Goal: Task Accomplishment & Management: Use online tool/utility

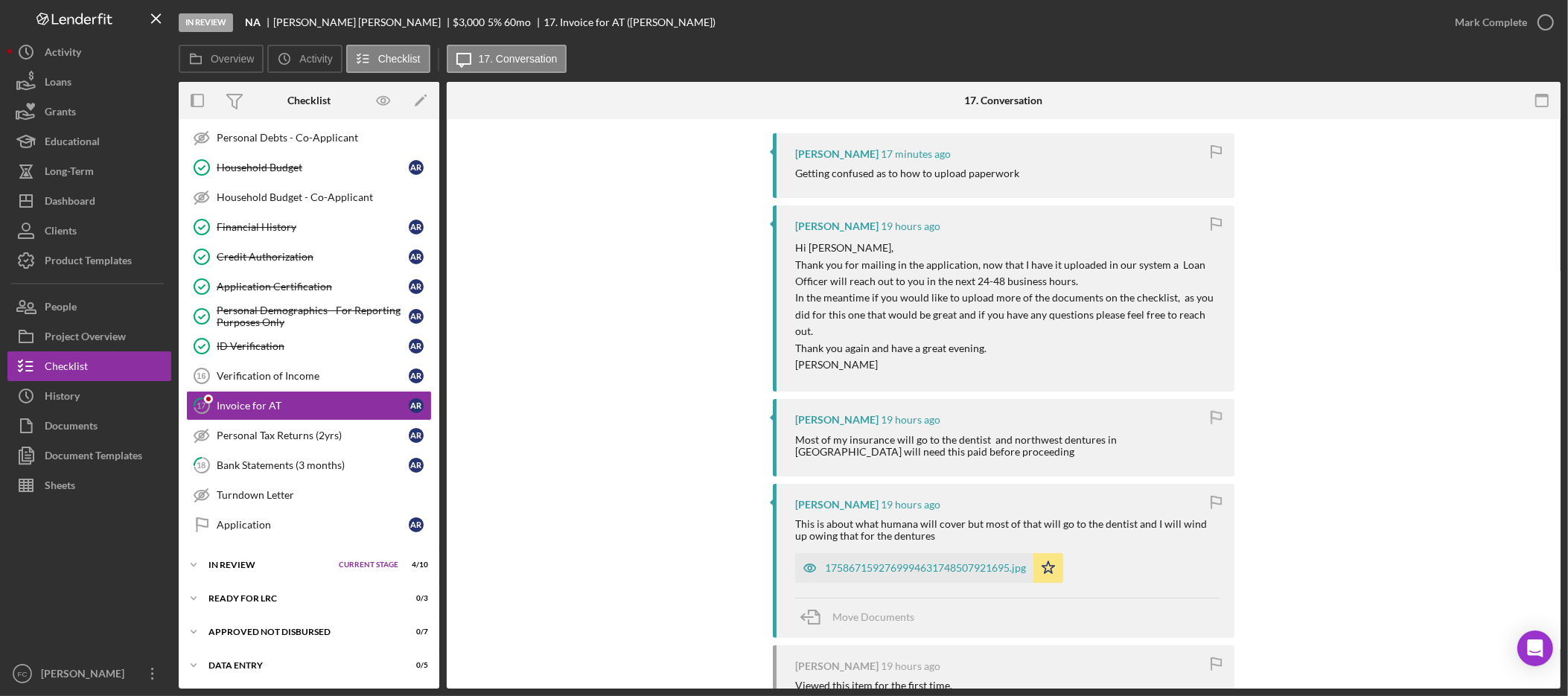
scroll to position [318, 0]
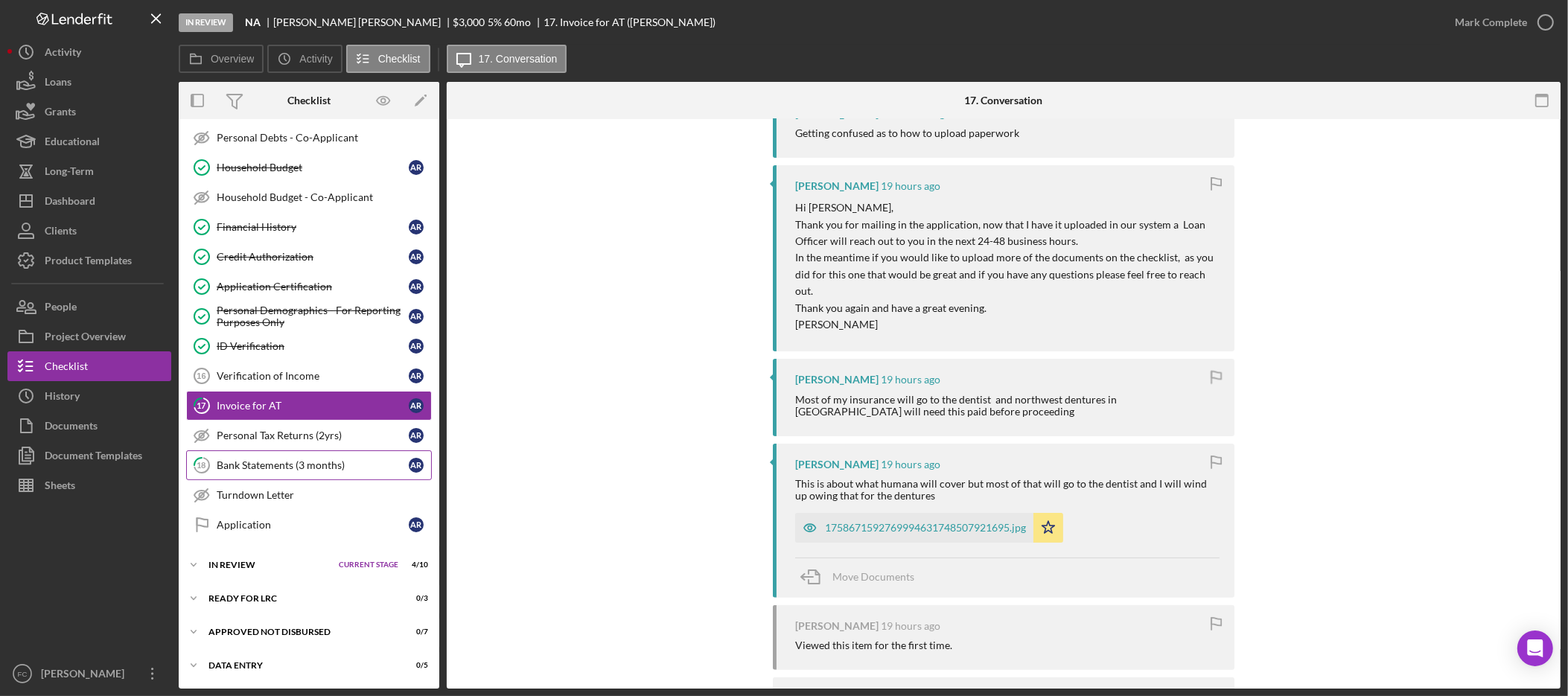
click at [274, 467] on div "Bank Statements (3 months)" at bounding box center [313, 465] width 192 height 12
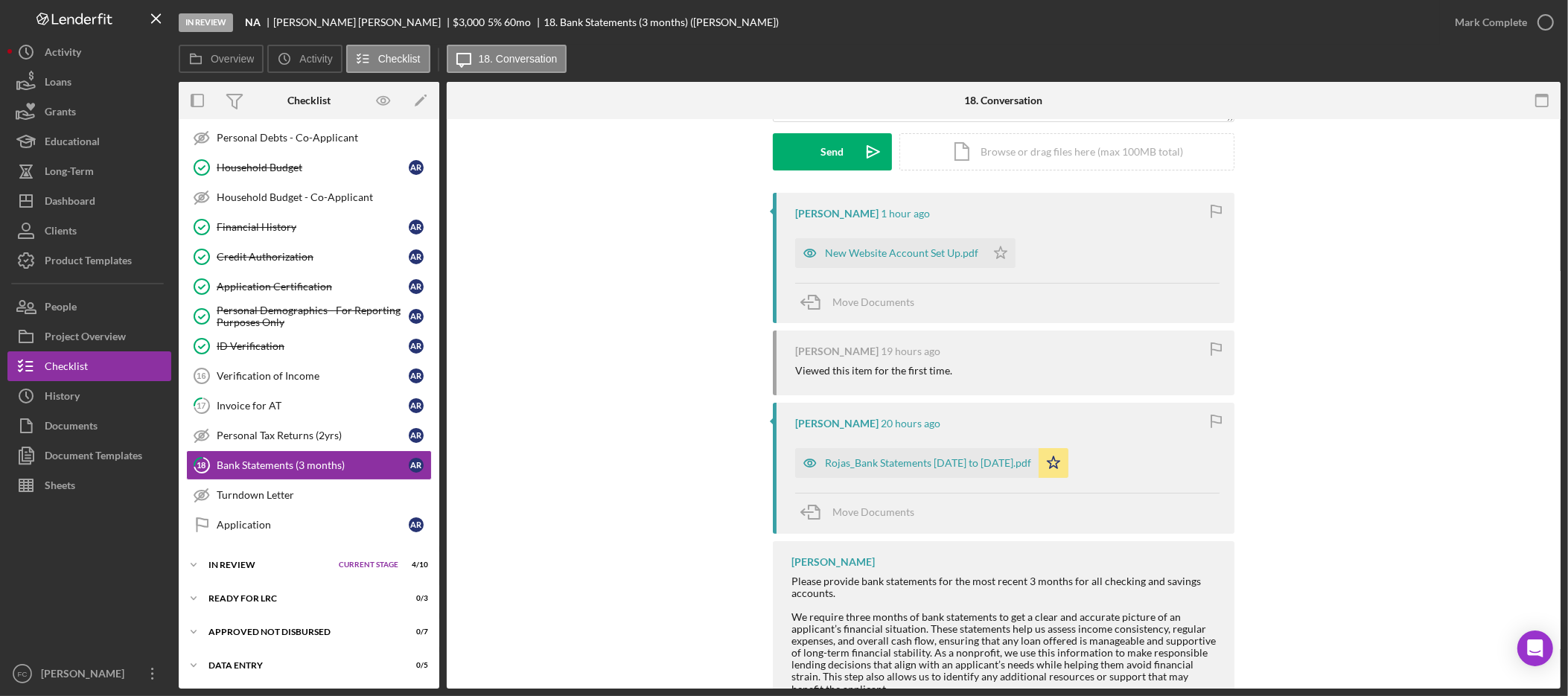
scroll to position [324, 0]
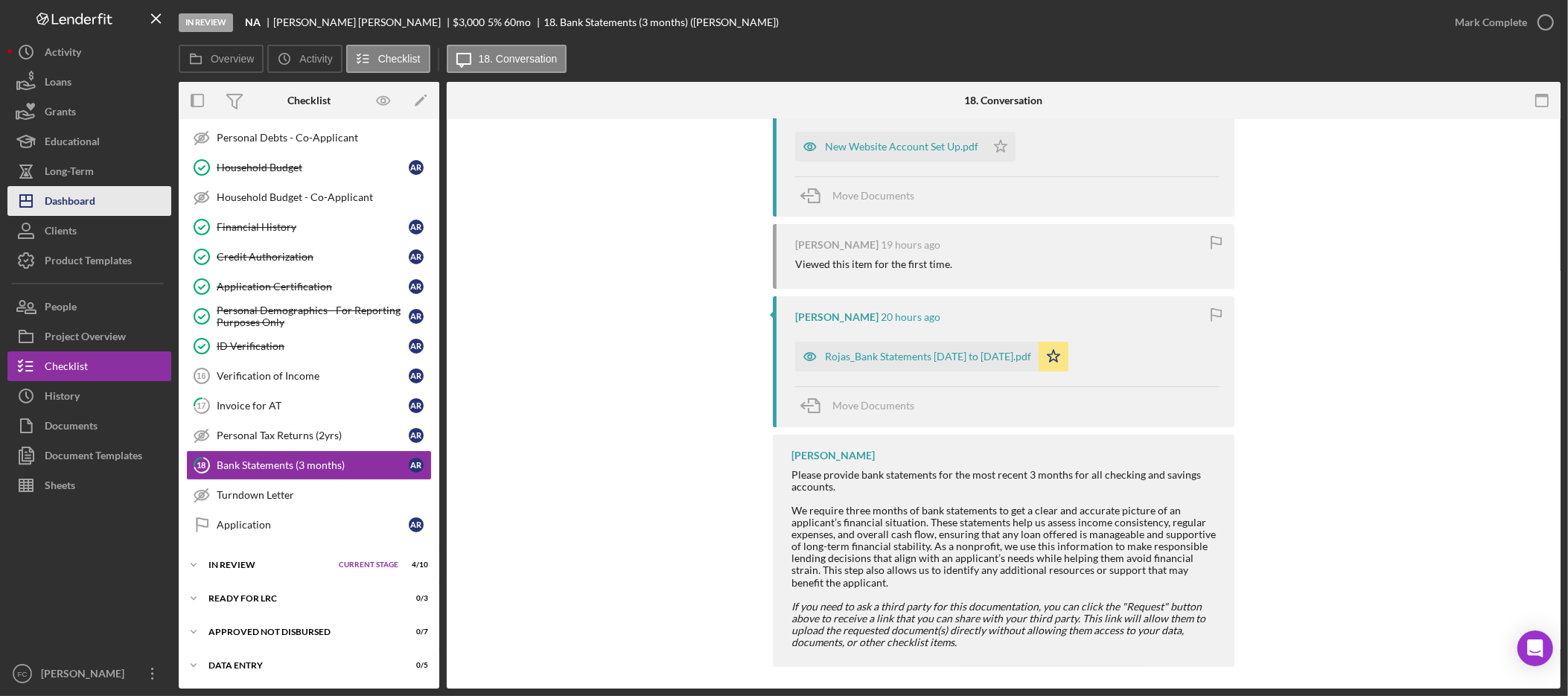
click at [63, 187] on div "Dashboard" at bounding box center [70, 203] width 50 height 34
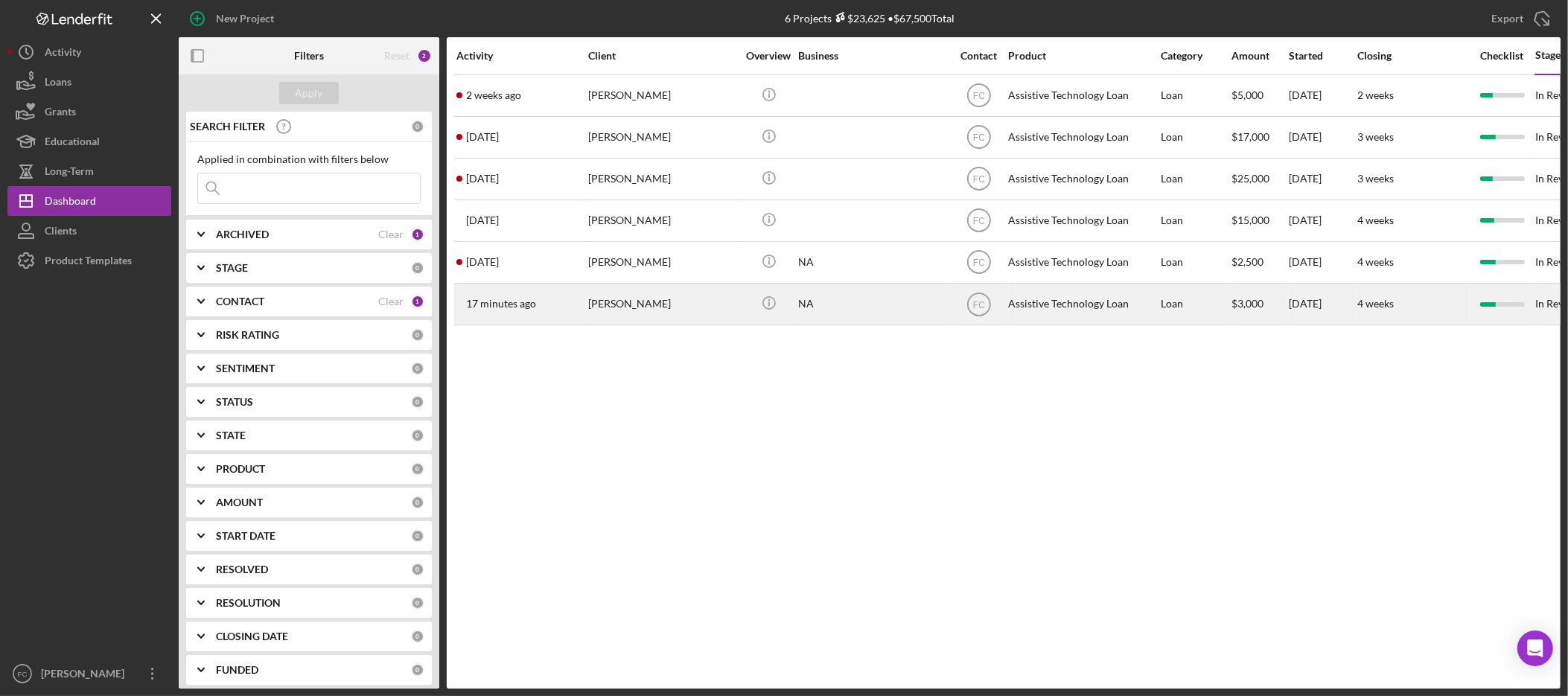
click at [631, 302] on div "Augustin Rojas" at bounding box center [662, 304] width 149 height 40
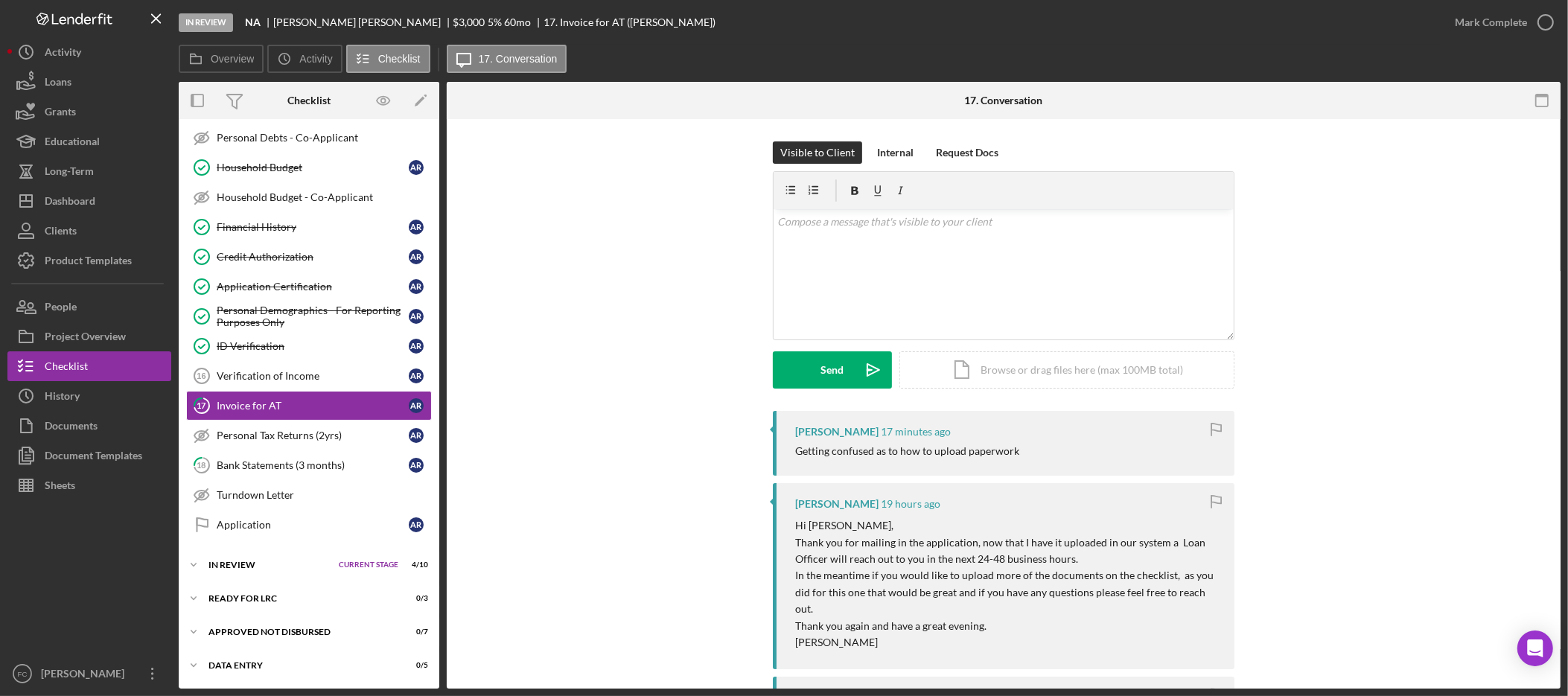
scroll to position [369, 0]
click at [309, 465] on div "Bank Statements (3 months)" at bounding box center [313, 465] width 192 height 12
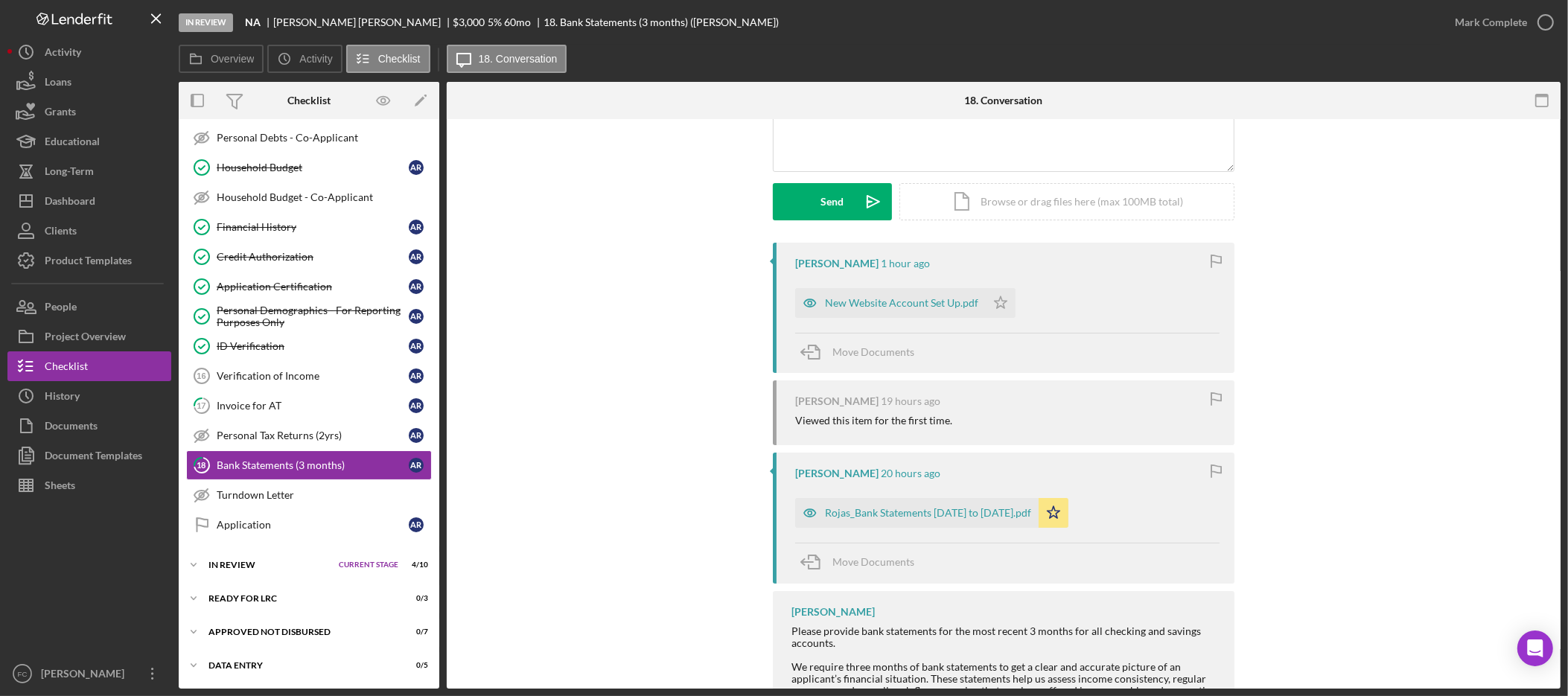
scroll to position [170, 0]
click at [913, 511] on div "Rojas_Bank Statements [DATE] to [DATE].pdf" at bounding box center [928, 512] width 206 height 12
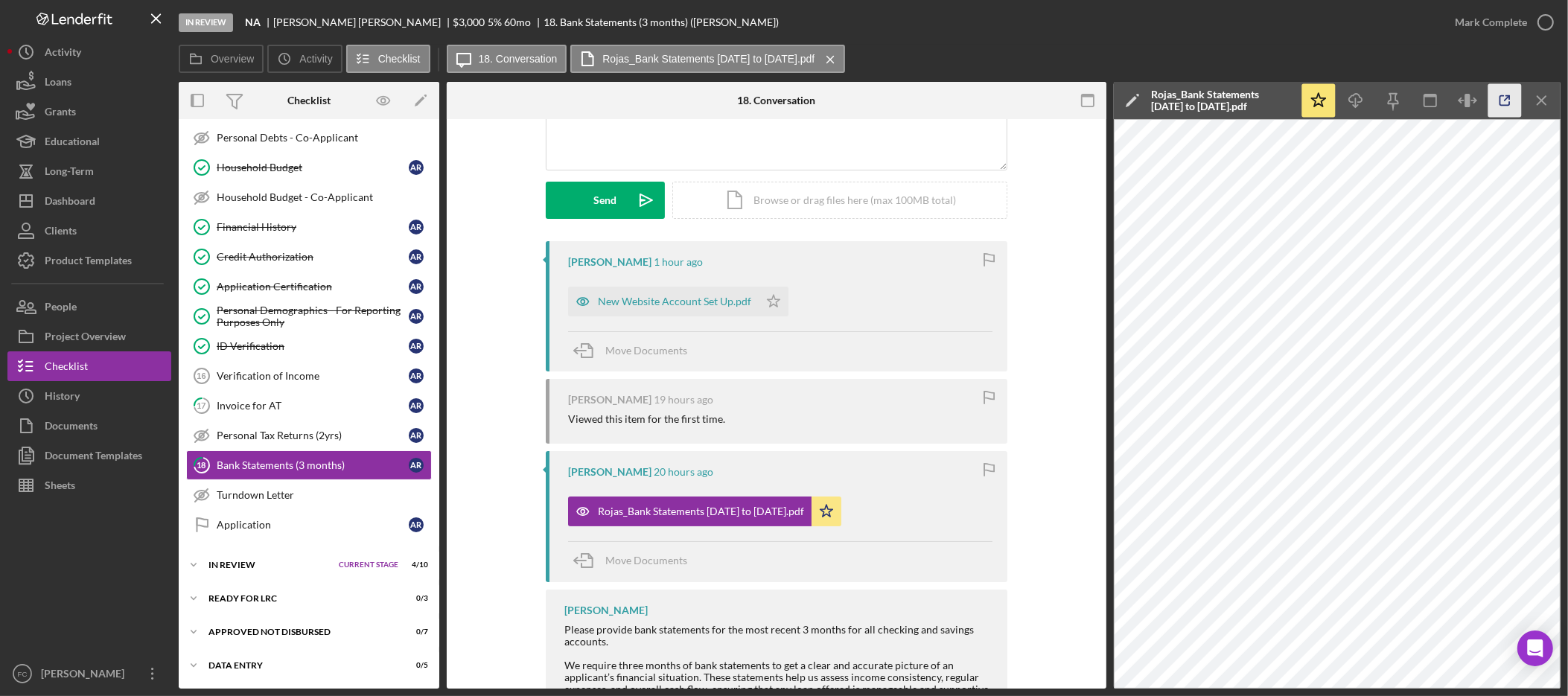
click at [1497, 105] on icon "button" at bounding box center [1505, 101] width 34 height 34
click at [85, 205] on div "Dashboard" at bounding box center [70, 203] width 50 height 34
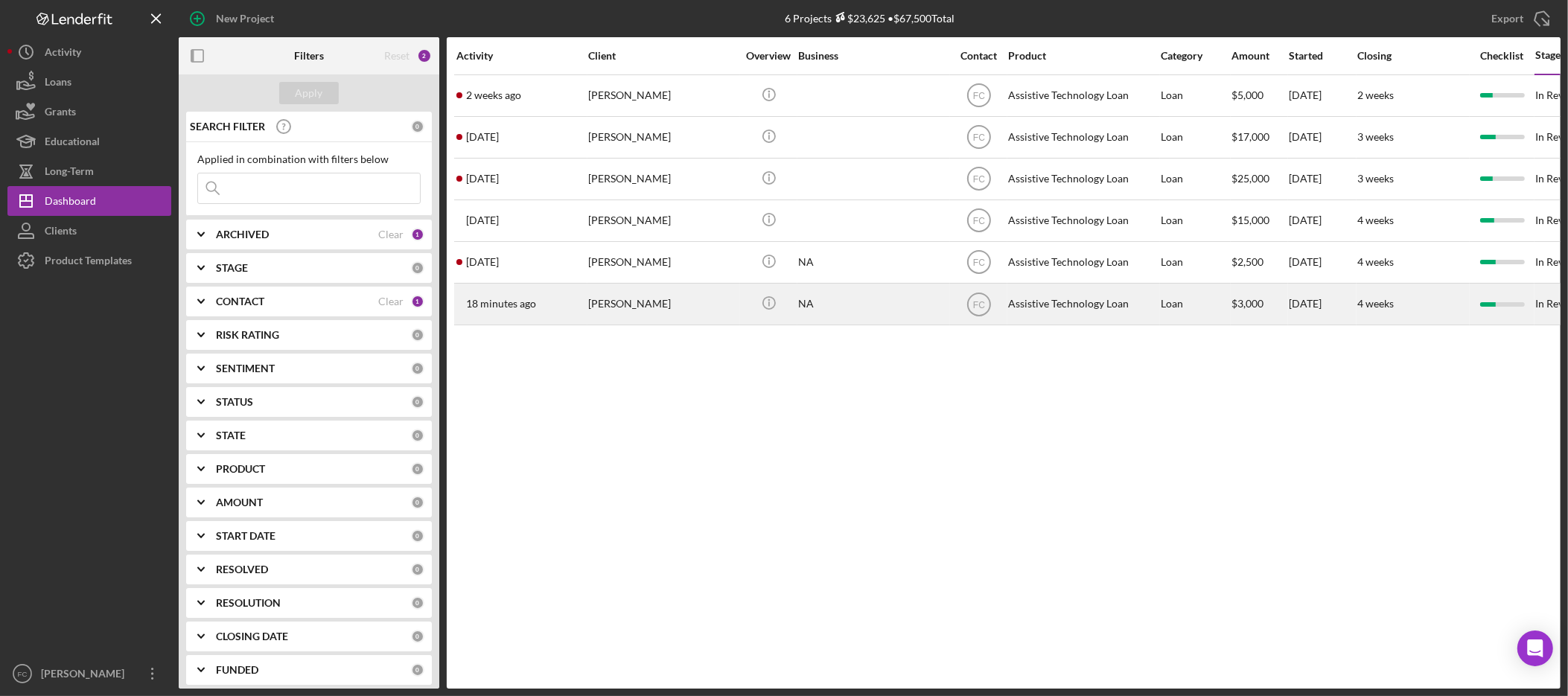
click at [650, 297] on div "[PERSON_NAME]" at bounding box center [662, 304] width 149 height 40
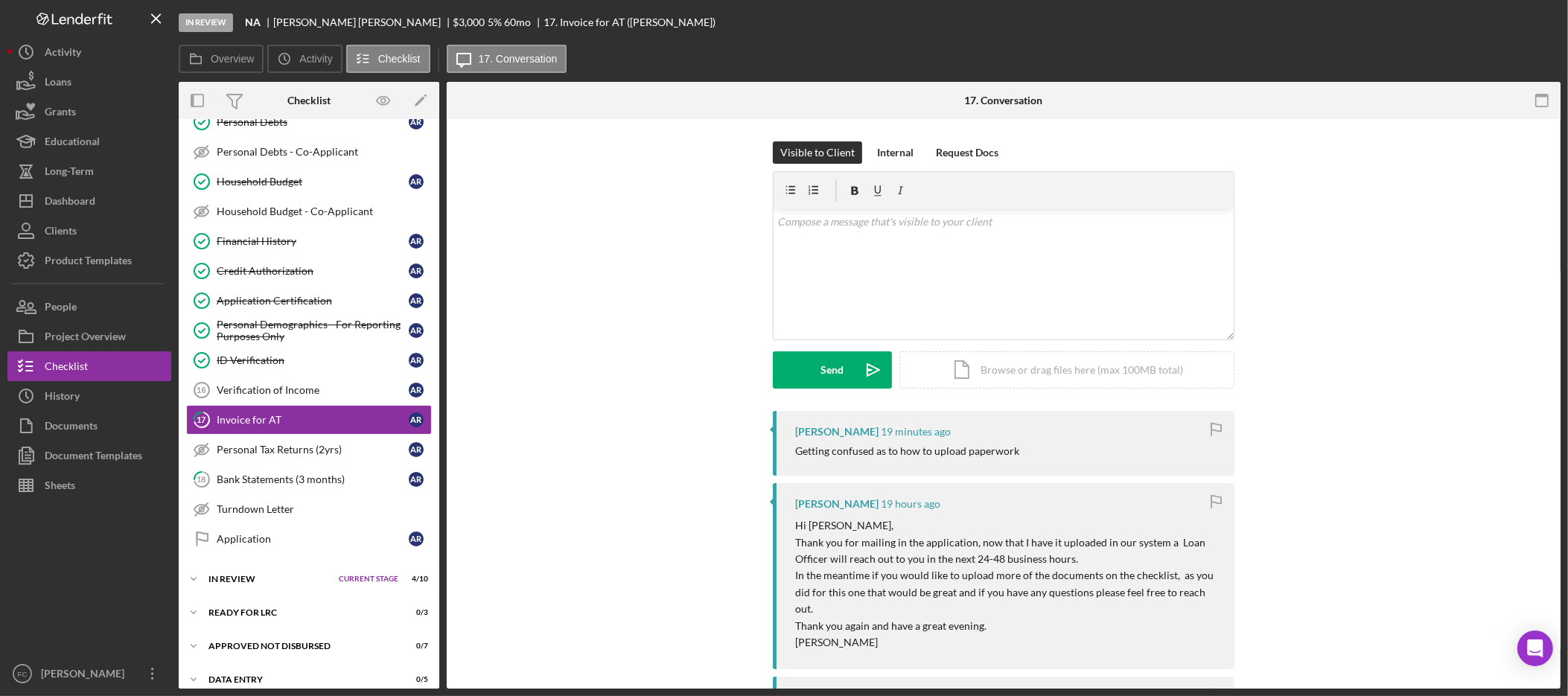
scroll to position [369, 0]
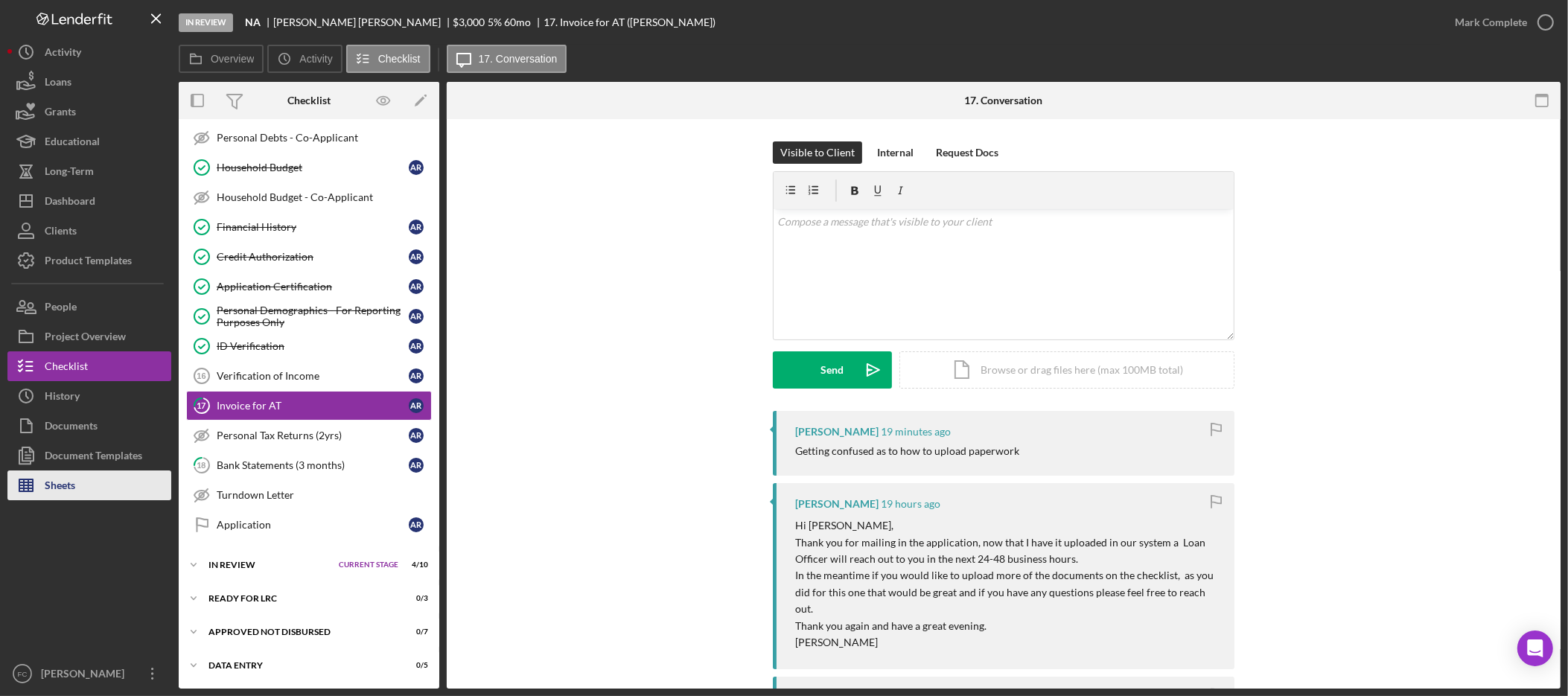
click at [66, 489] on div "Sheets" at bounding box center [59, 487] width 30 height 34
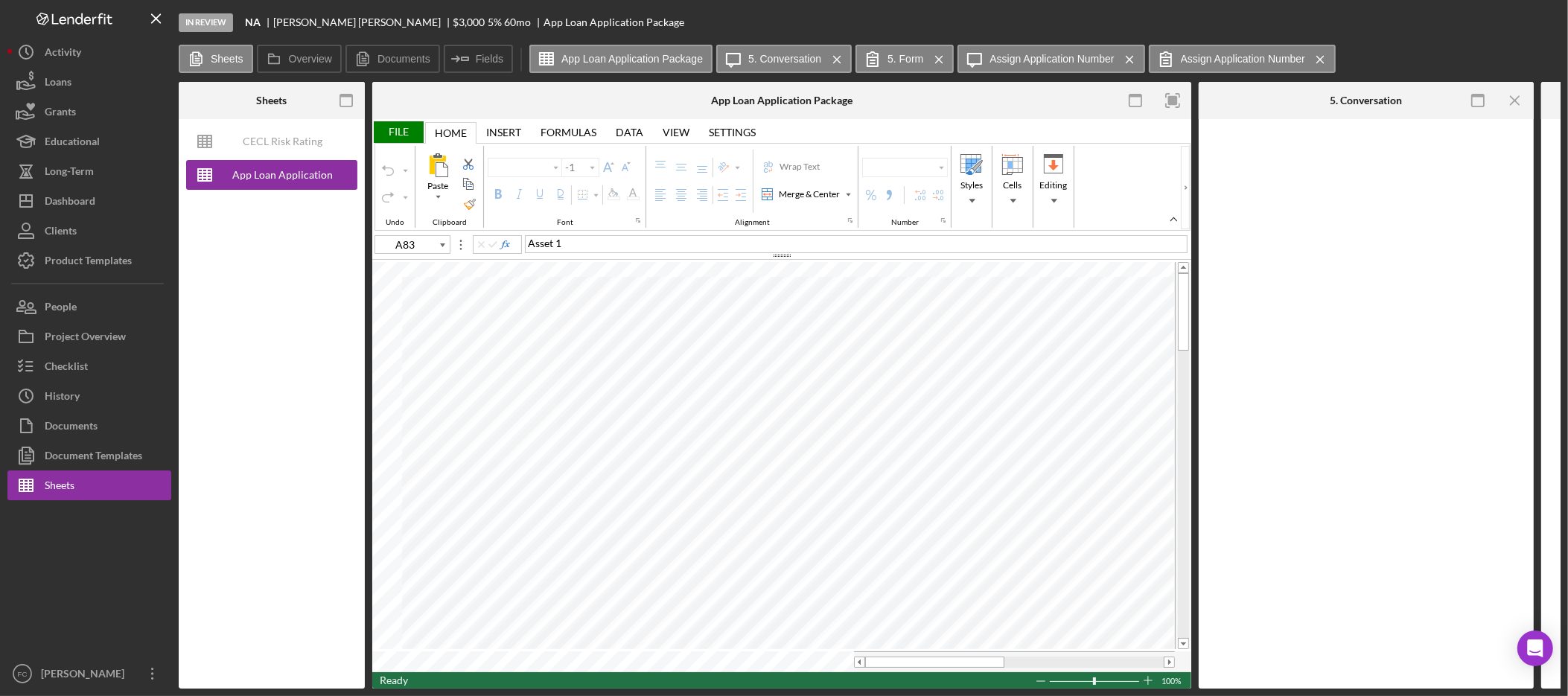
type input "Arial"
type input "10"
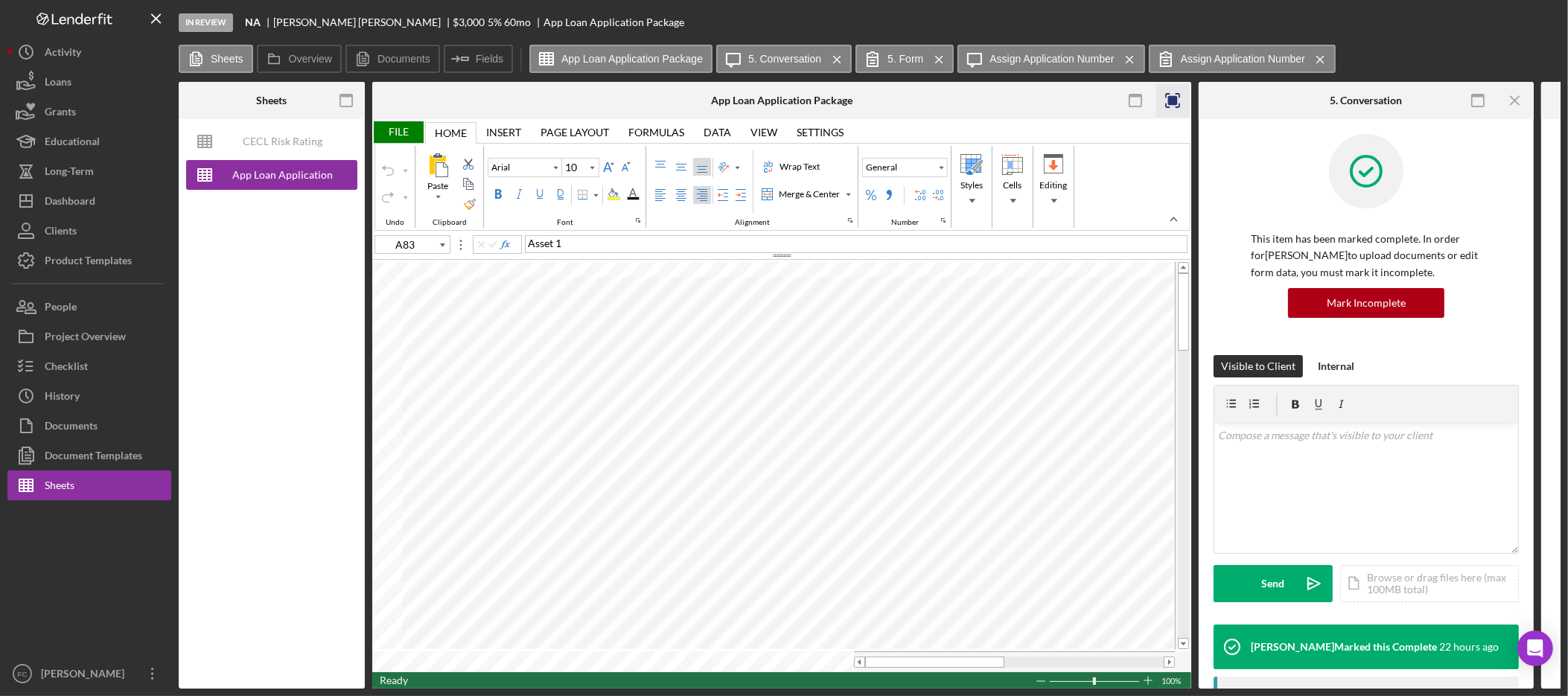
click at [1175, 101] on rect "button" at bounding box center [1174, 101] width 10 height 10
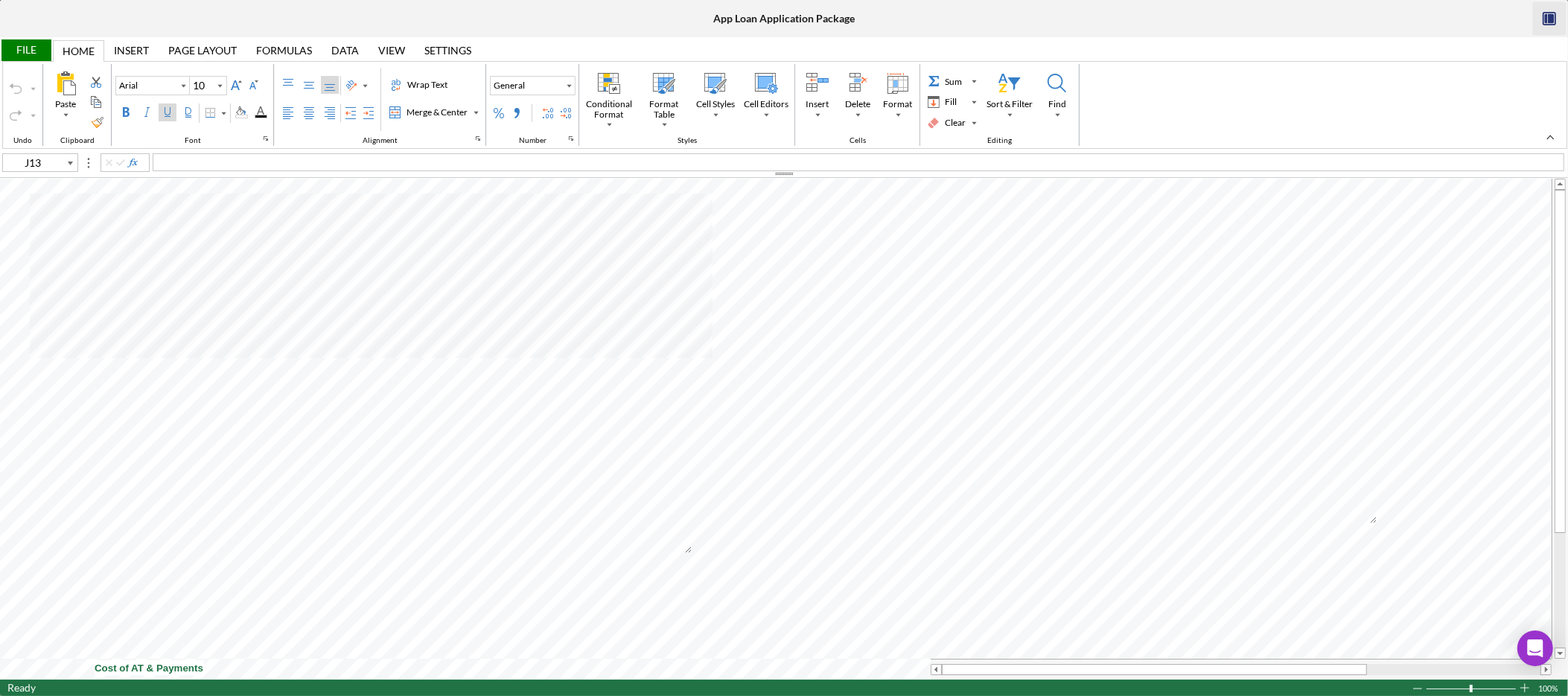
type input "B6"
type input "Calibri"
type input "11"
type input "J13"
type input "Arial"
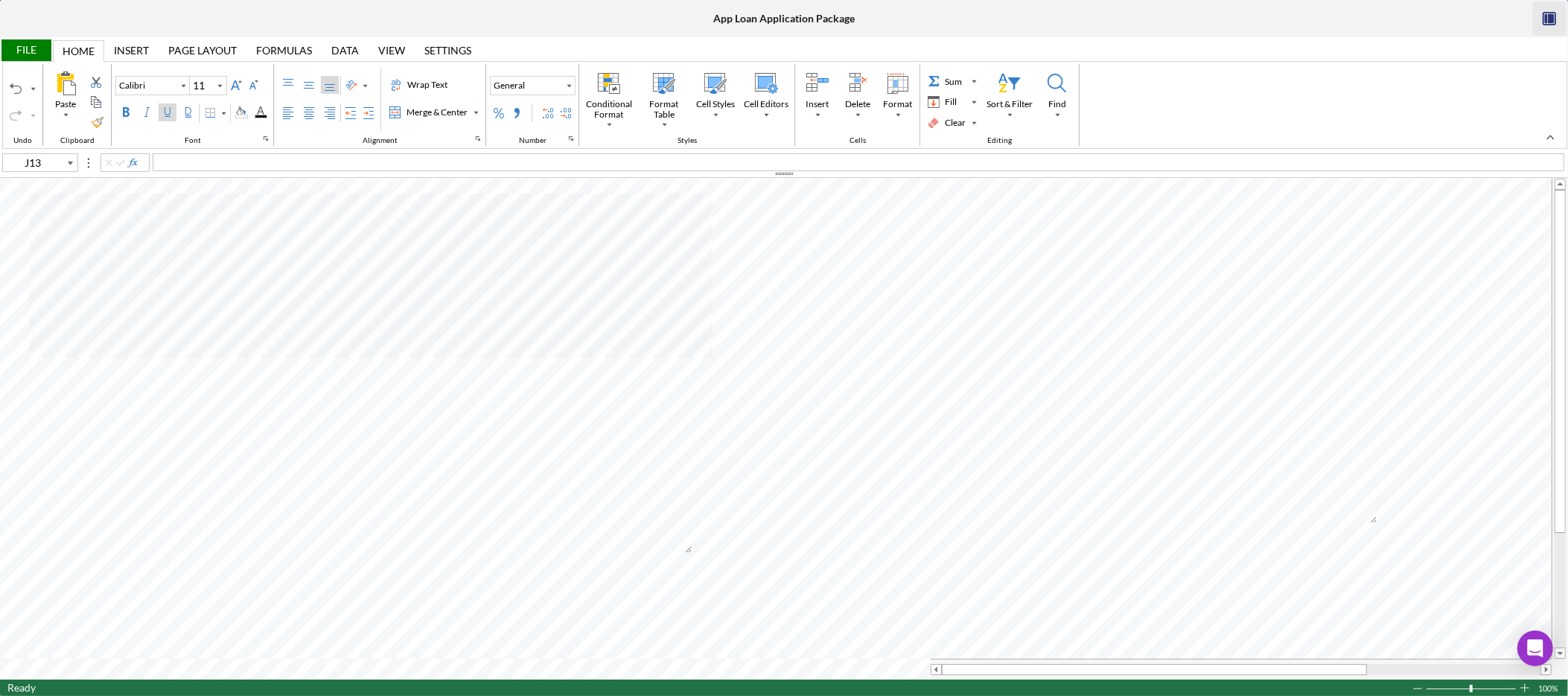
type input "10"
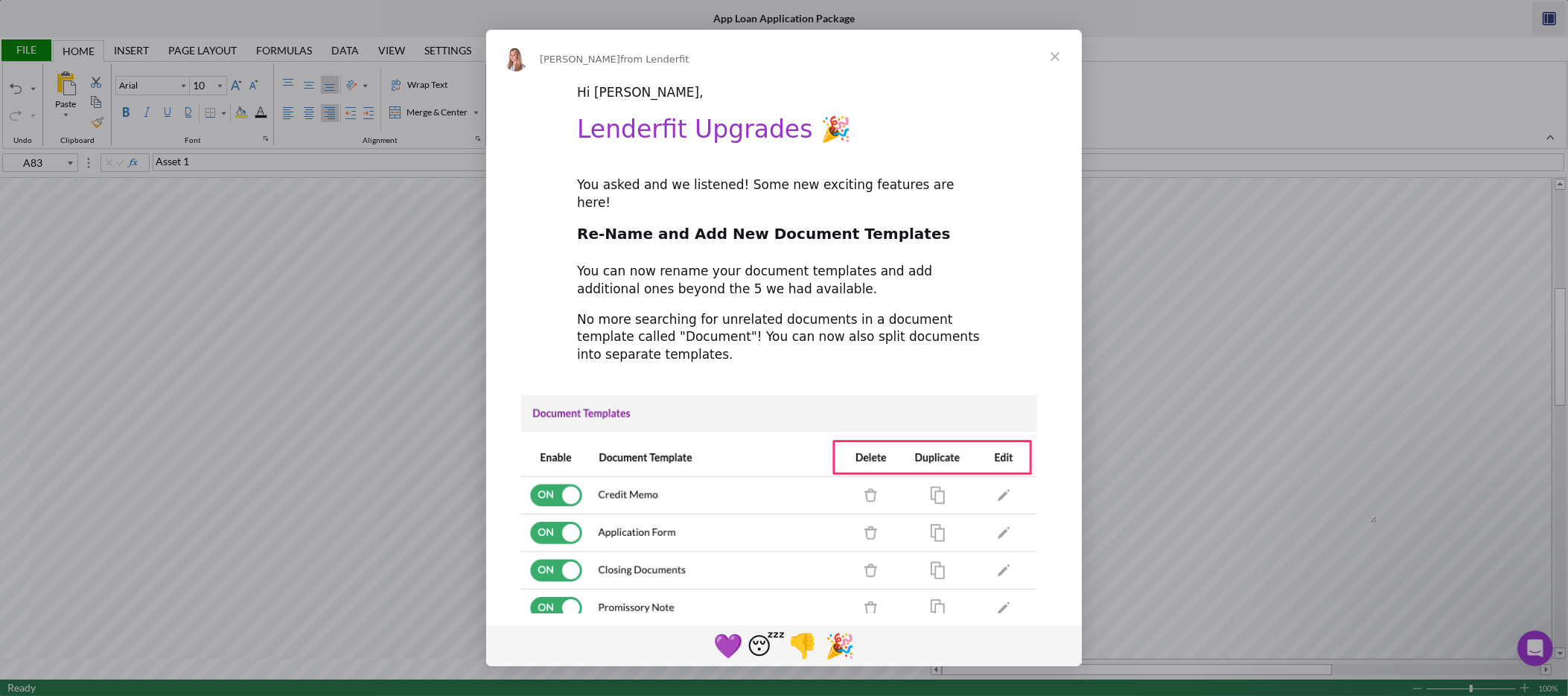
click at [1051, 50] on span "Close" at bounding box center [1054, 56] width 53 height 53
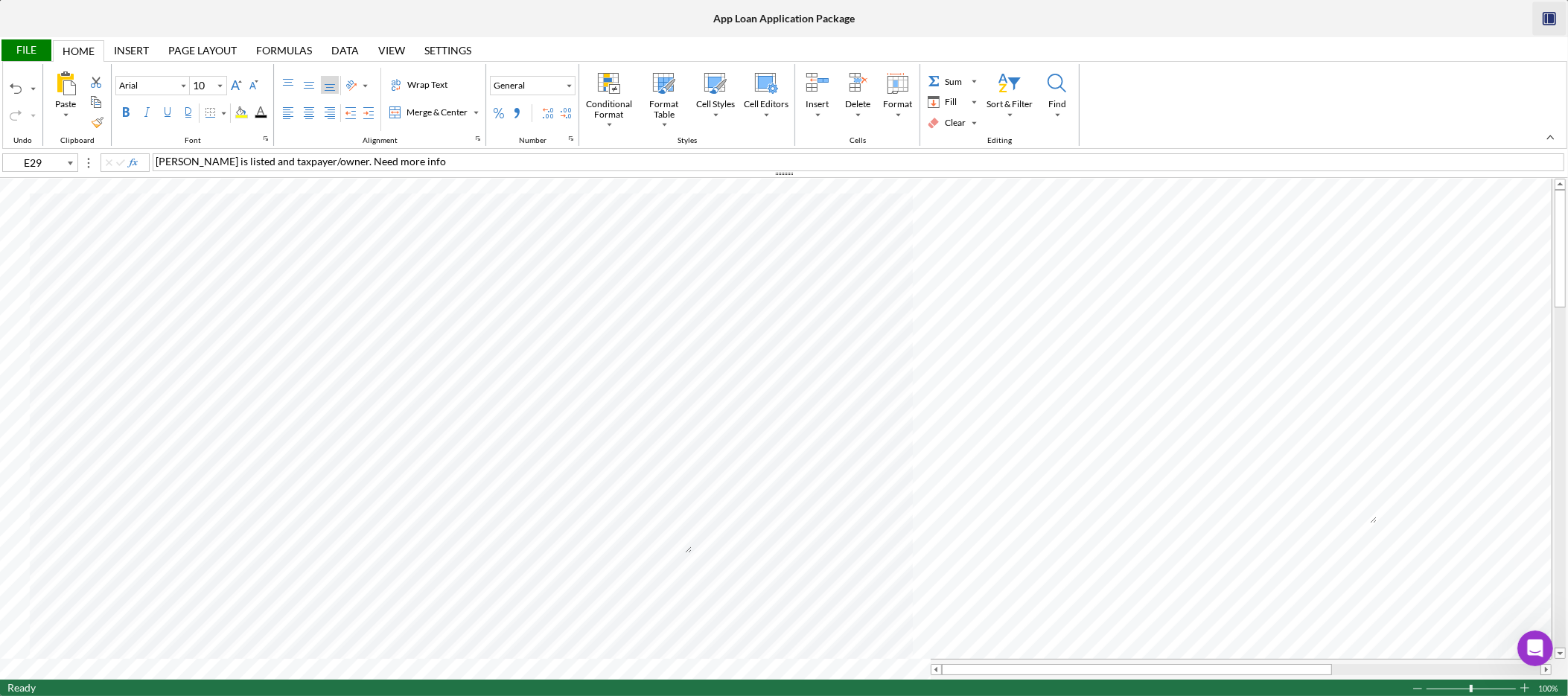
type input "E30"
click at [549, 161] on div "Mom passed away and left the house. Attorny working on switching name over." at bounding box center [858, 162] width 1412 height 17
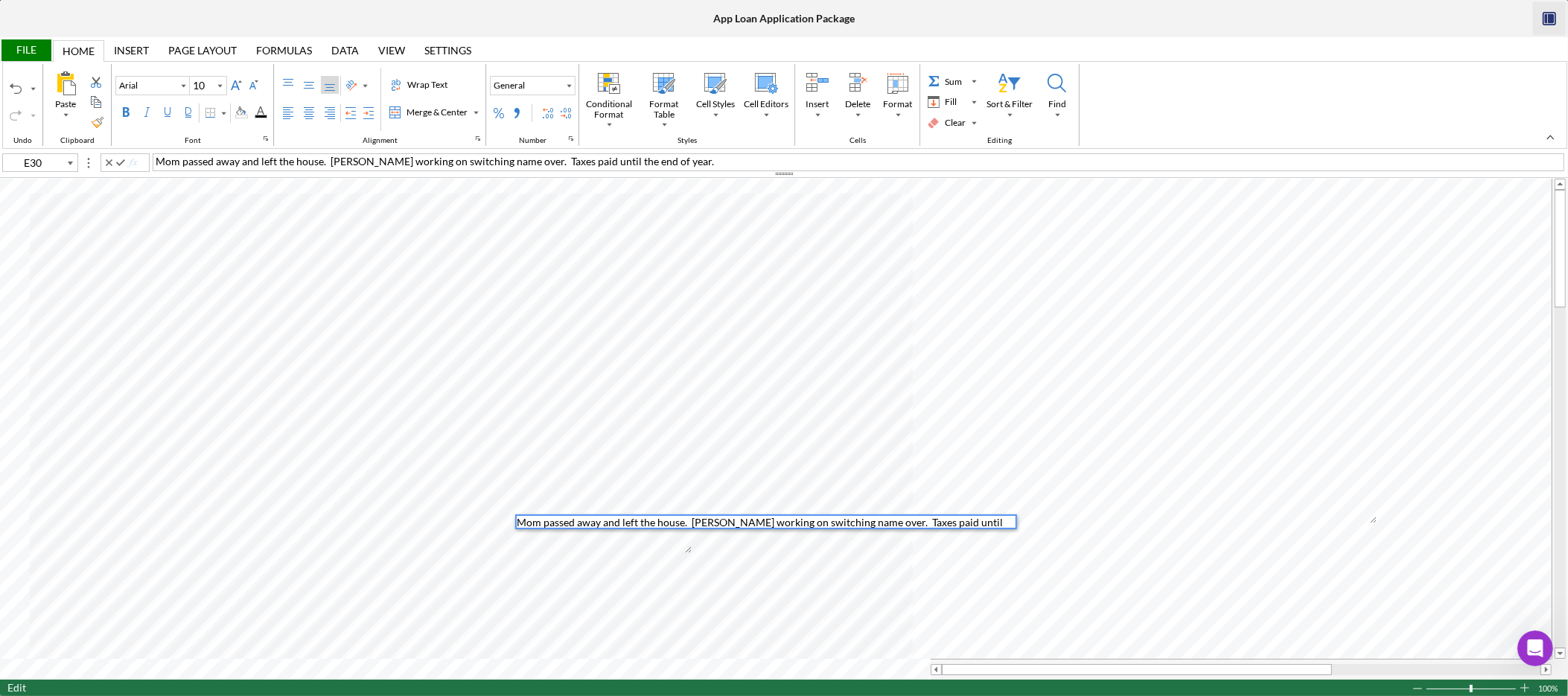
click at [523, 158] on span "Mom passed away and left the house. Attorny working on switching name over. Tax…" at bounding box center [434, 161] width 558 height 13
click at [514, 164] on span "Mom passed away and left the house. Attorny working on switching name over. Tax…" at bounding box center [434, 161] width 558 height 13
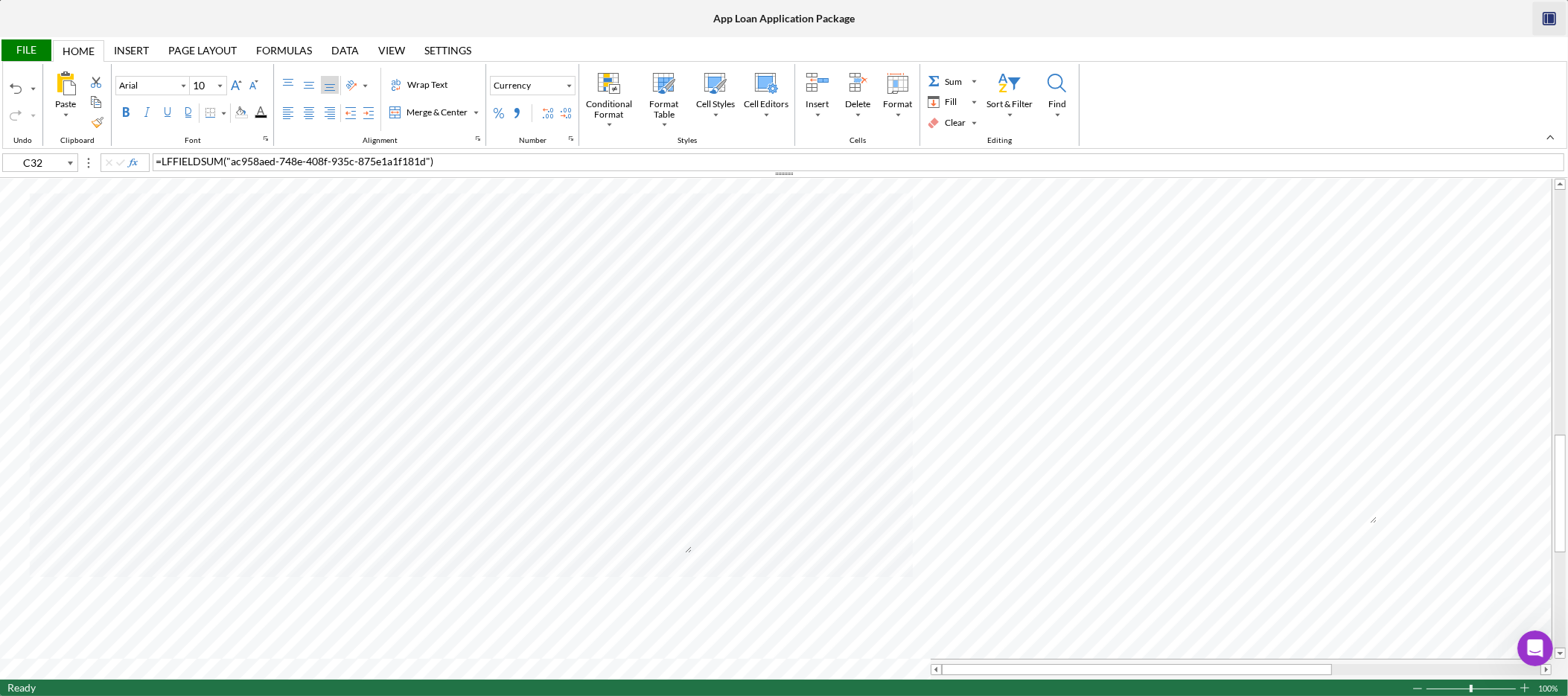
type input "B83"
type input "B84"
type input "E79"
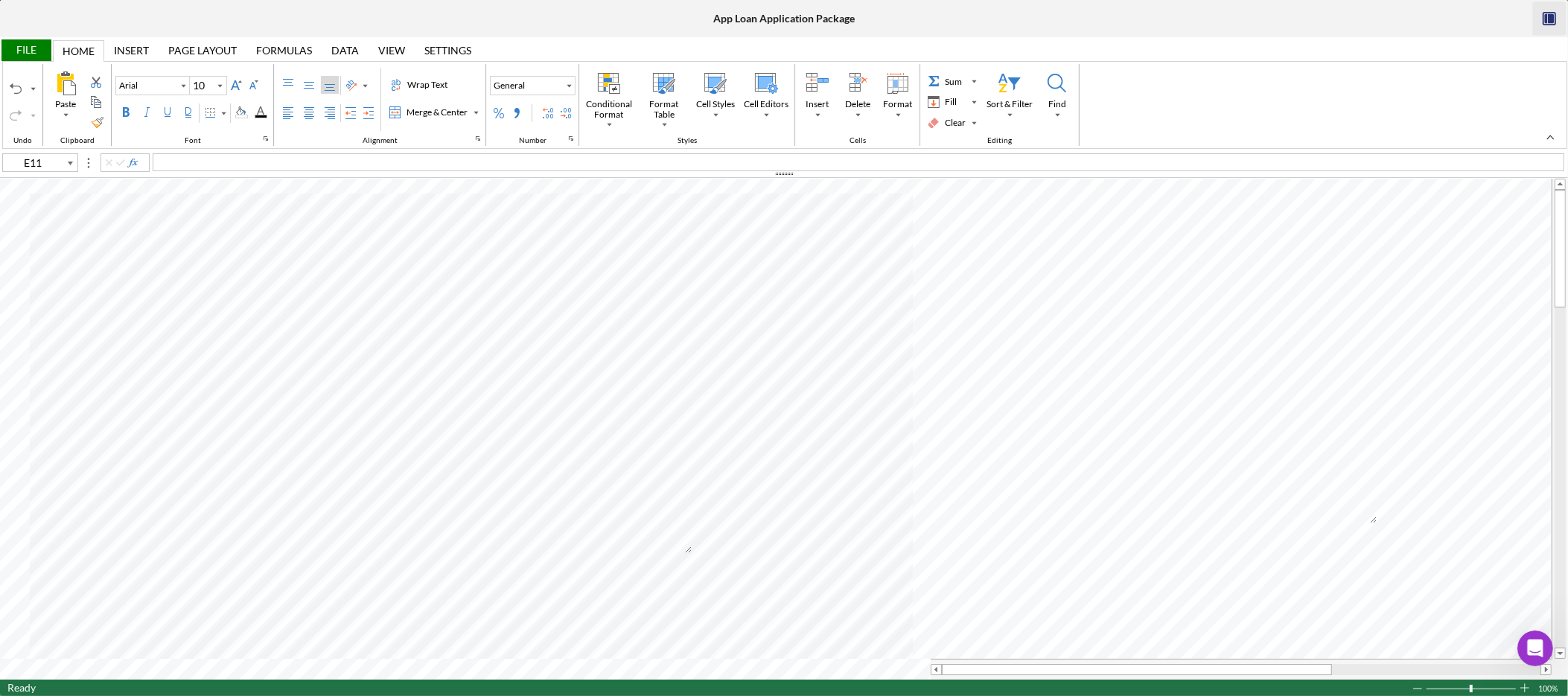
type input "E10"
click at [331, 162] on div "event parking;" at bounding box center [858, 162] width 1412 height 17
type input "I11"
click at [174, 161] on span "neice and grand neice." at bounding box center [206, 161] width 102 height 13
click at [242, 158] on span "niece and grand neice." at bounding box center [206, 161] width 102 height 13
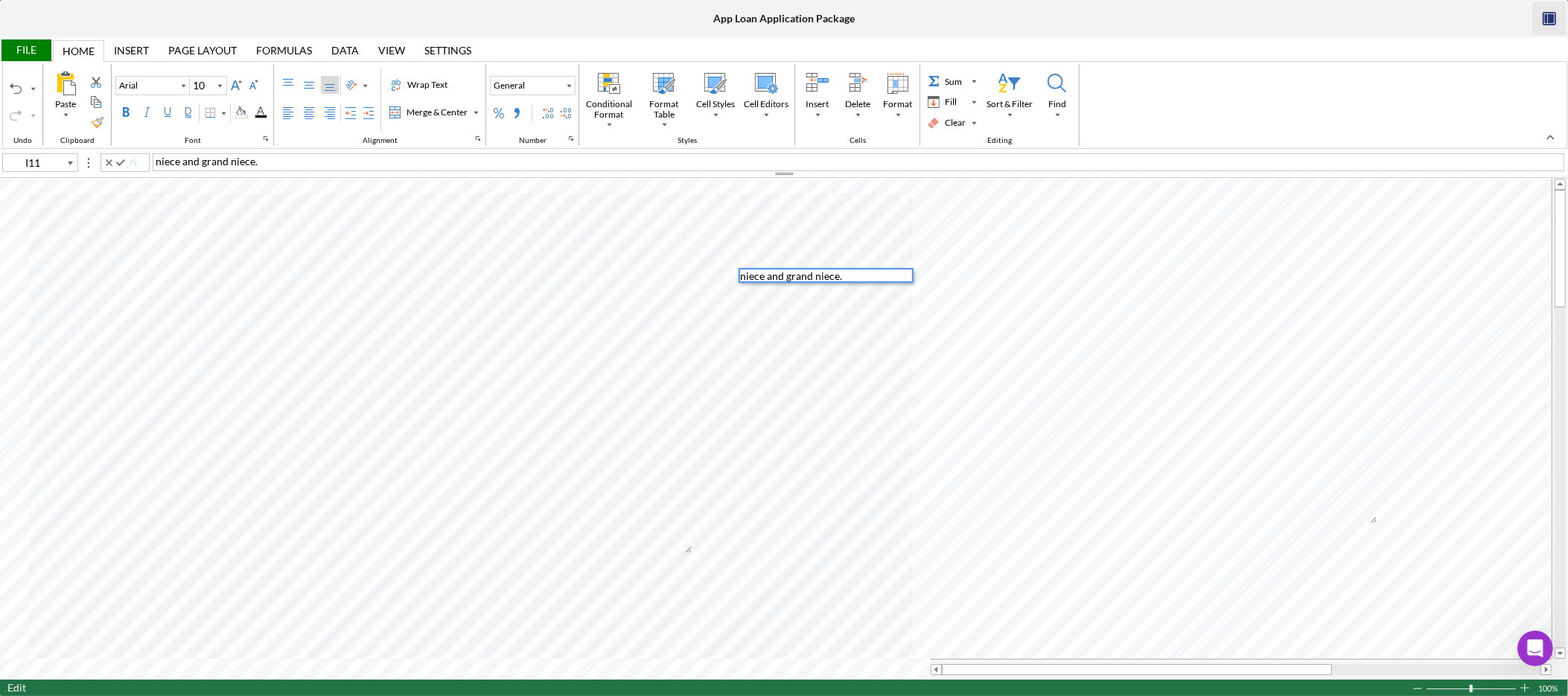
click at [183, 164] on span "niece and grand niece." at bounding box center [206, 161] width 102 height 13
click at [283, 158] on div "niece 40 and grand niece." at bounding box center [858, 162] width 1412 height 17
click at [184, 161] on span "niece 40 and grand niece mid 20's" at bounding box center [234, 161] width 157 height 13
click at [234, 171] on div at bounding box center [784, 174] width 1568 height 8
click at [252, 161] on div "event parking" at bounding box center [858, 162] width 1412 height 17
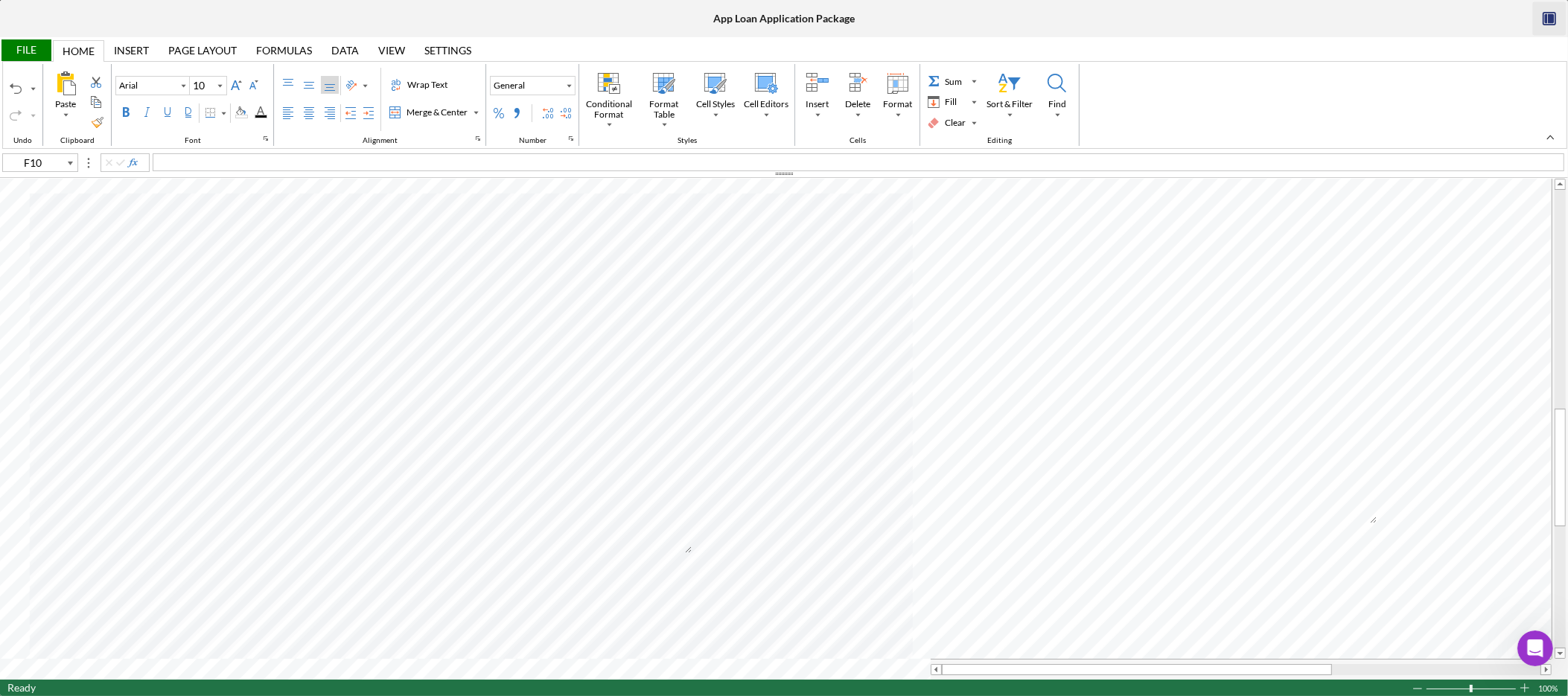
type input "E79"
click at [248, 112] on div "Background Color" at bounding box center [241, 113] width 12 height 12
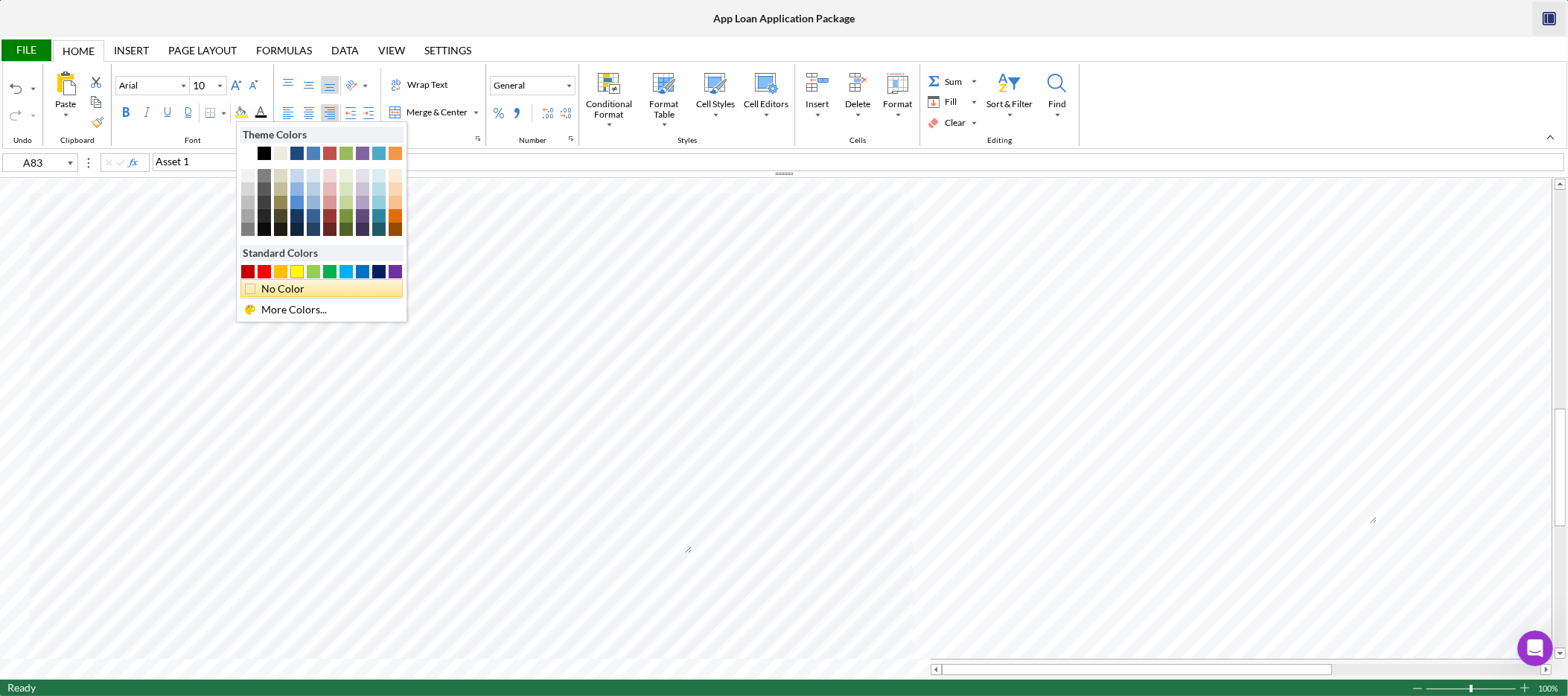
click at [287, 296] on div "No Color" at bounding box center [325, 288] width 133 height 17
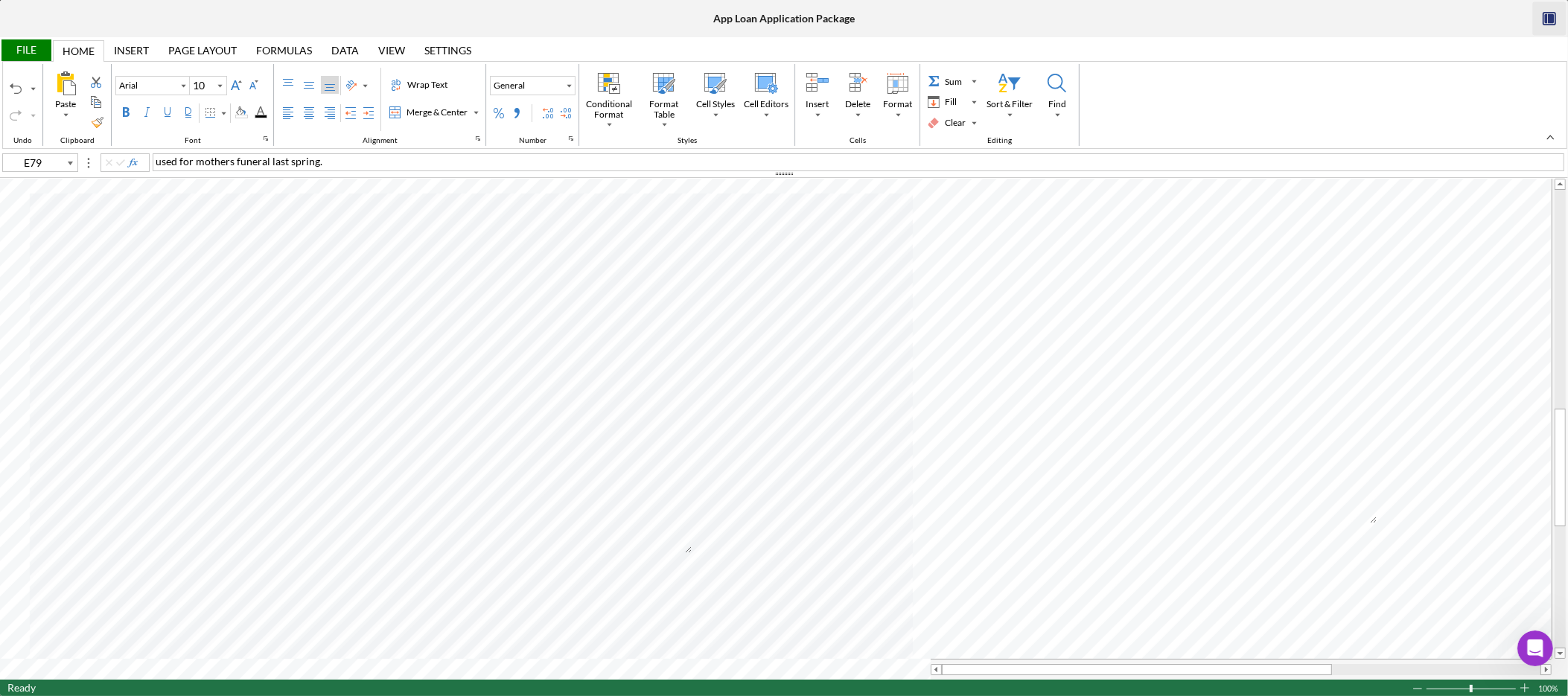
click at [398, 163] on div "used for mothers funeral last spring." at bounding box center [858, 162] width 1412 height 17
type input "E79"
click at [40, 50] on div "File" at bounding box center [25, 50] width 51 height 21
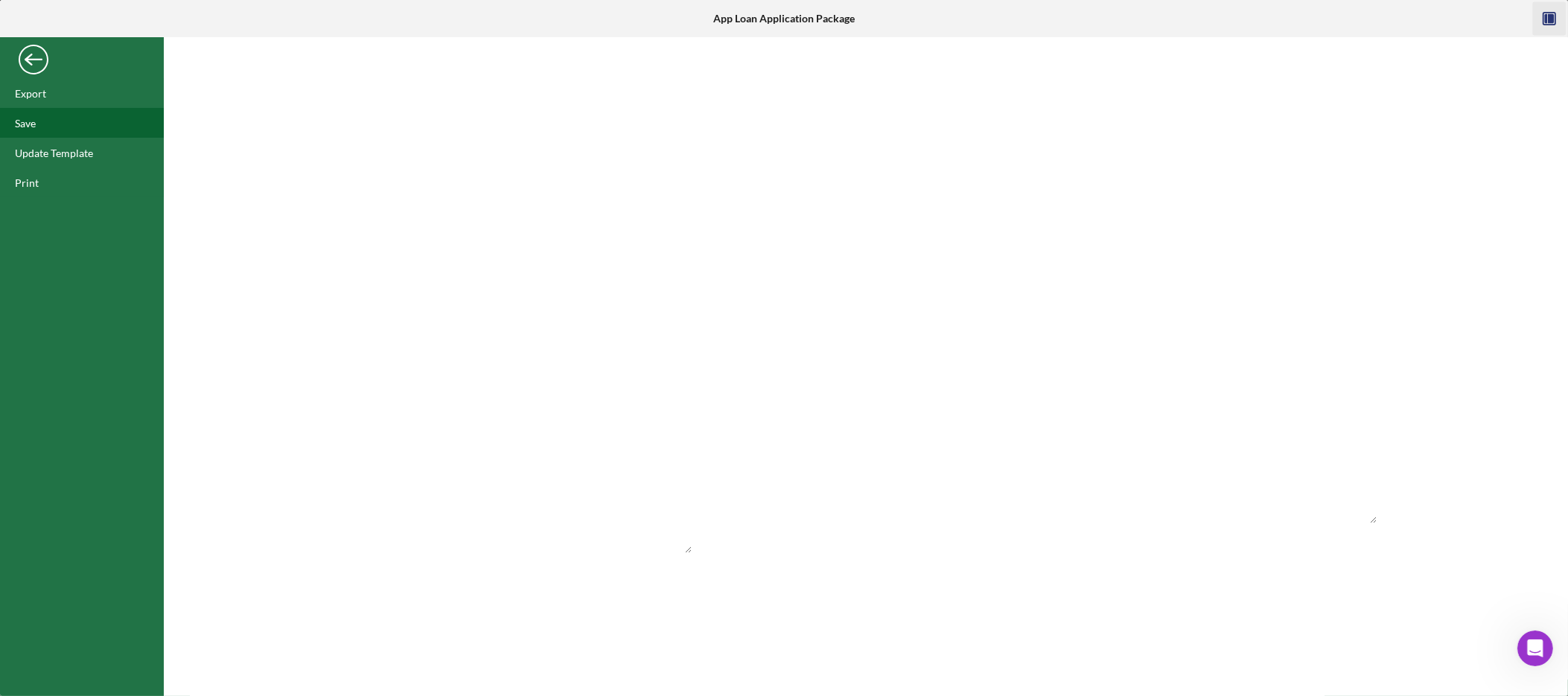
click at [44, 133] on div "Save" at bounding box center [82, 122] width 164 height 30
click at [40, 60] on div "Back" at bounding box center [33, 55] width 30 height 30
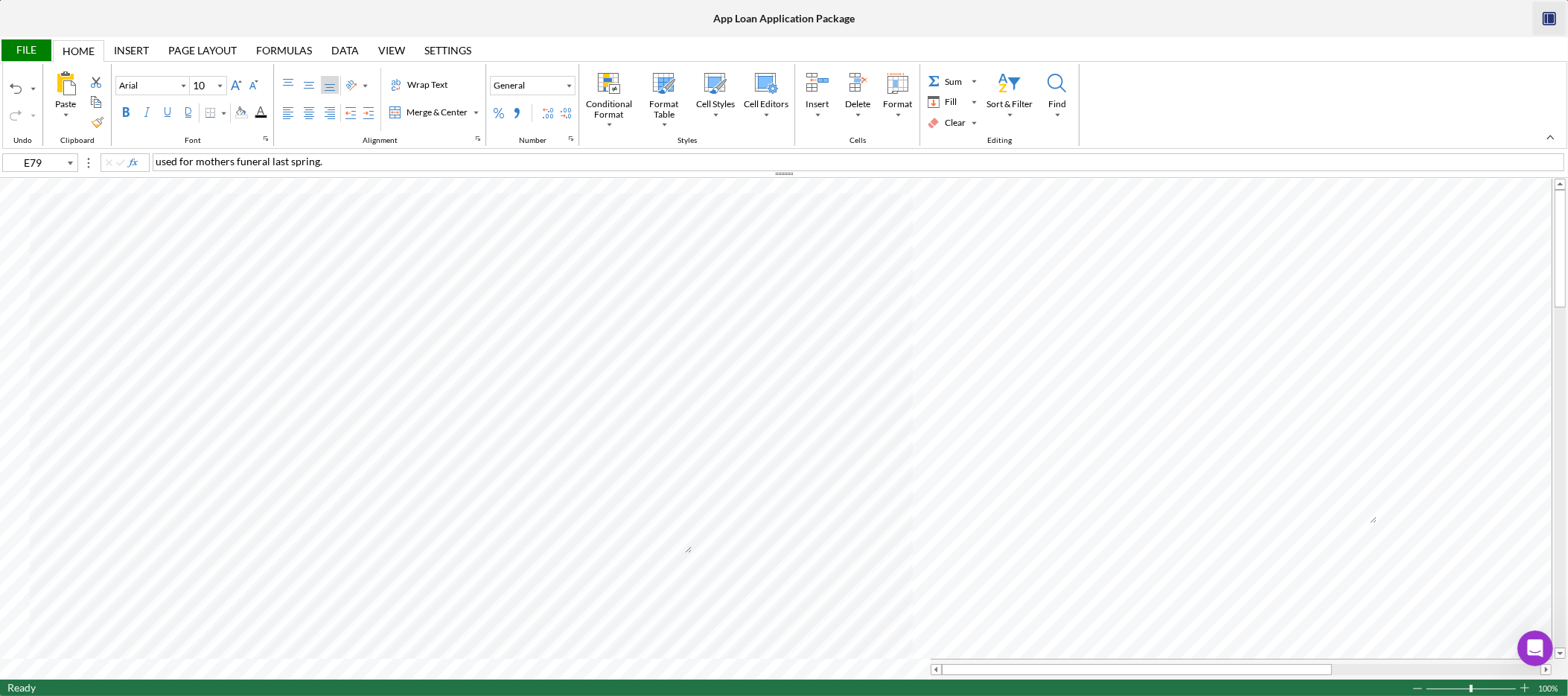
click at [39, 50] on div "File" at bounding box center [25, 50] width 51 height 21
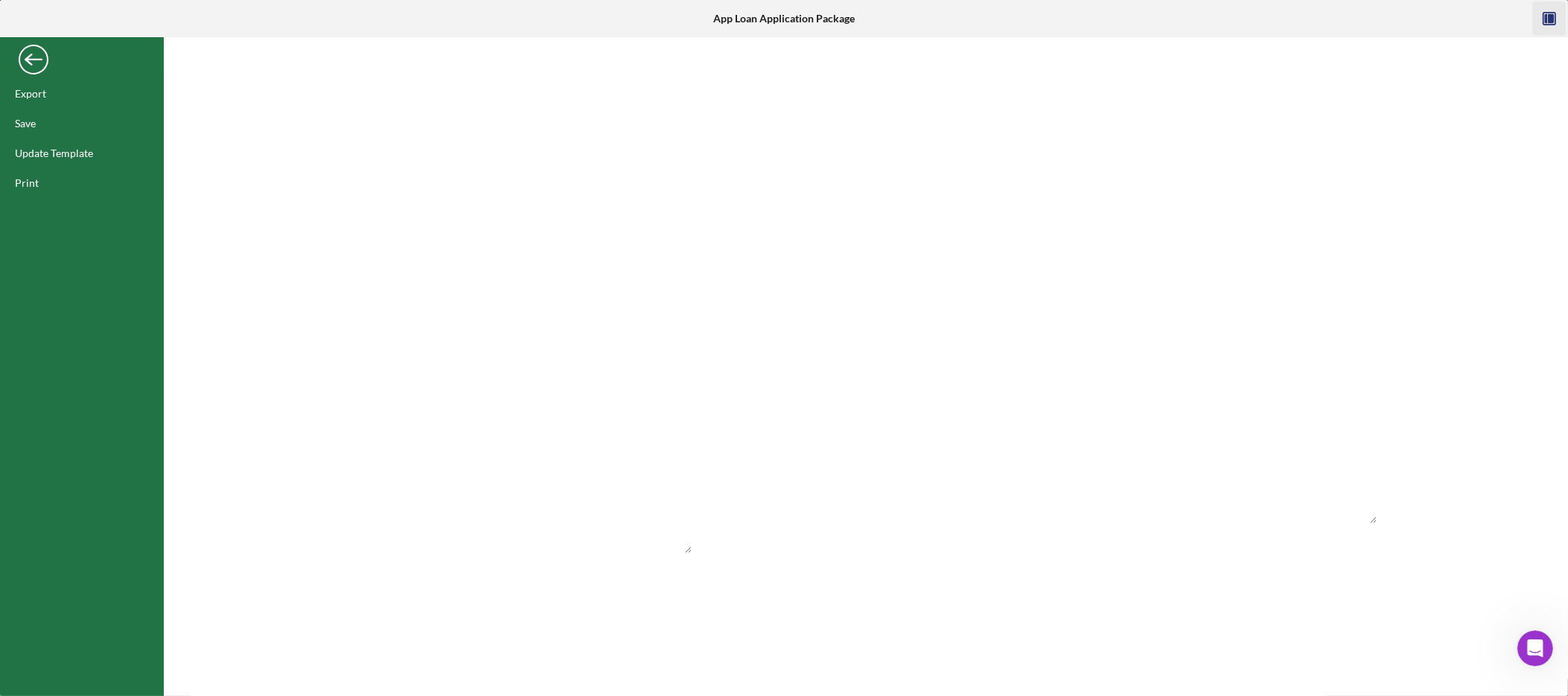
click at [39, 59] on div "Back" at bounding box center [33, 55] width 30 height 30
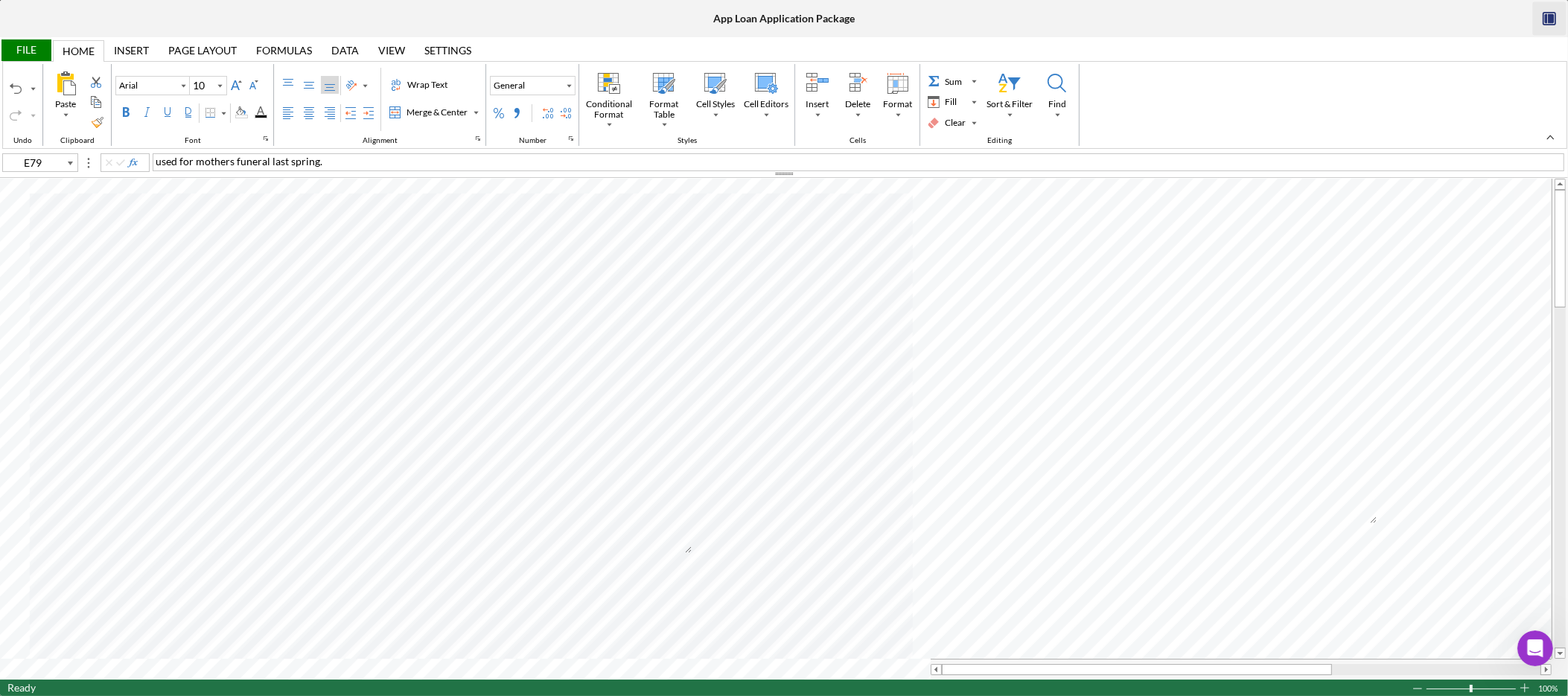
click at [1553, 16] on icon "button" at bounding box center [1551, 19] width 6 height 10
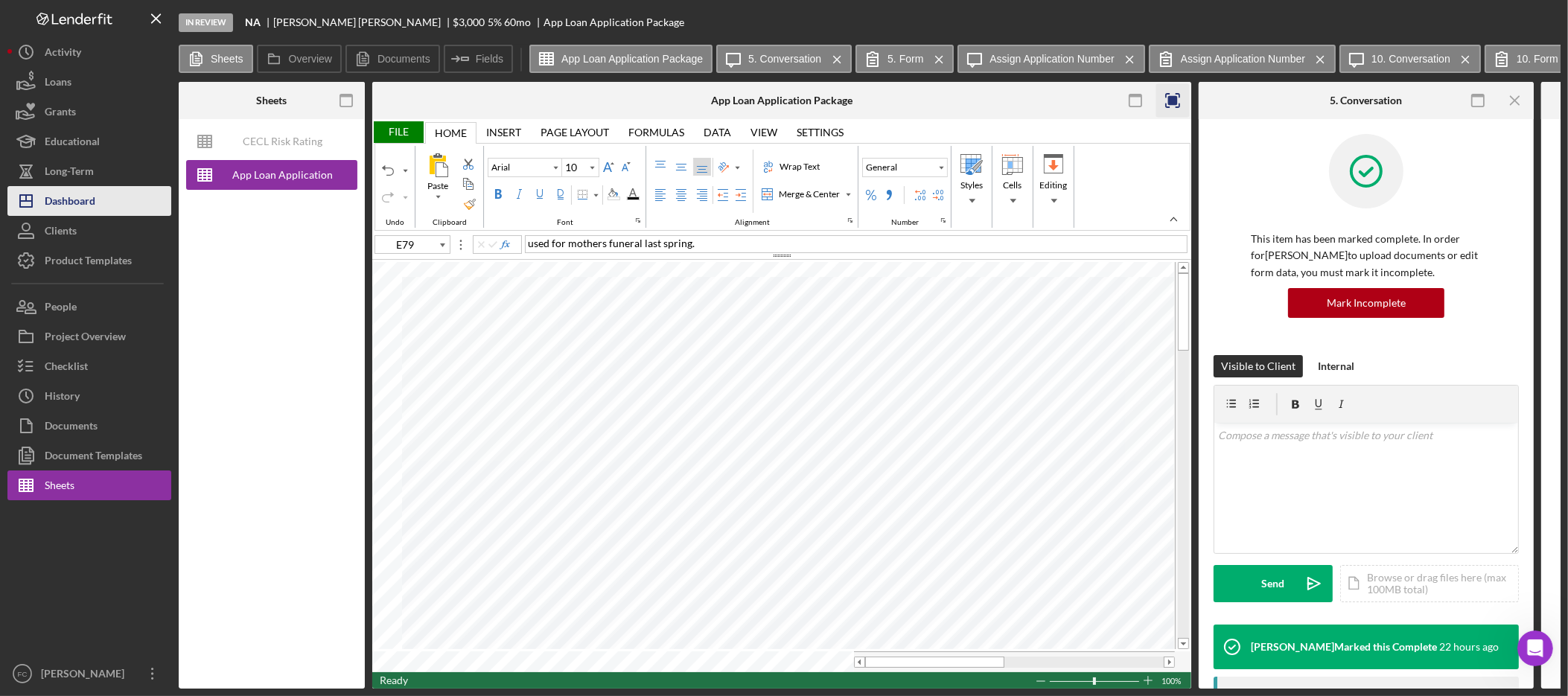
click at [75, 197] on div "Dashboard" at bounding box center [70, 203] width 50 height 34
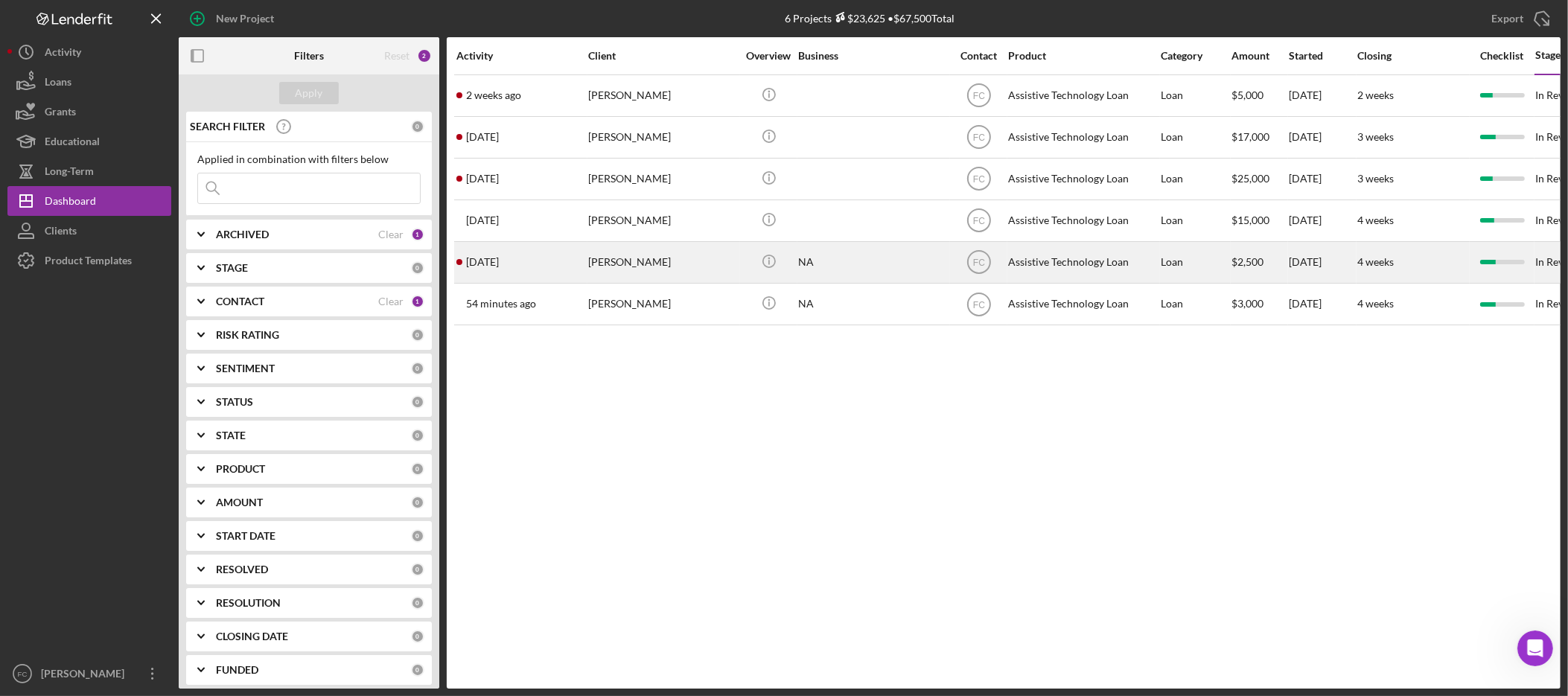
click at [652, 253] on div "Claudia Guffey" at bounding box center [662, 262] width 149 height 40
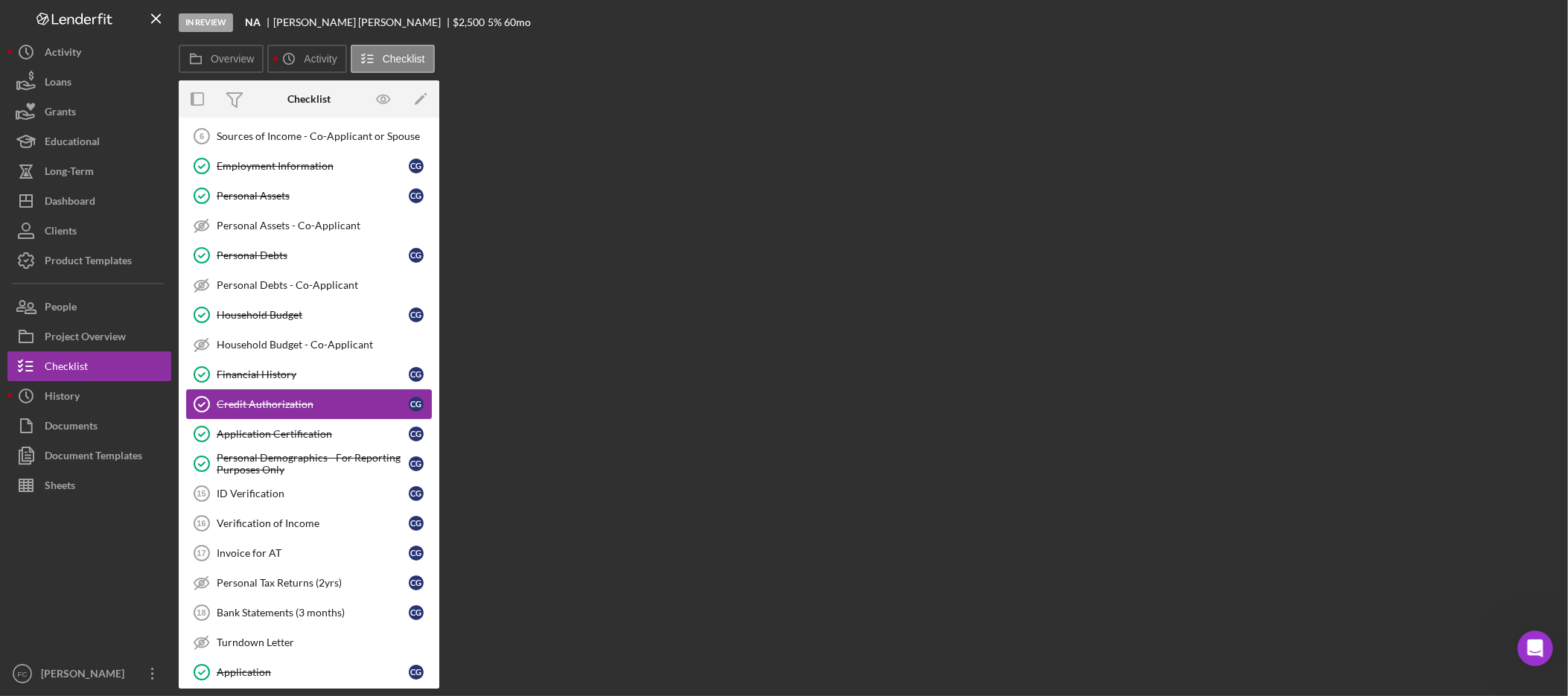
scroll to position [219, 0]
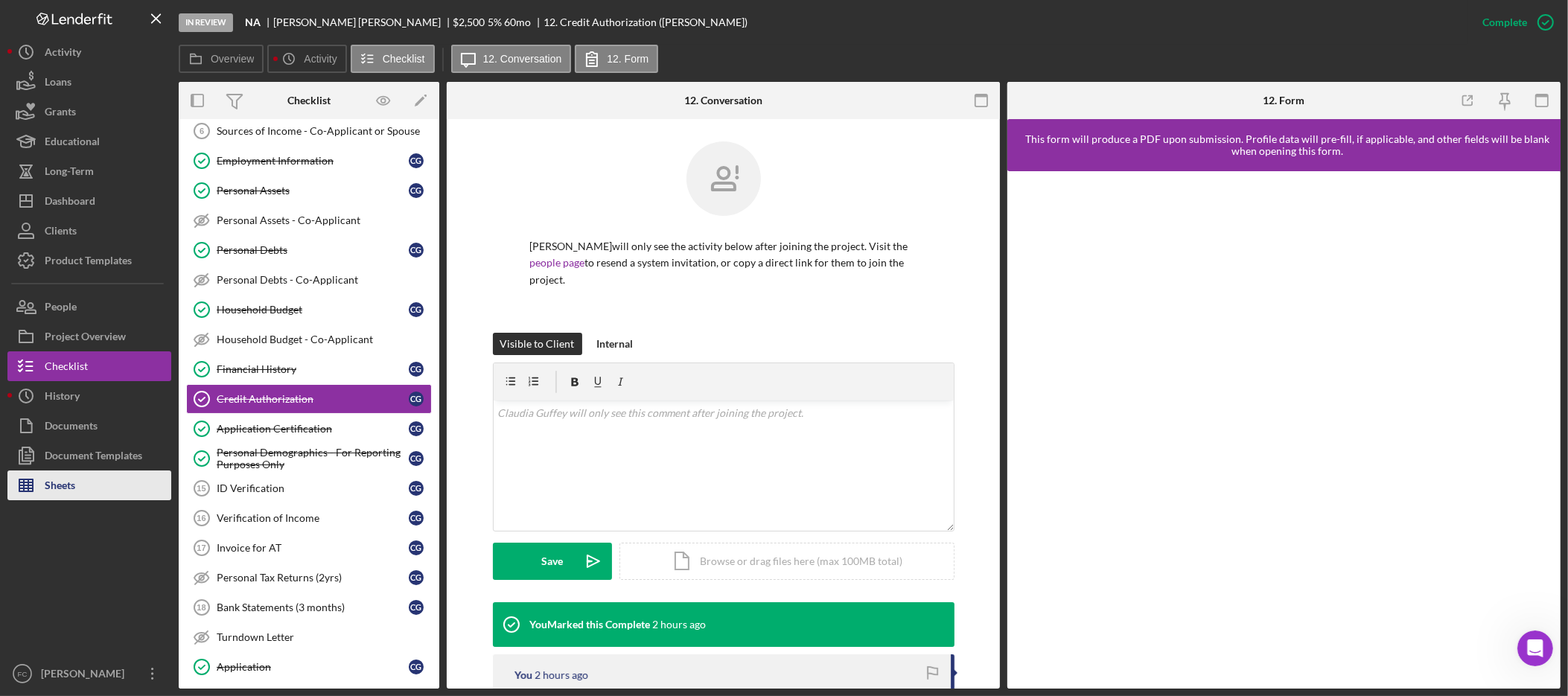
click at [76, 483] on button "Sheets" at bounding box center [89, 485] width 164 height 30
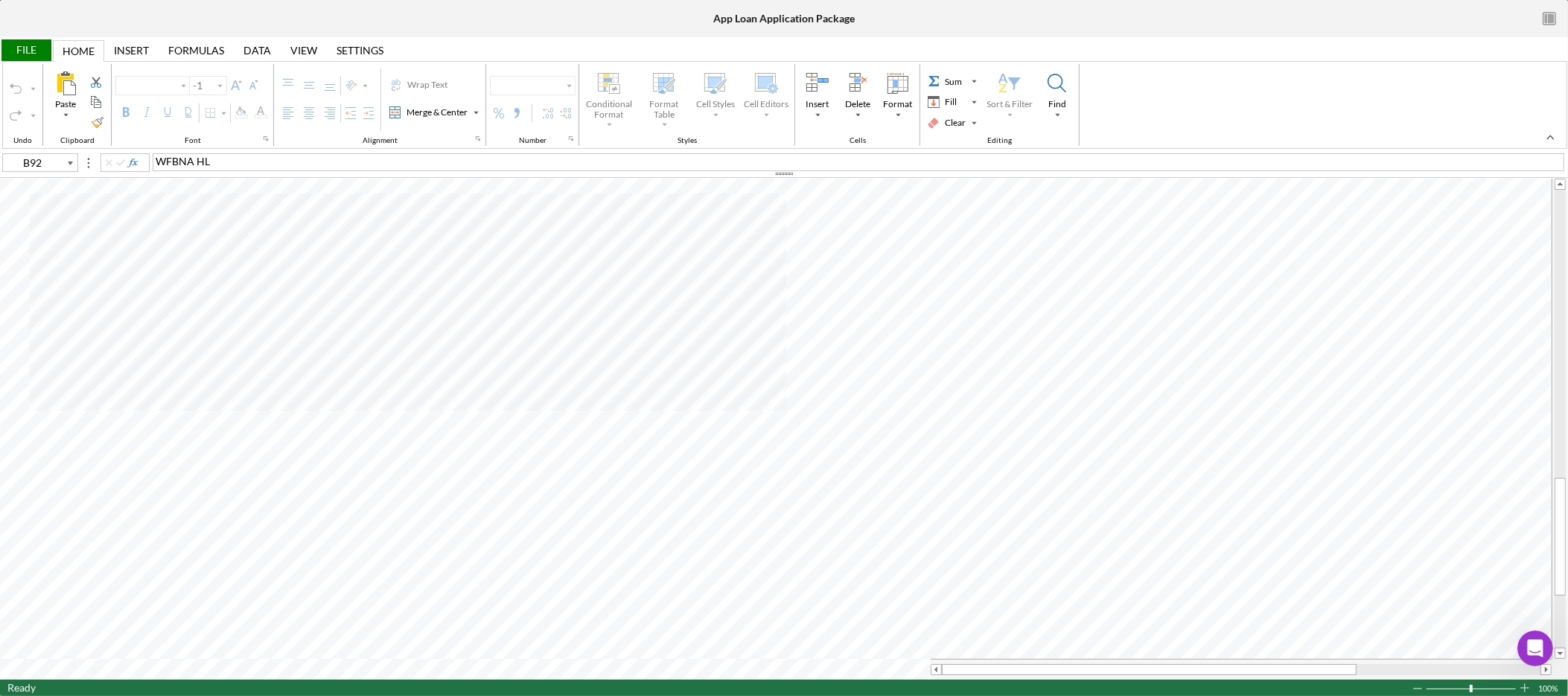
type input "Arial"
type input "10"
type input "E82"
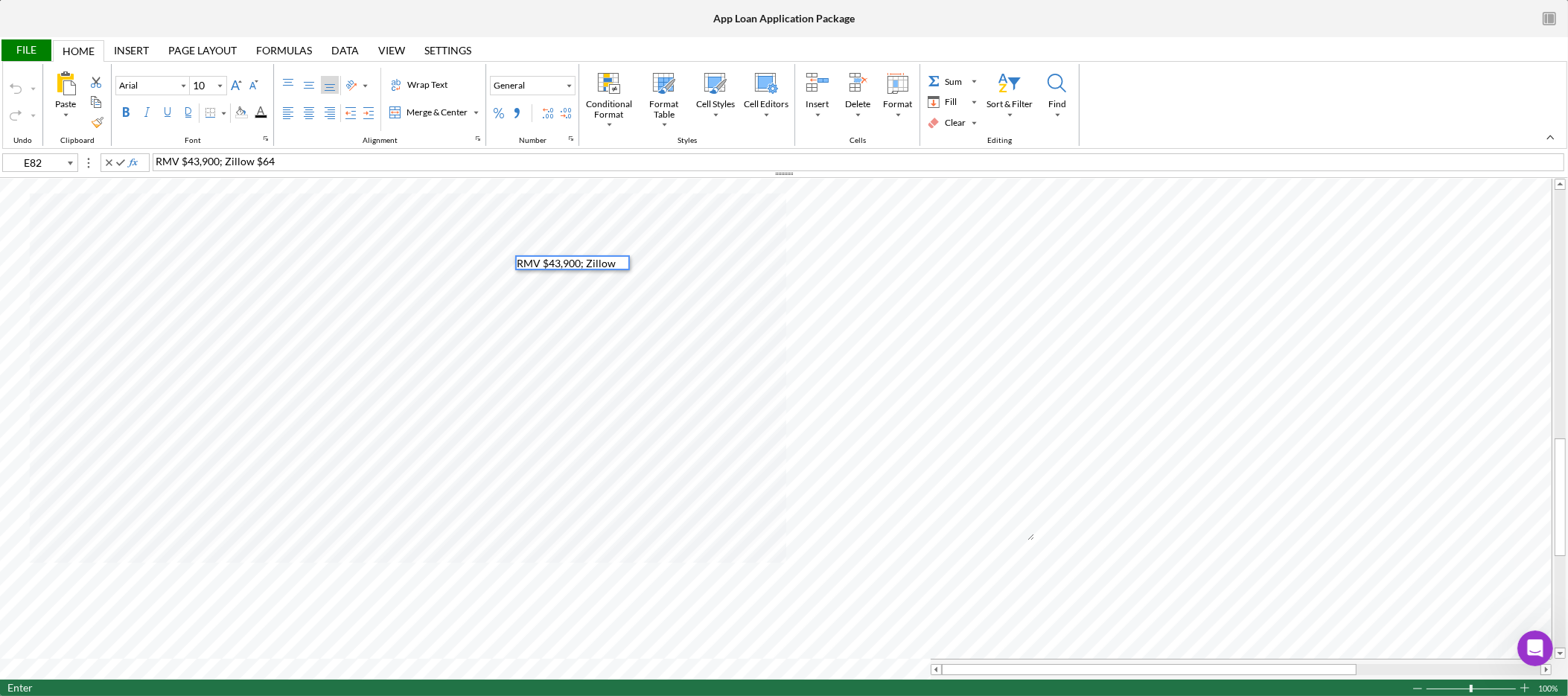
scroll to position [12, 0]
type input "A82"
click at [213, 161] on span "Manufacture home" at bounding box center [199, 161] width 88 height 13
type input "B28"
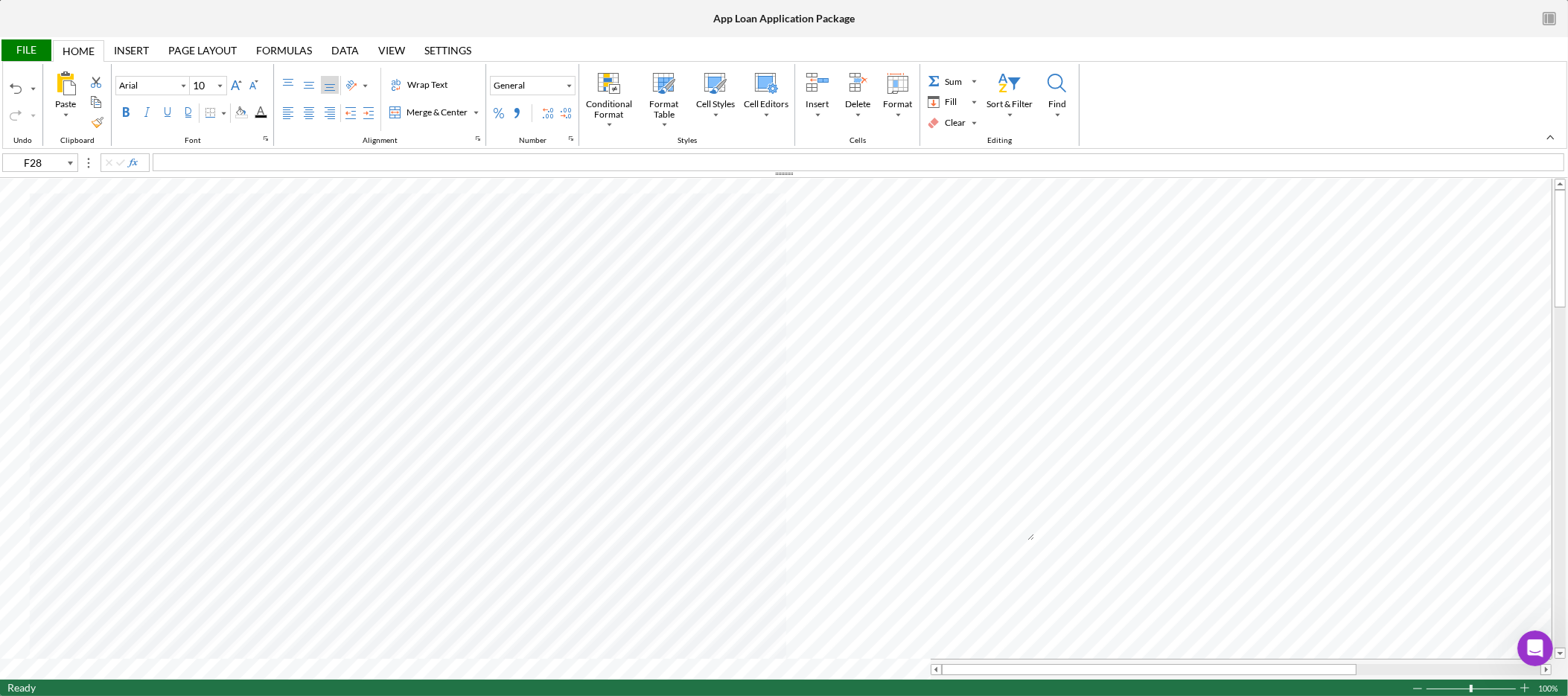
type input "B29"
type input "B82"
type input "D82"
type input "B7"
type input "Calibri"
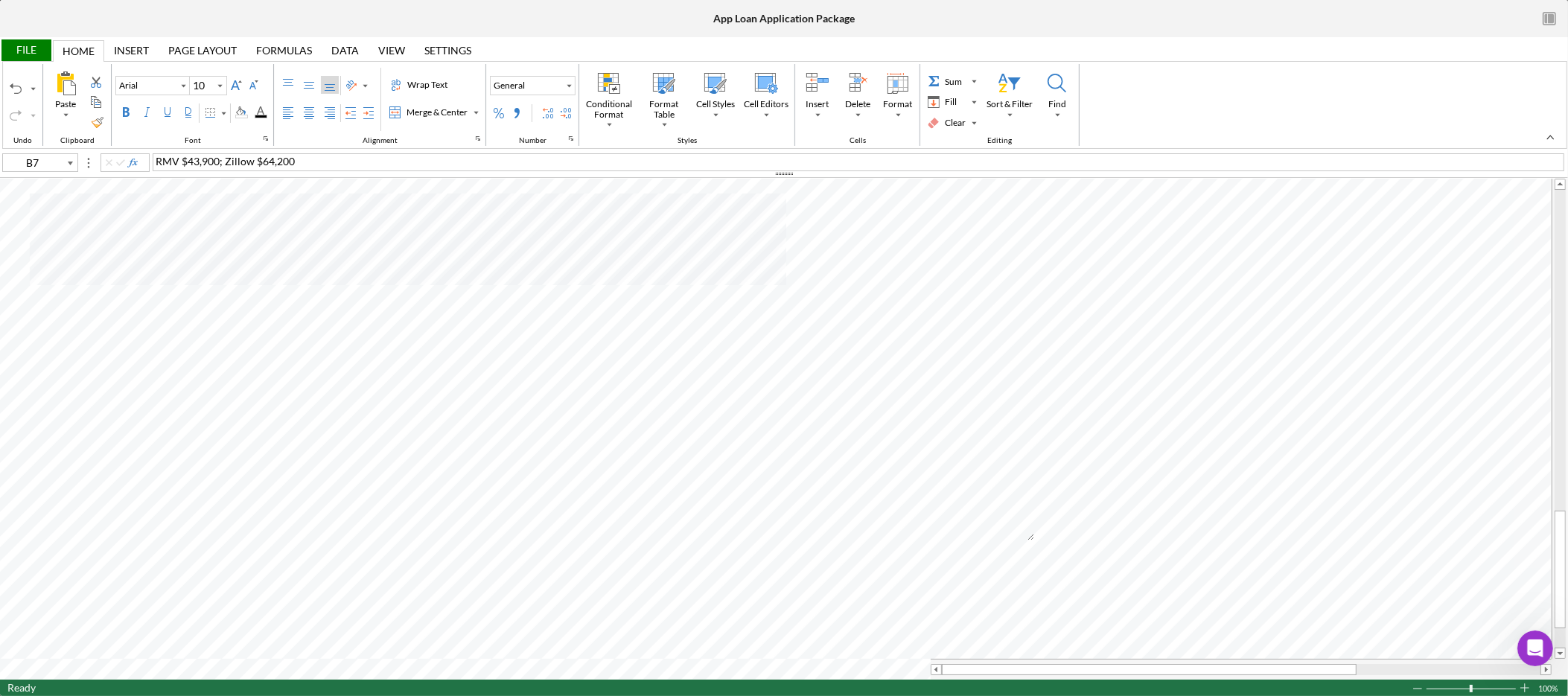
type input "11"
type input "E82"
type input "Arial"
type input "10"
type input "B7"
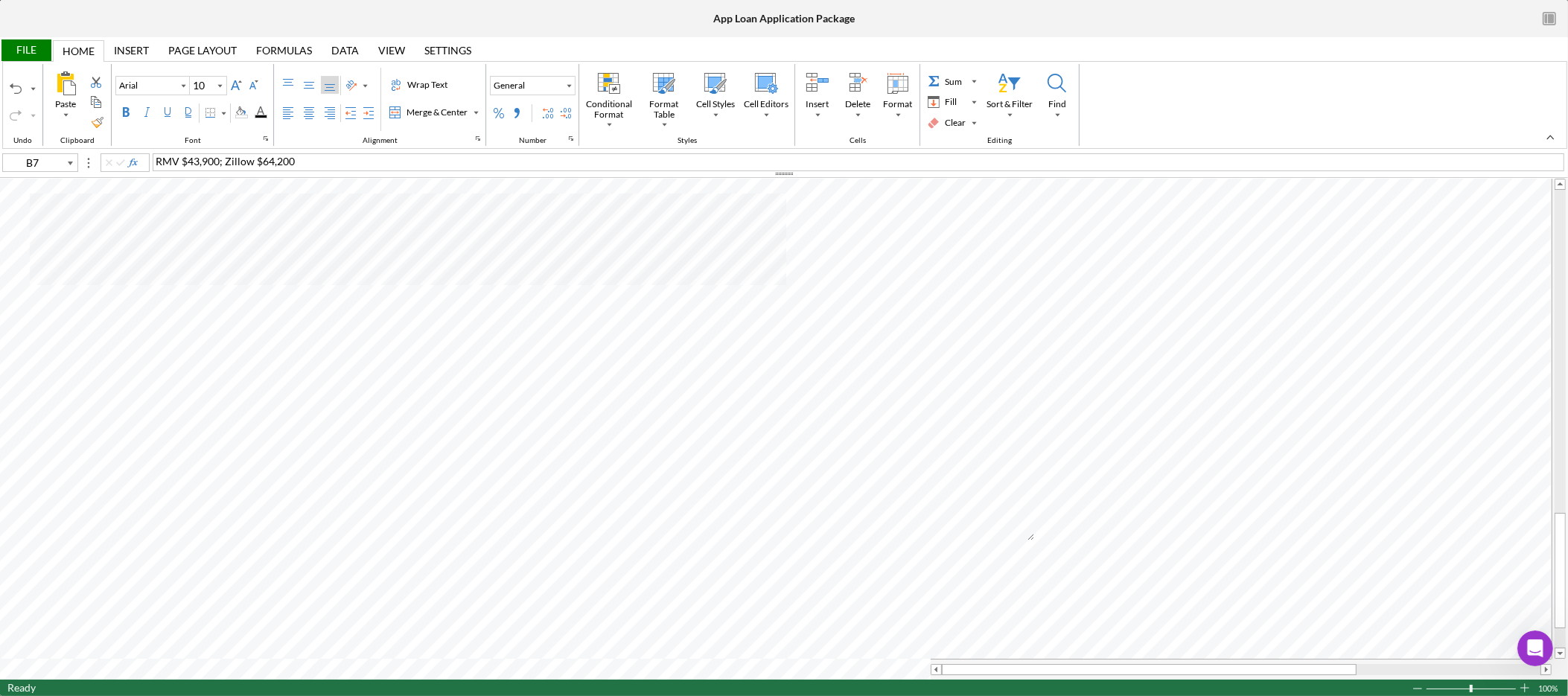
type input "Calibri"
type input "11"
type input "E82"
type input "Arial"
type input "10"
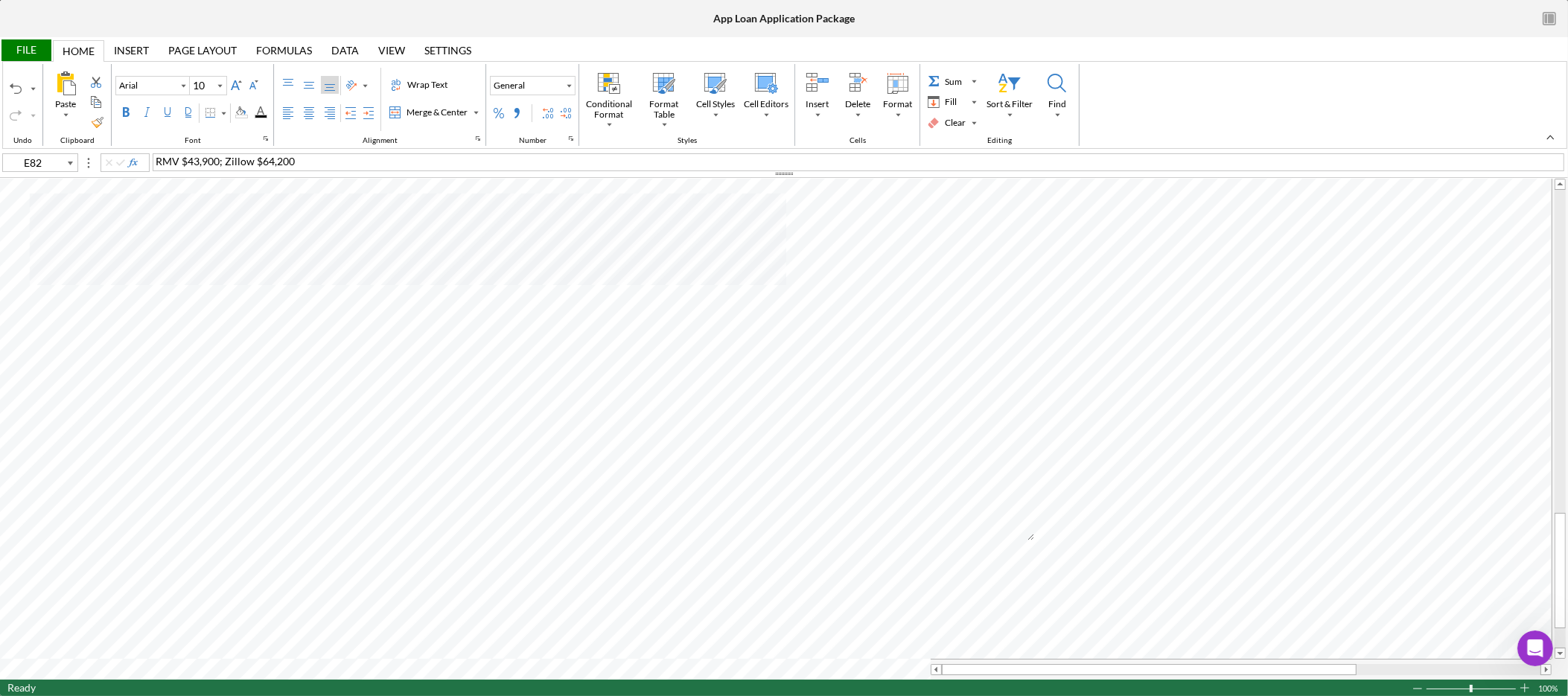
type input "B7"
type input "Calibri"
type input "11"
click at [238, 661] on table at bounding box center [784, 429] width 1568 height 501
type input "E82"
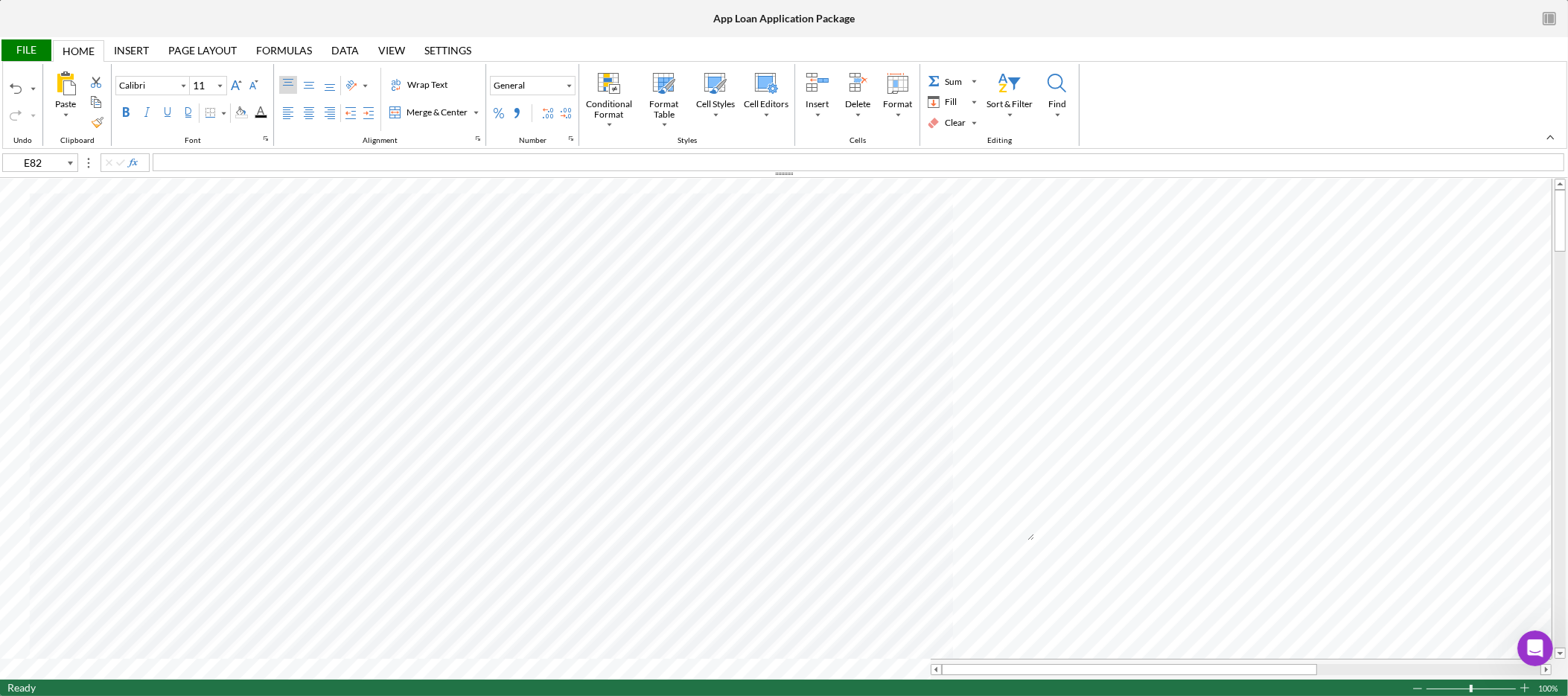
type input "Arial"
type input "10"
type input "F93"
type input "C92"
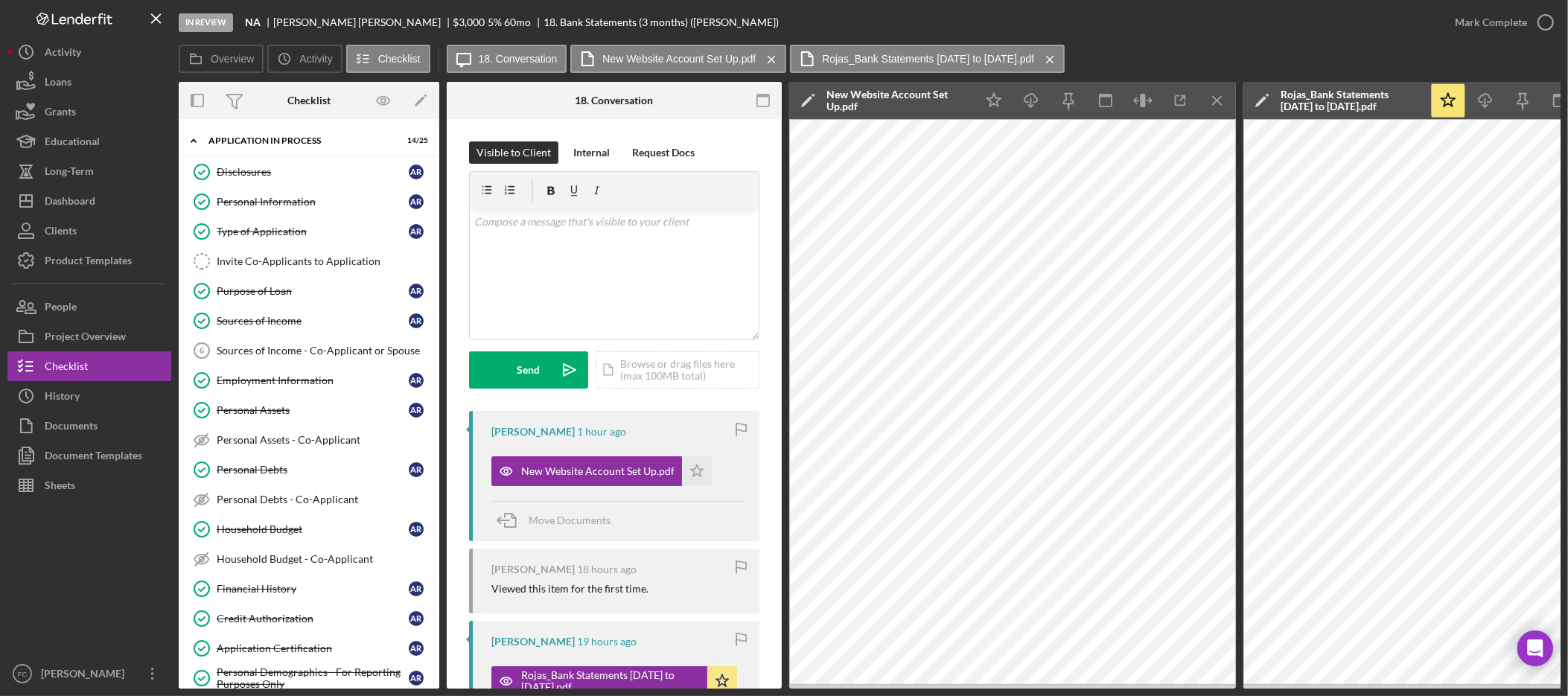
scroll to position [238, 0]
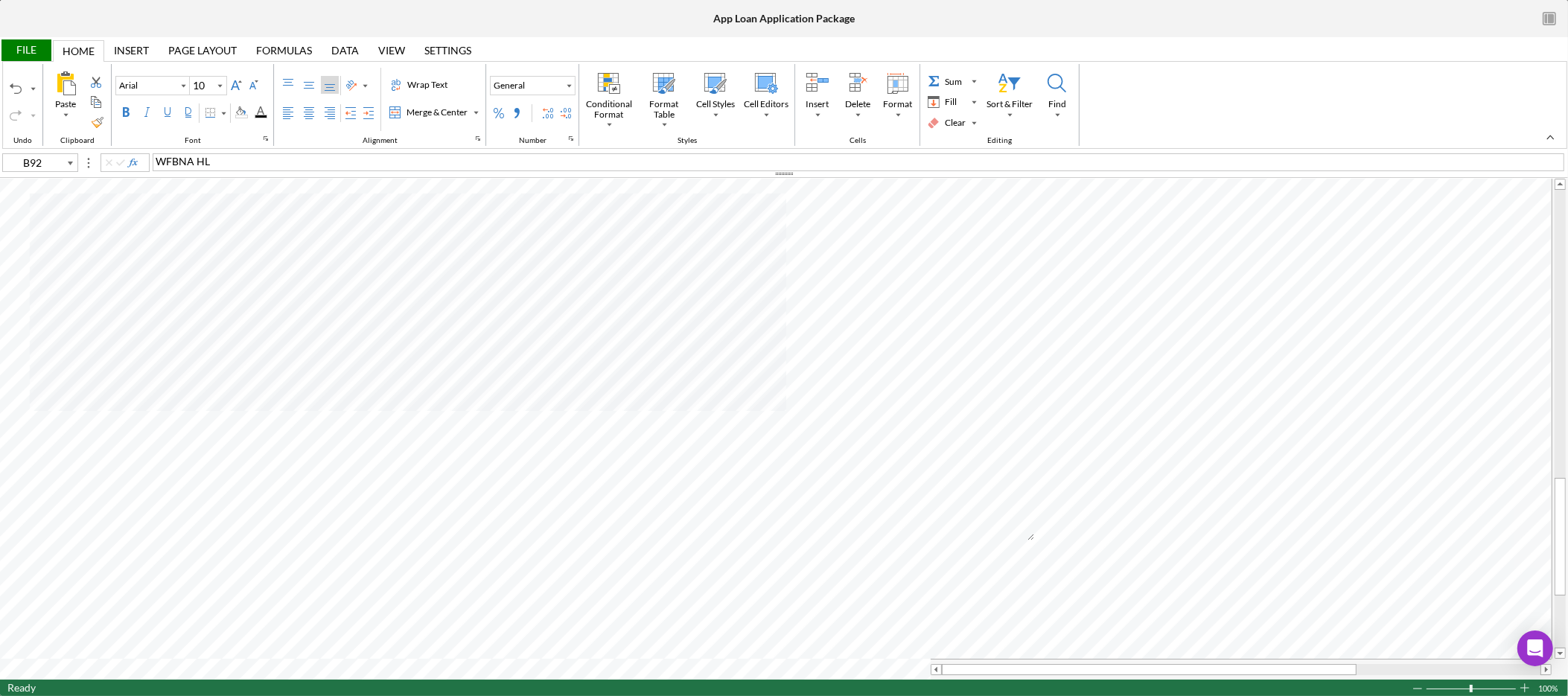
click at [9, 50] on div "File" at bounding box center [25, 50] width 51 height 21
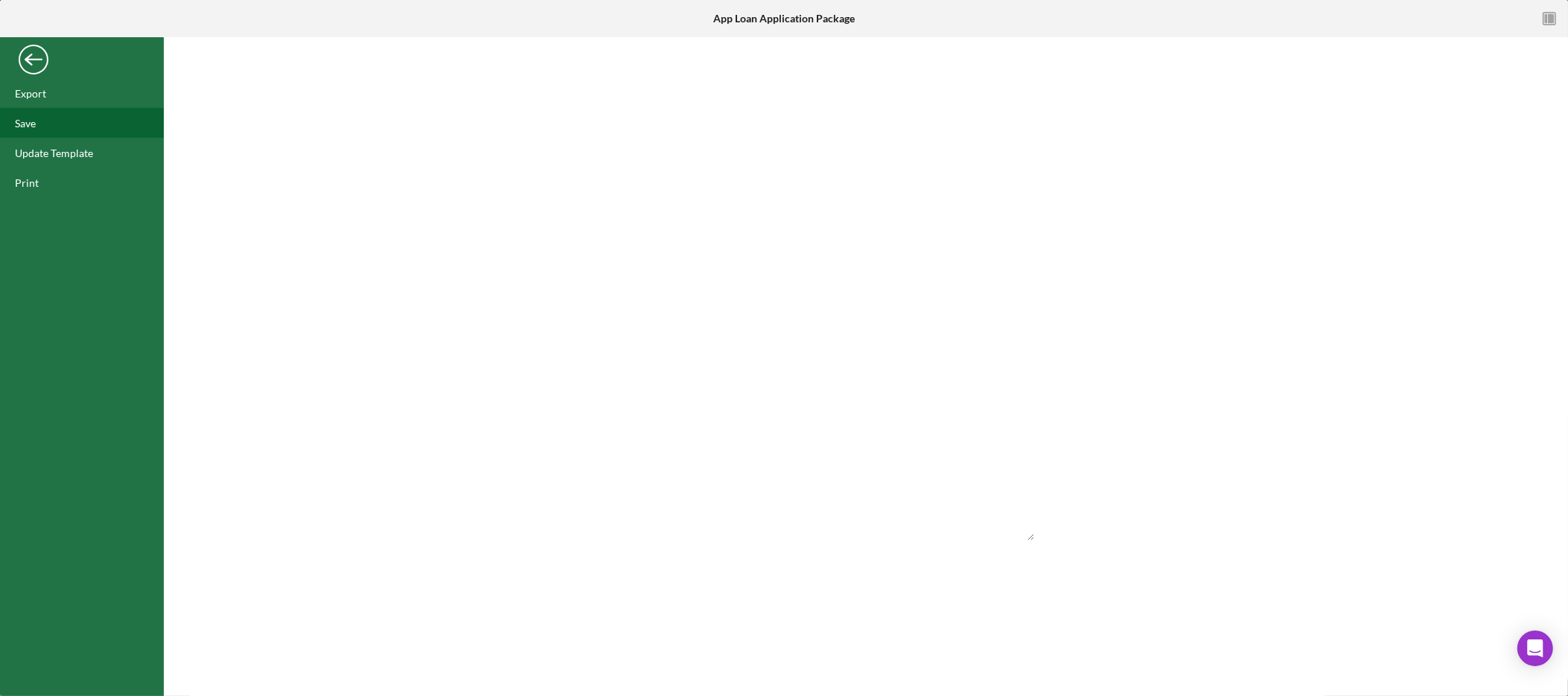
click at [48, 129] on div "Save" at bounding box center [82, 122] width 164 height 30
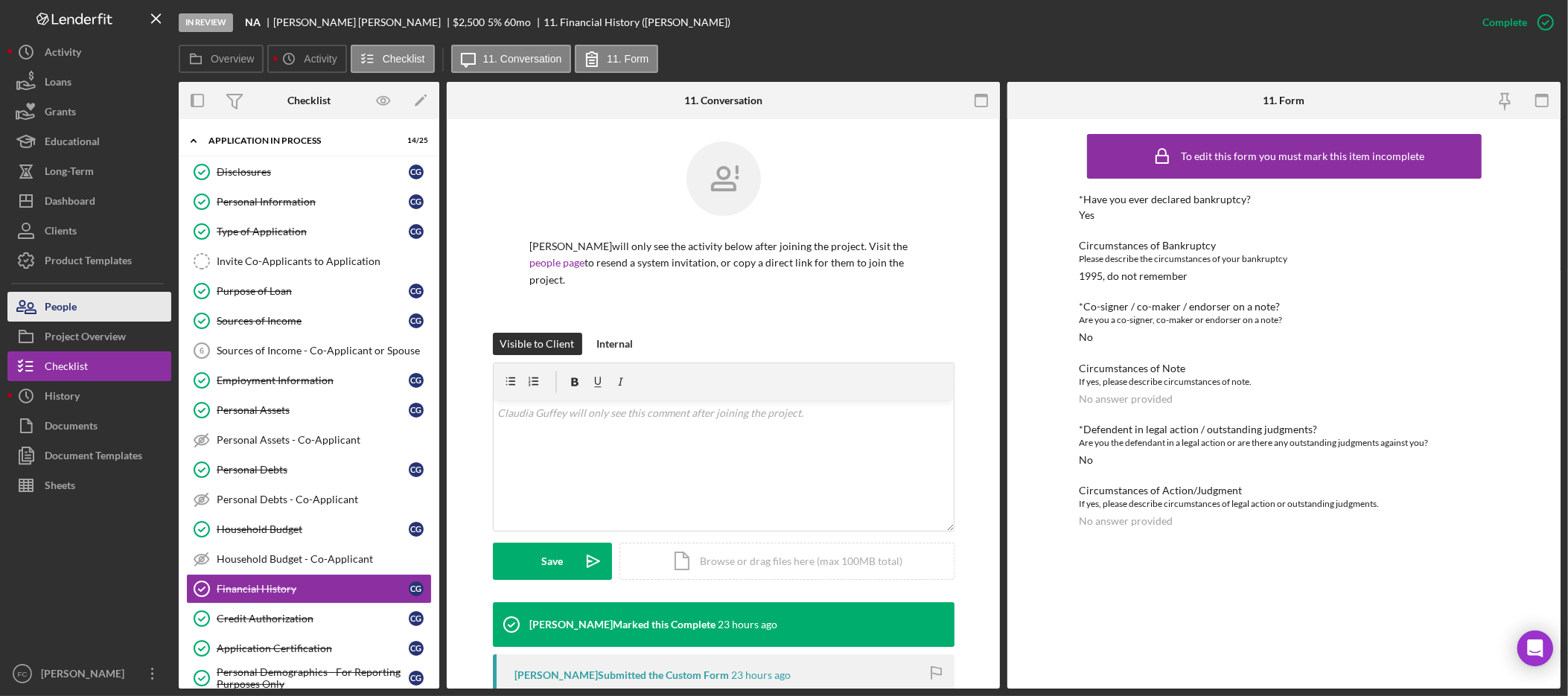
click at [101, 310] on button "People" at bounding box center [89, 307] width 164 height 30
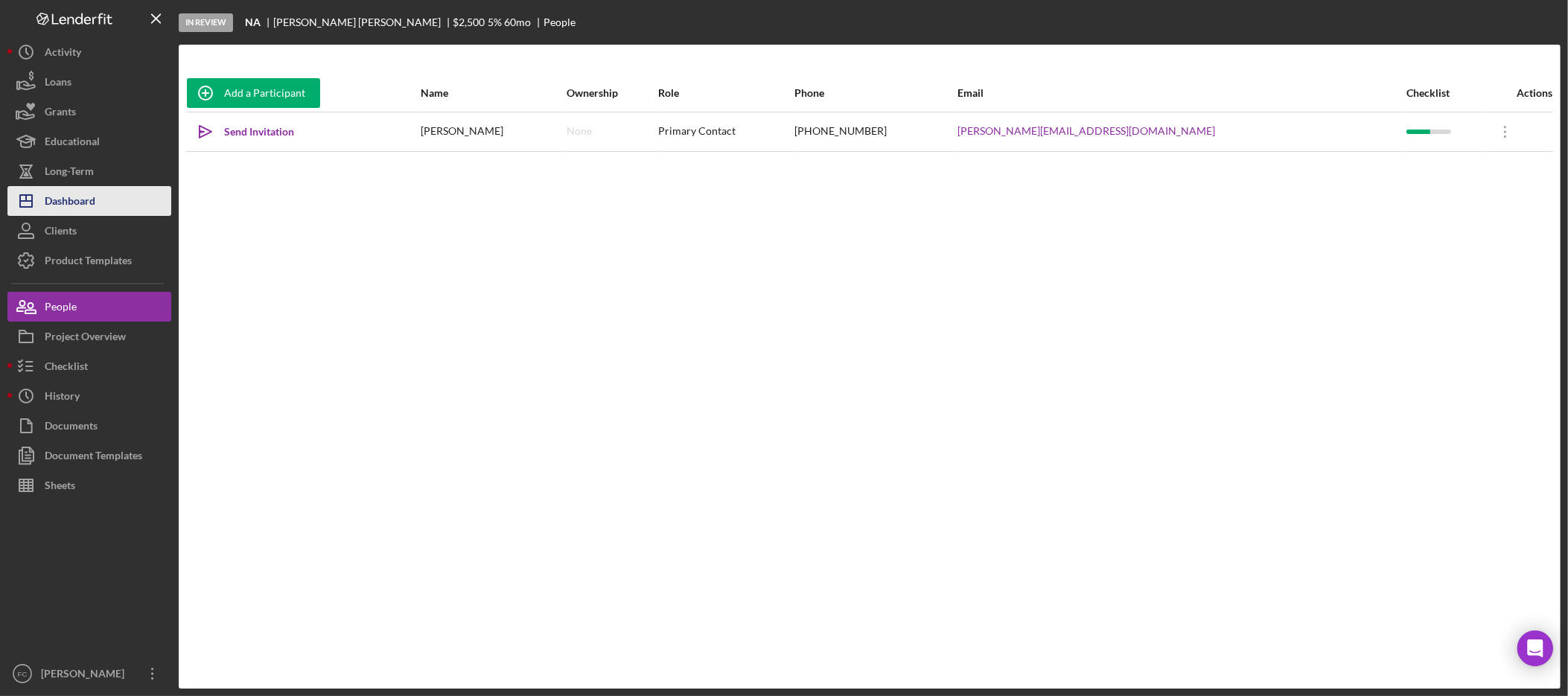
click at [97, 197] on button "Icon/Dashboard Dashboard" at bounding box center [89, 201] width 164 height 30
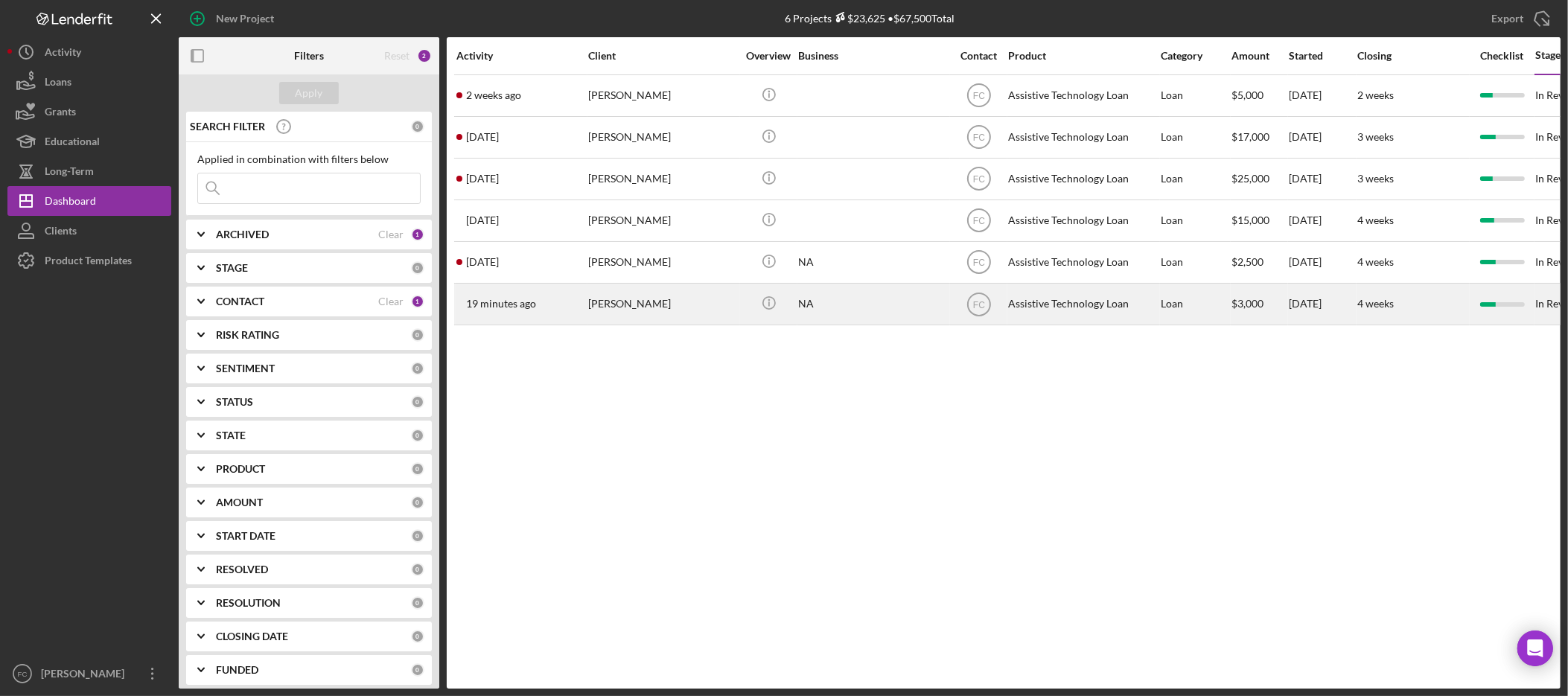
click at [640, 300] on div "[PERSON_NAME]" at bounding box center [662, 304] width 149 height 40
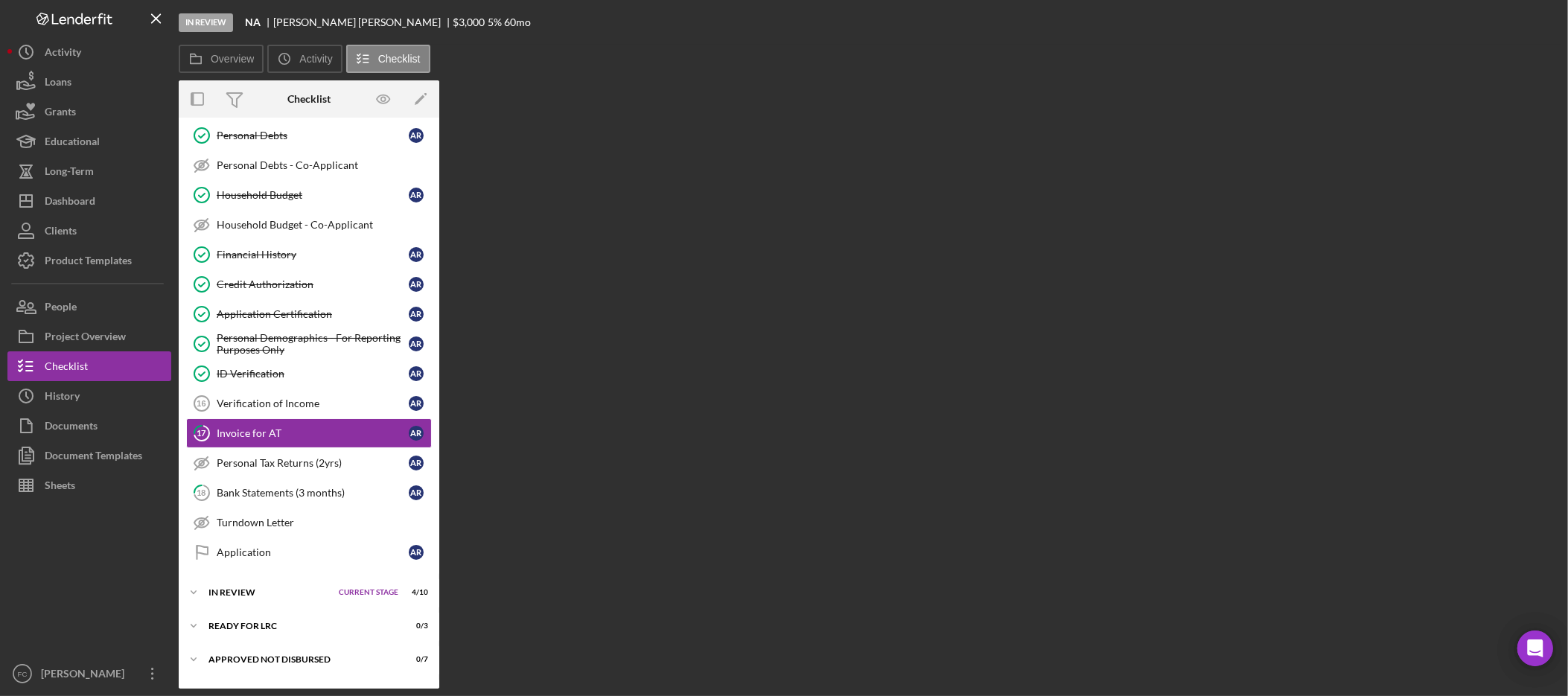
scroll to position [369, 0]
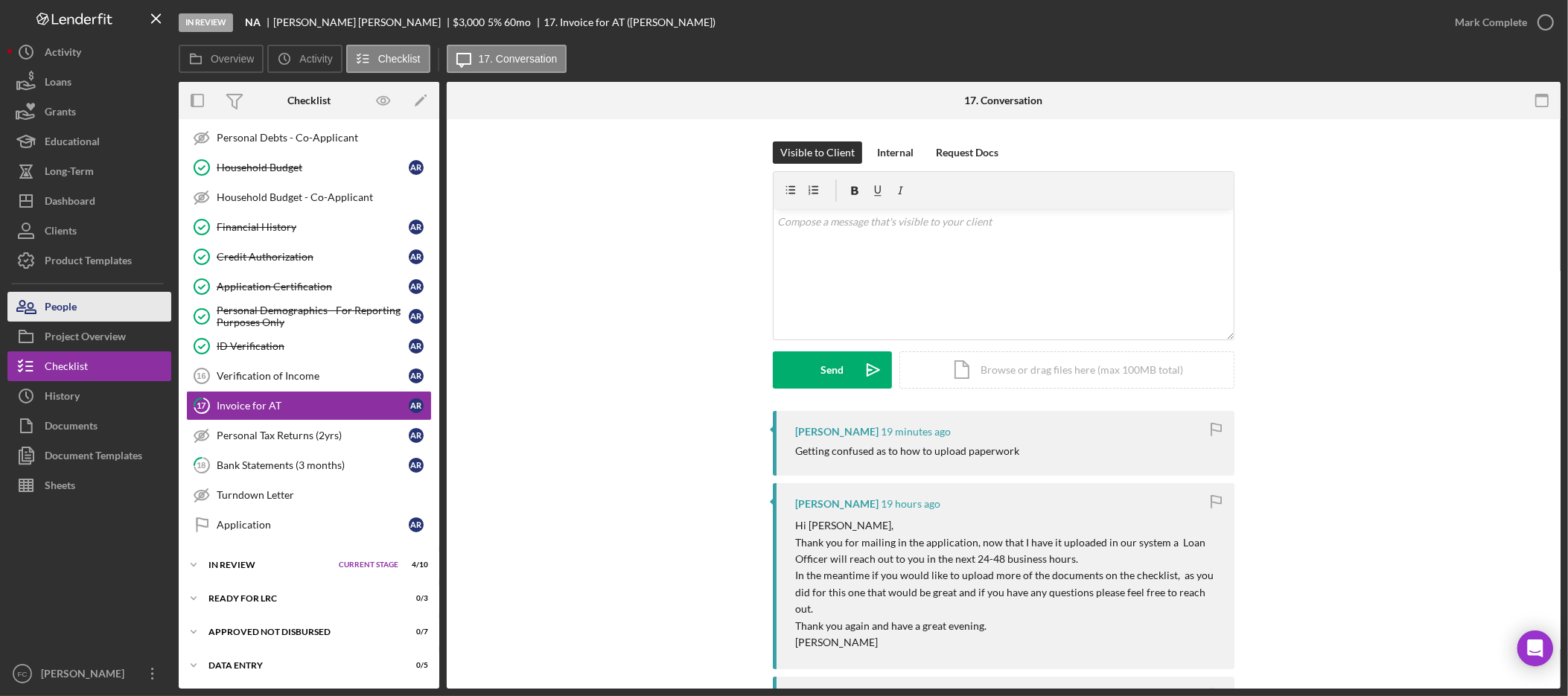
click at [87, 305] on button "People" at bounding box center [89, 307] width 164 height 30
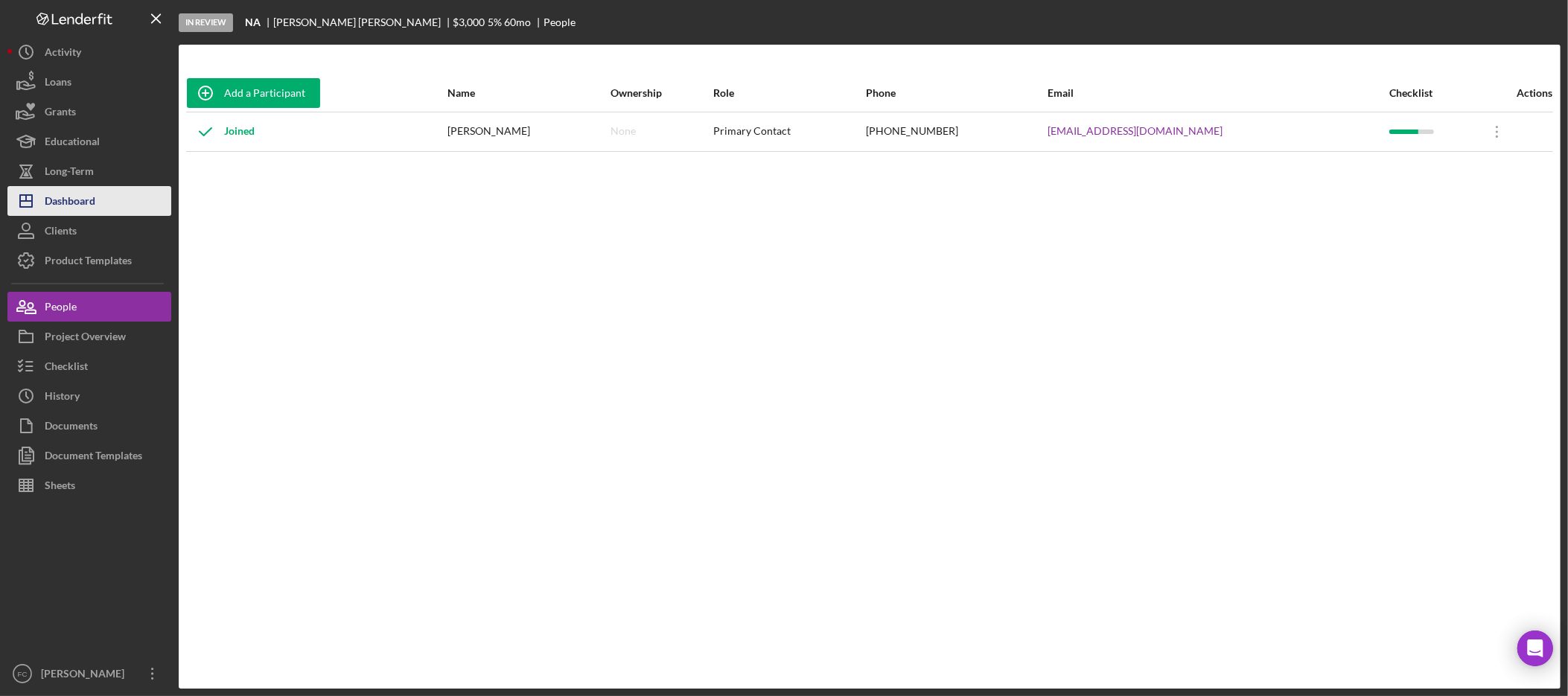
click at [64, 204] on div "Dashboard" at bounding box center [70, 203] width 50 height 34
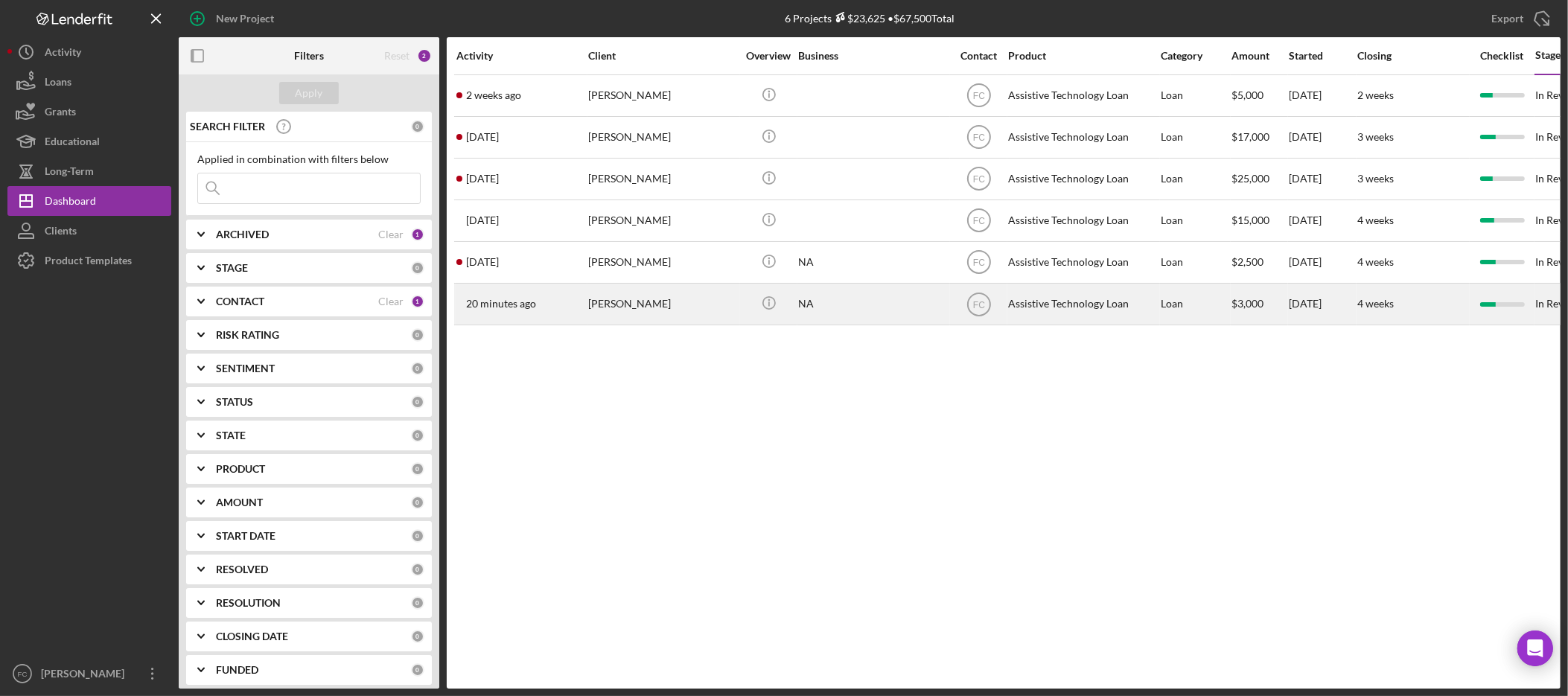
click at [651, 305] on div "[PERSON_NAME]" at bounding box center [662, 304] width 149 height 40
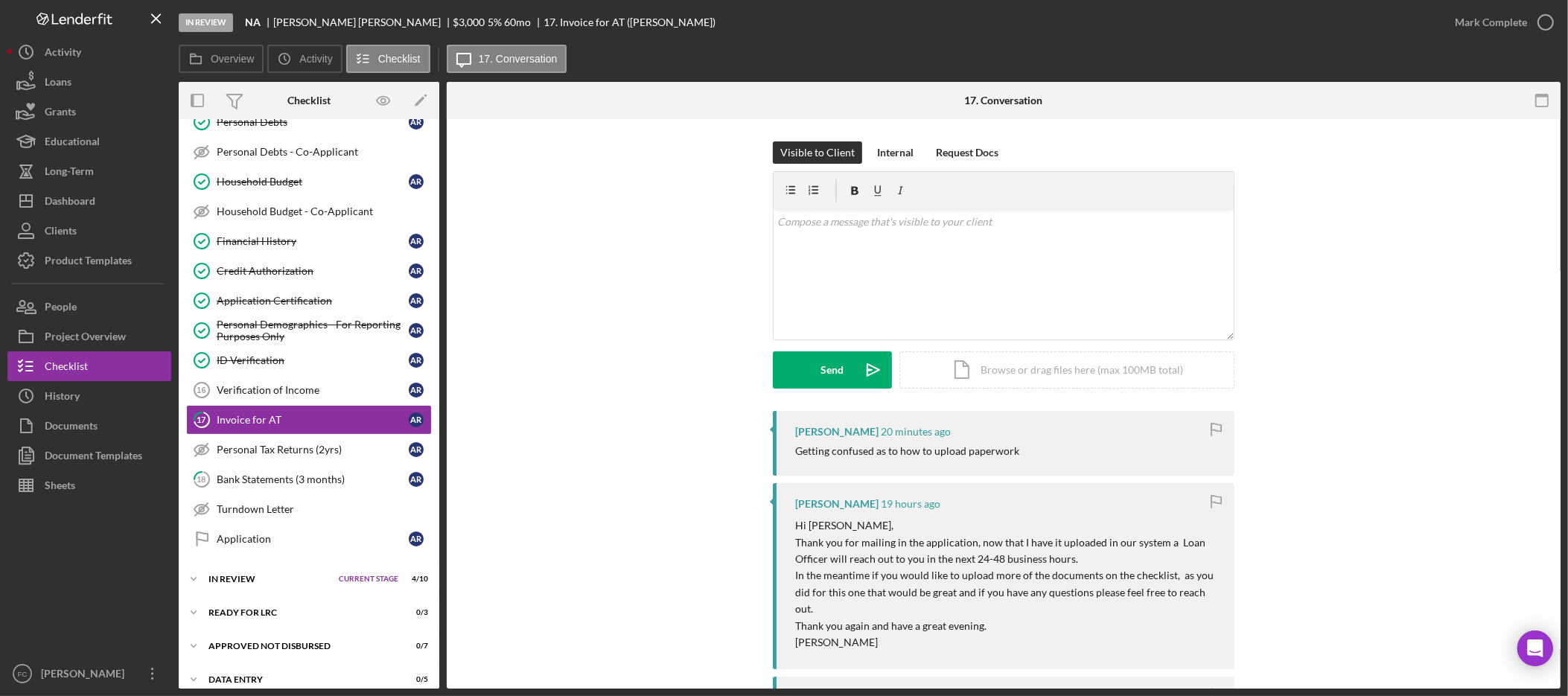
scroll to position [369, 0]
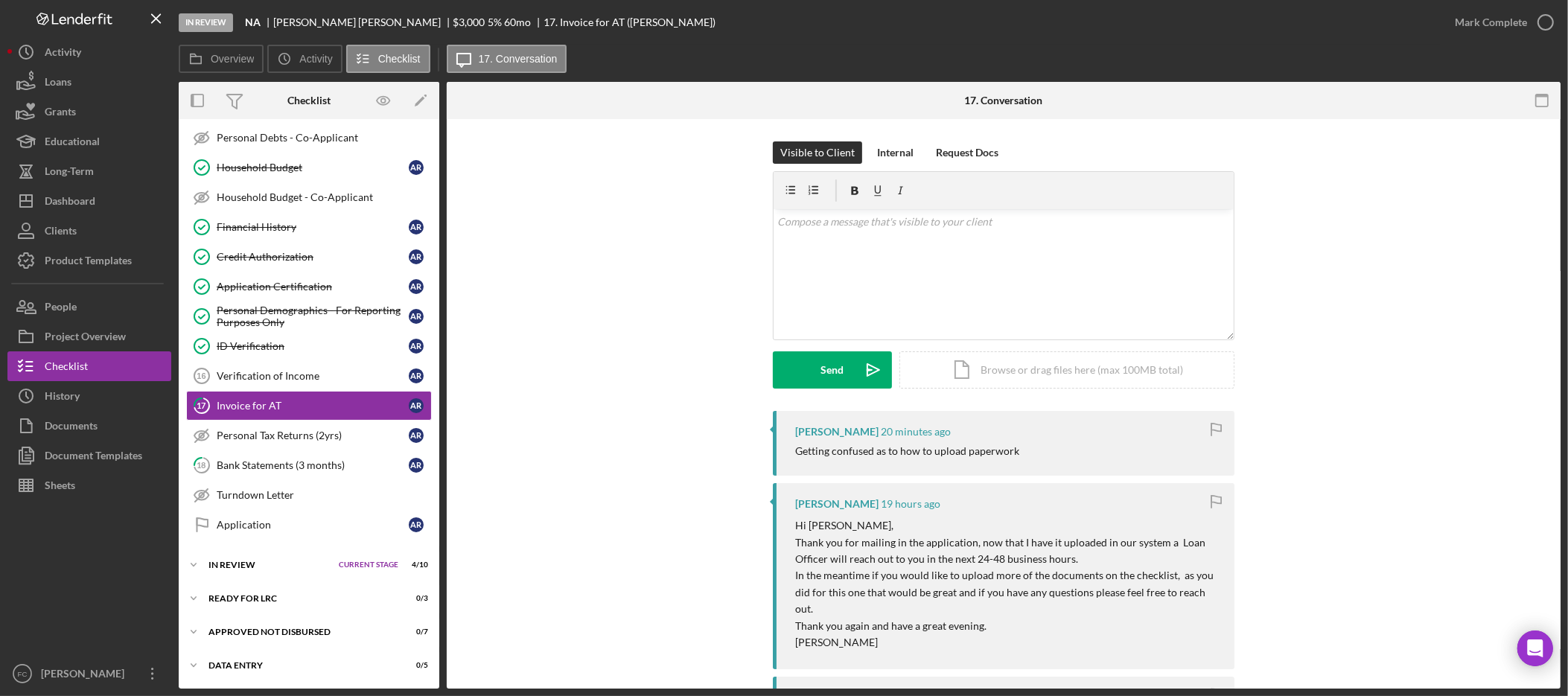
click at [1144, 443] on div "Augustin Rojas 20 minutes ago Getting confused as to how to upload paperwork" at bounding box center [1004, 443] width 462 height 65
click at [957, 450] on div "Getting confused as to how to upload paperwork" at bounding box center [907, 451] width 224 height 12
click at [871, 267] on div "v Color teal Color pink Remove color Add row above Add row below Add column bef…" at bounding box center [1004, 275] width 460 height 130
click at [834, 218] on p "Hi Augustin, happy to send you a seperate link to your email where you can up" at bounding box center [1005, 221] width 452 height 17
drag, startPoint x: 841, startPoint y: 242, endPoint x: 929, endPoint y: 222, distance: 90.2
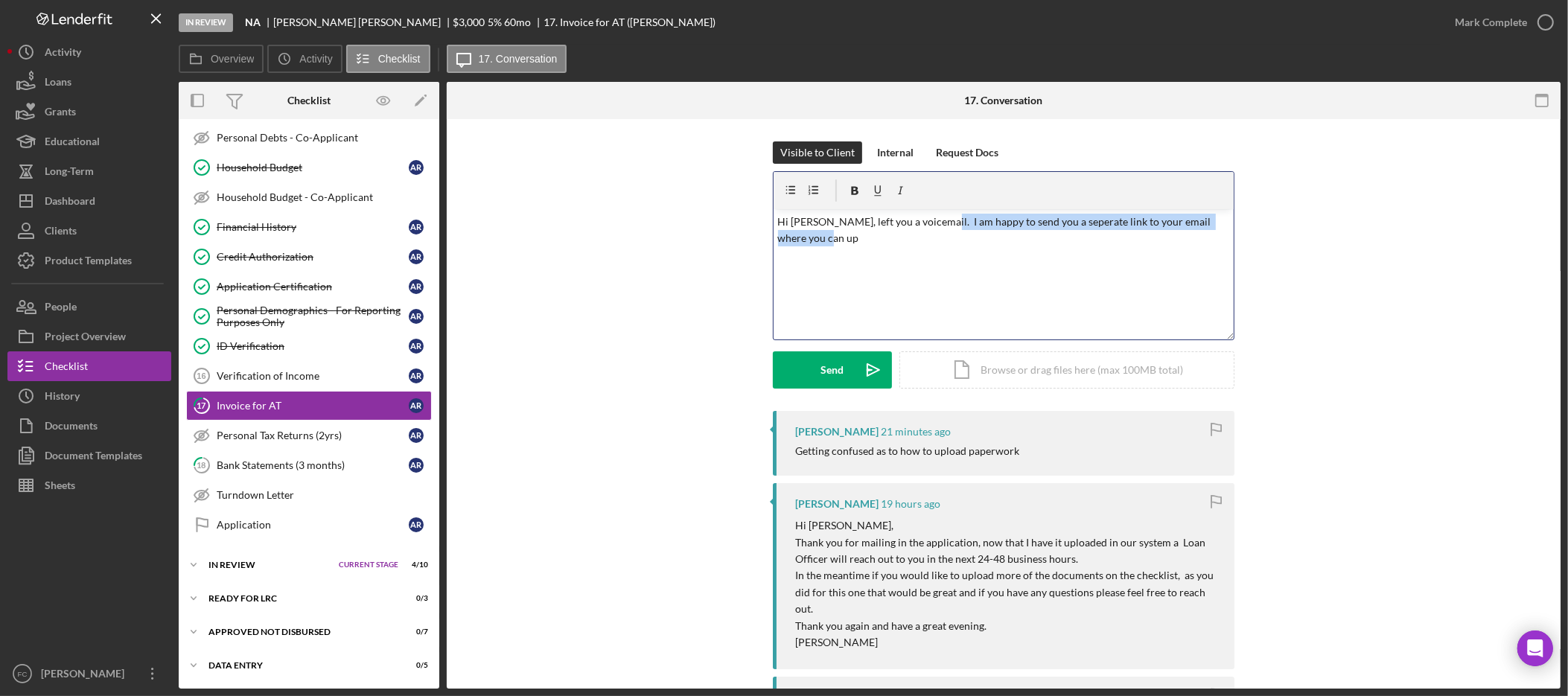
click at [929, 222] on p "Hi Augustin, left you a voicemail. I am happy to send you a seperate link to yo…" at bounding box center [1005, 230] width 452 height 34
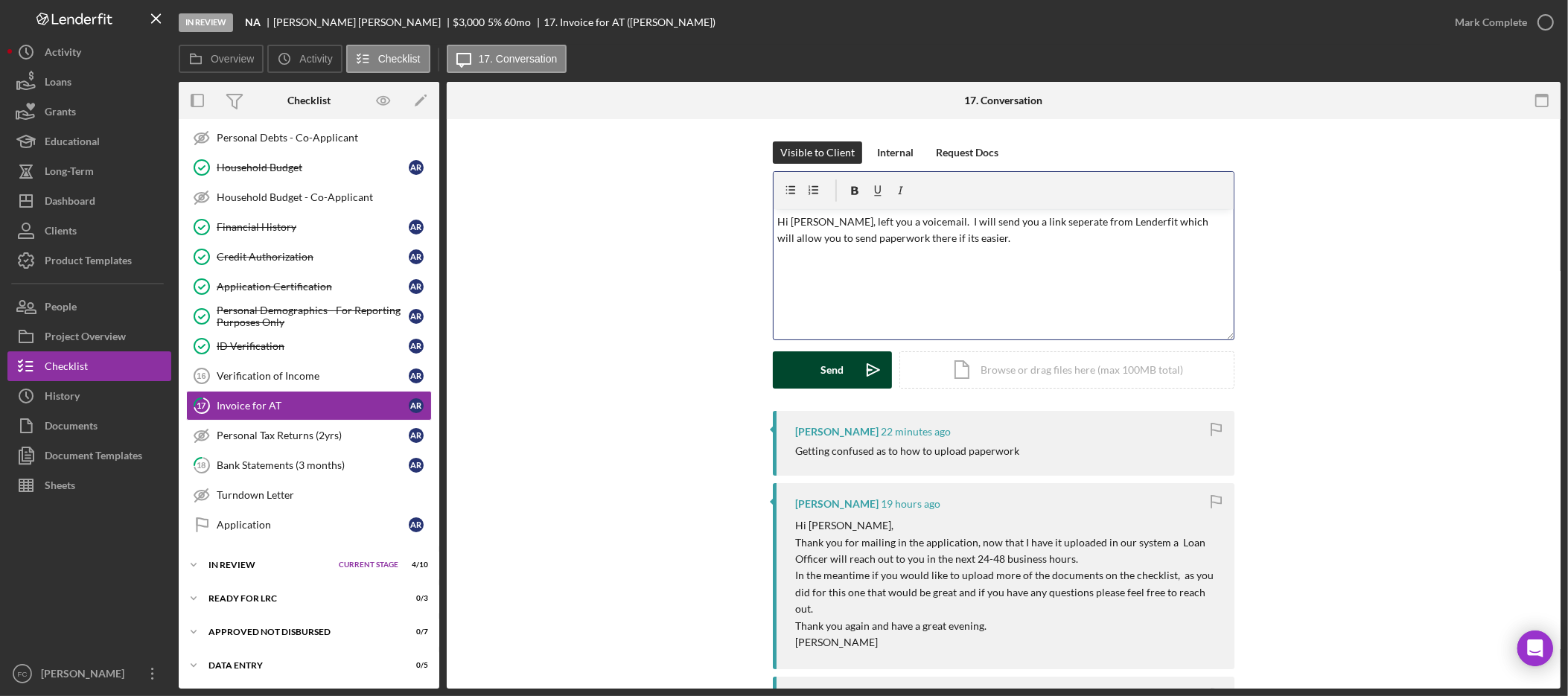
click at [814, 366] on button "Send Icon/icon-invite-send" at bounding box center [832, 370] width 119 height 37
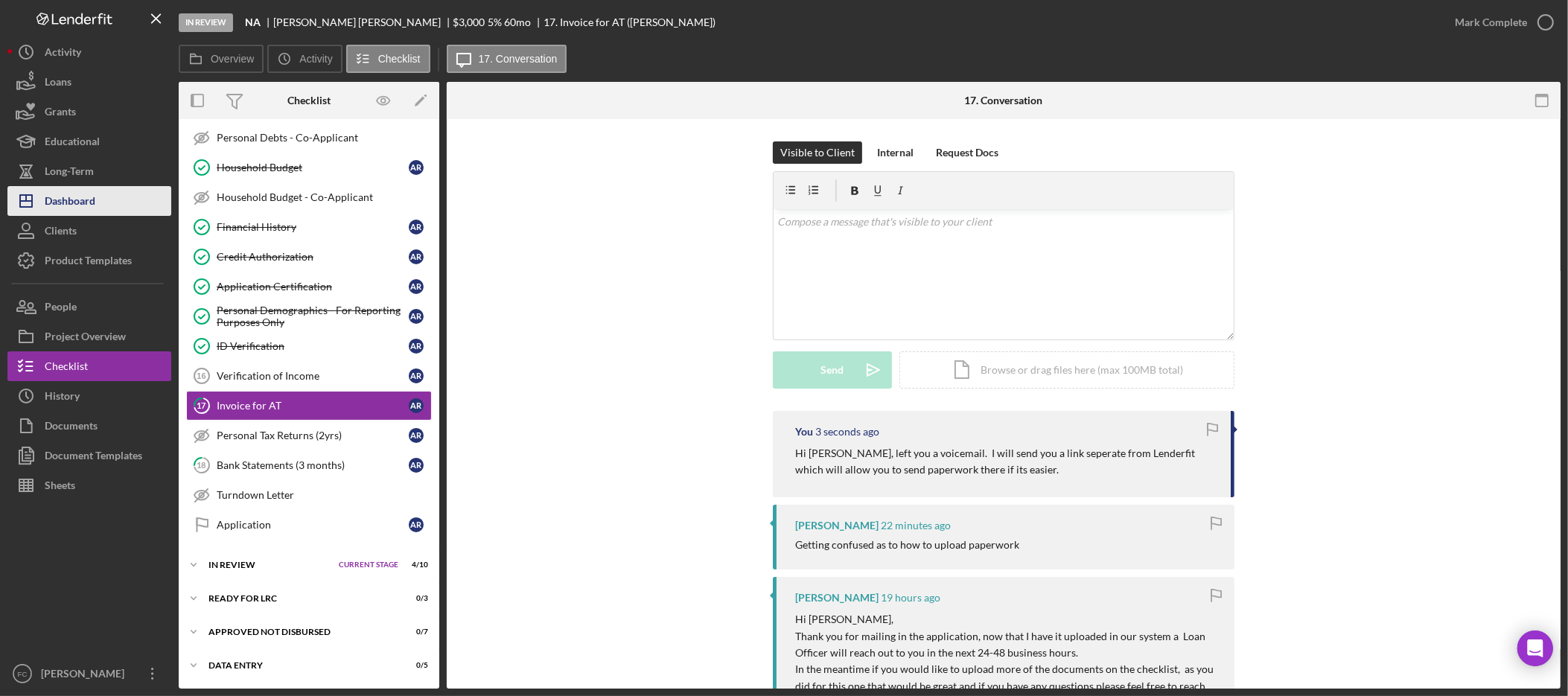
click at [97, 195] on button "Icon/Dashboard Dashboard" at bounding box center [89, 201] width 164 height 30
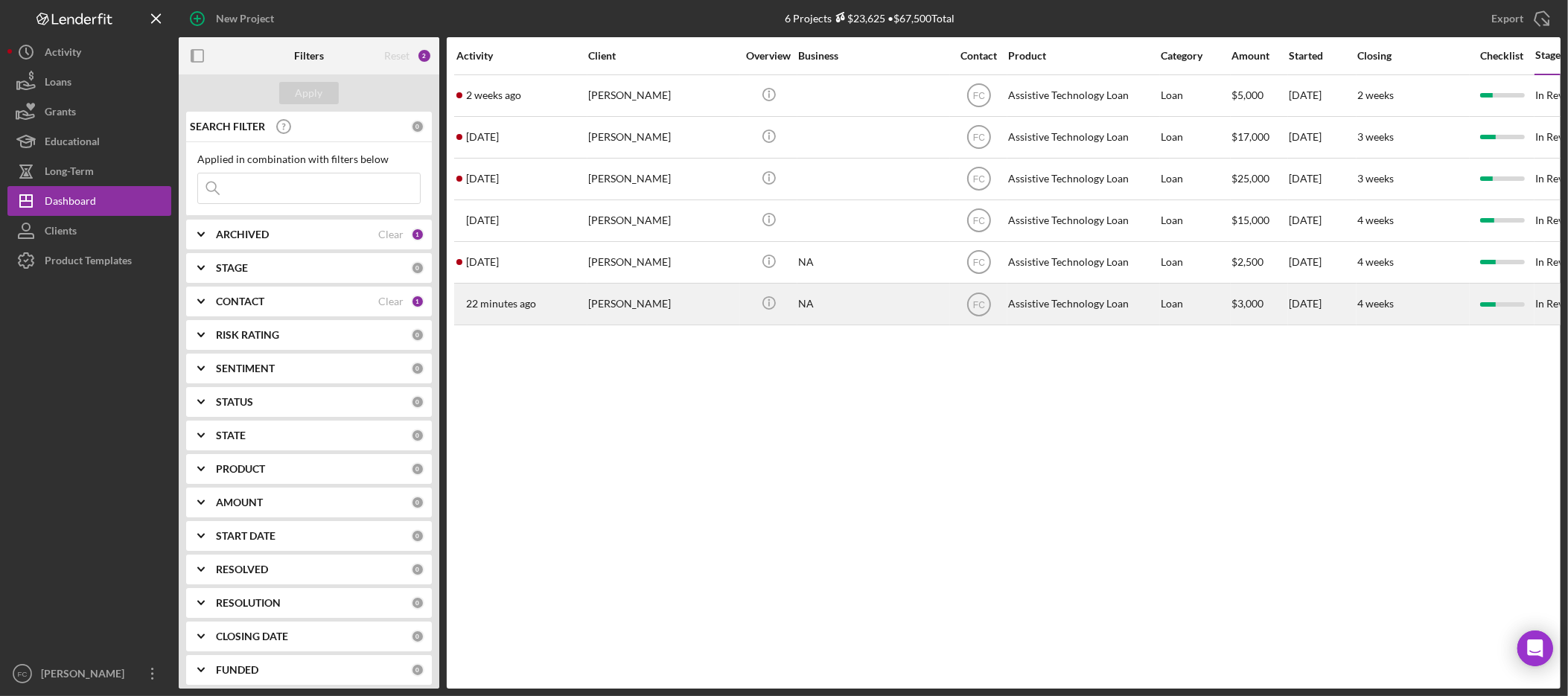
click at [638, 312] on div "[PERSON_NAME]" at bounding box center [662, 304] width 149 height 40
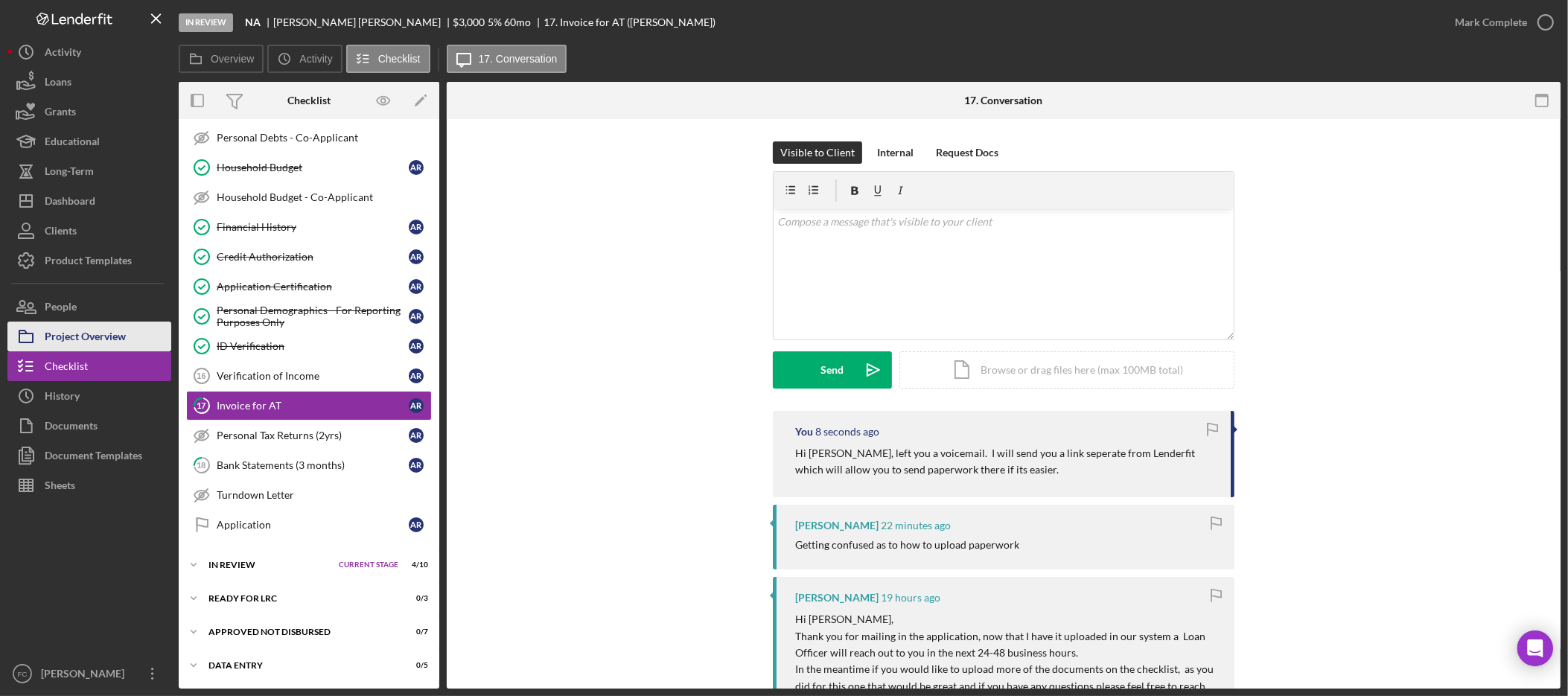
scroll to position [369, 0]
click at [81, 308] on button "People" at bounding box center [89, 307] width 164 height 30
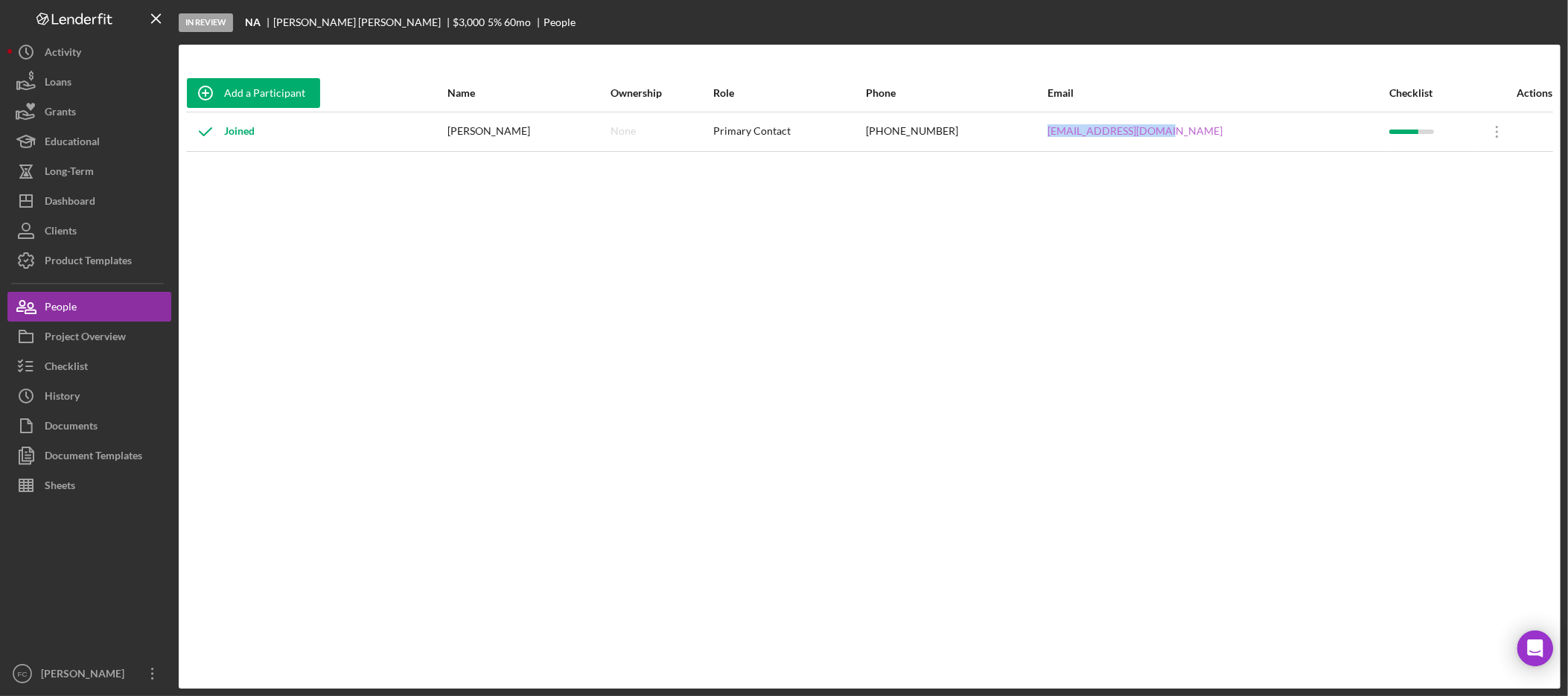
drag, startPoint x: 1245, startPoint y: 133, endPoint x: 1107, endPoint y: 134, distance: 138.0
click at [1107, 134] on div "augustinrojas@msn.com" at bounding box center [1218, 132] width 341 height 37
copy link "augustinrojas@msn.com"
drag, startPoint x: 98, startPoint y: 188, endPoint x: 107, endPoint y: 192, distance: 9.8
click at [99, 189] on button "Icon/Dashboard Dashboard" at bounding box center [89, 201] width 164 height 30
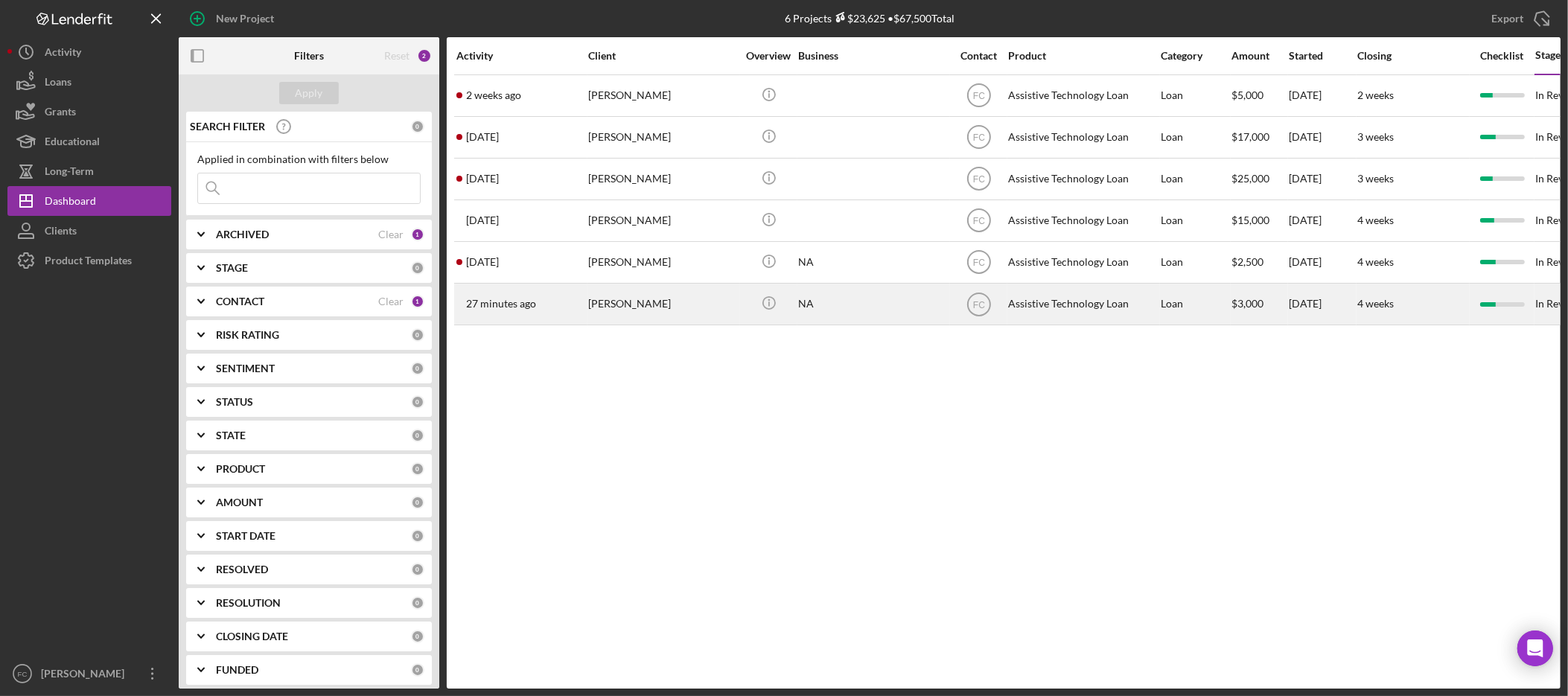
click at [657, 307] on div "[PERSON_NAME]" at bounding box center [662, 304] width 149 height 40
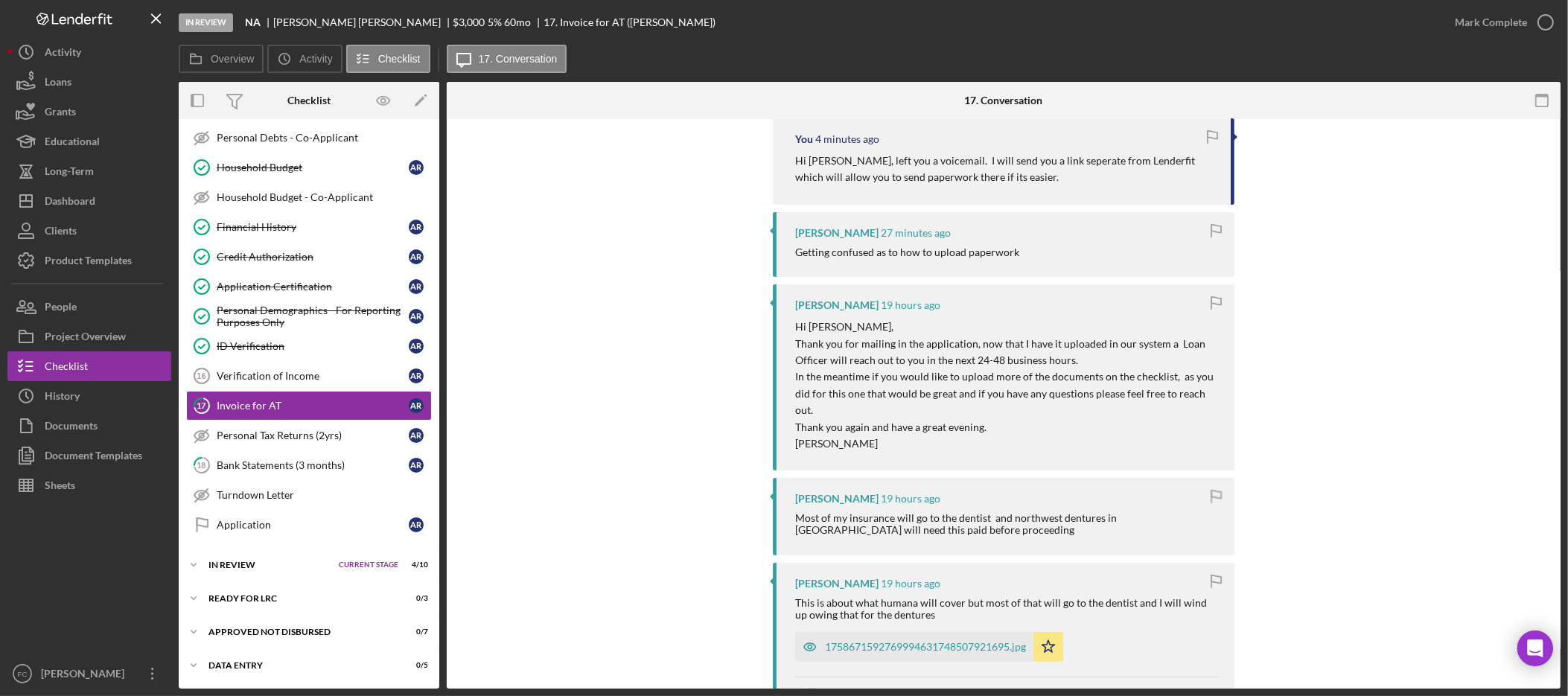
scroll to position [378, 0]
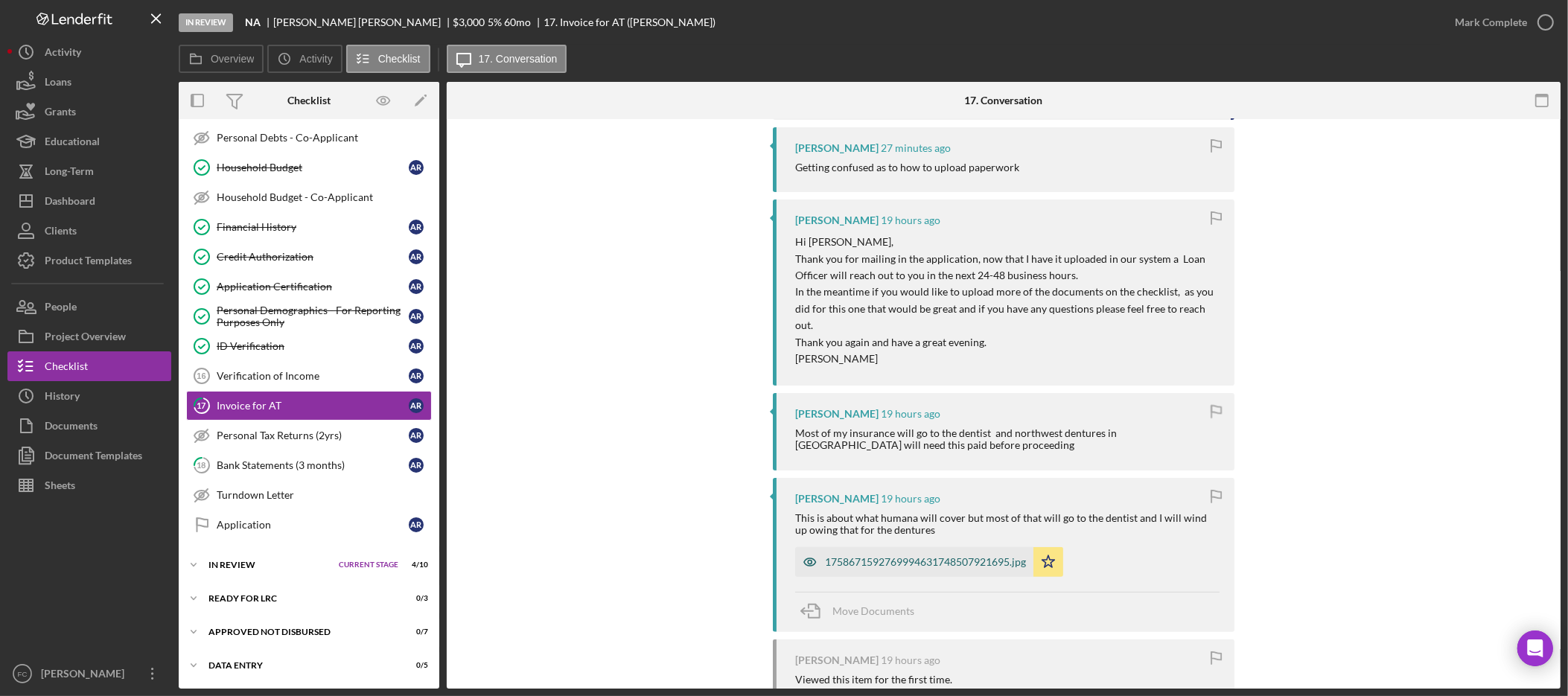
click at [915, 547] on div "1758671592769994631748507921695.jpg" at bounding box center [914, 562] width 238 height 30
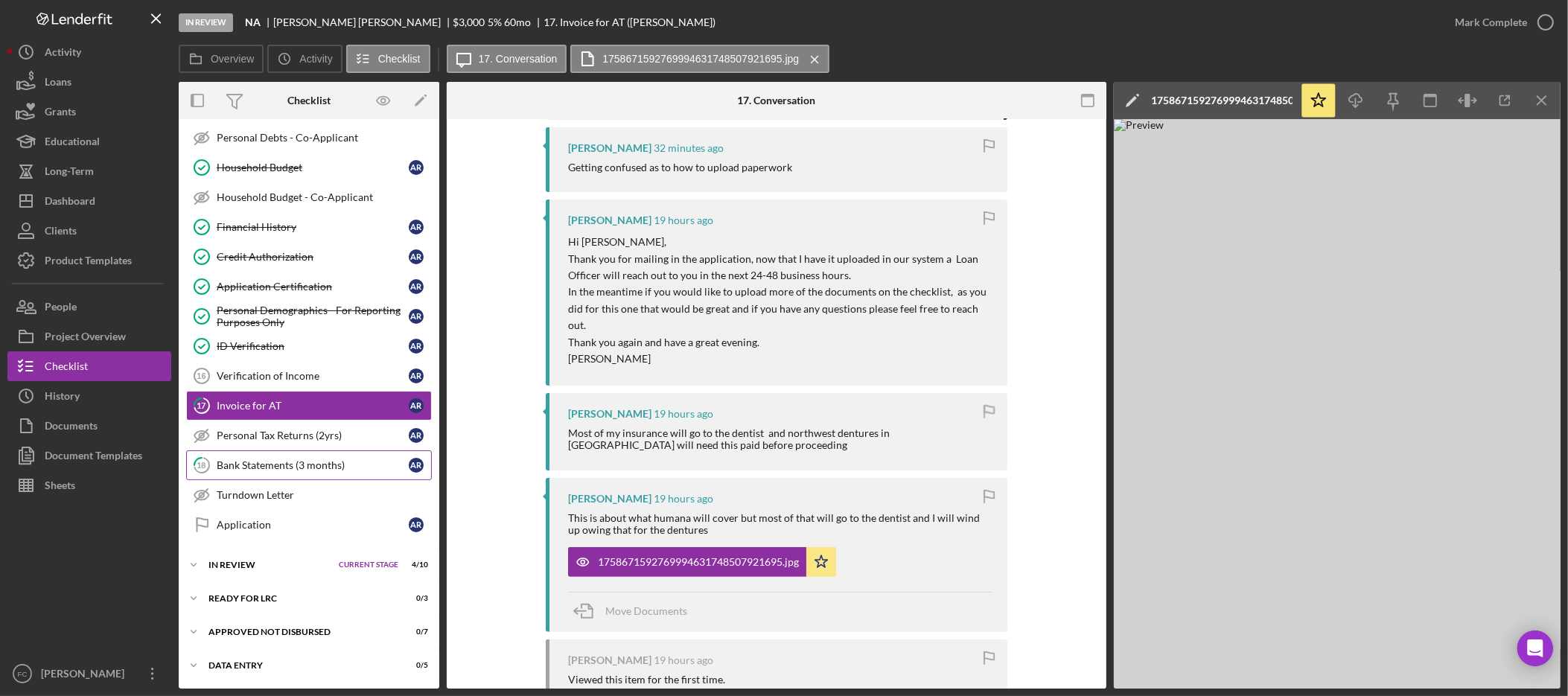
click at [290, 463] on div "Bank Statements (3 months)" at bounding box center [313, 465] width 192 height 12
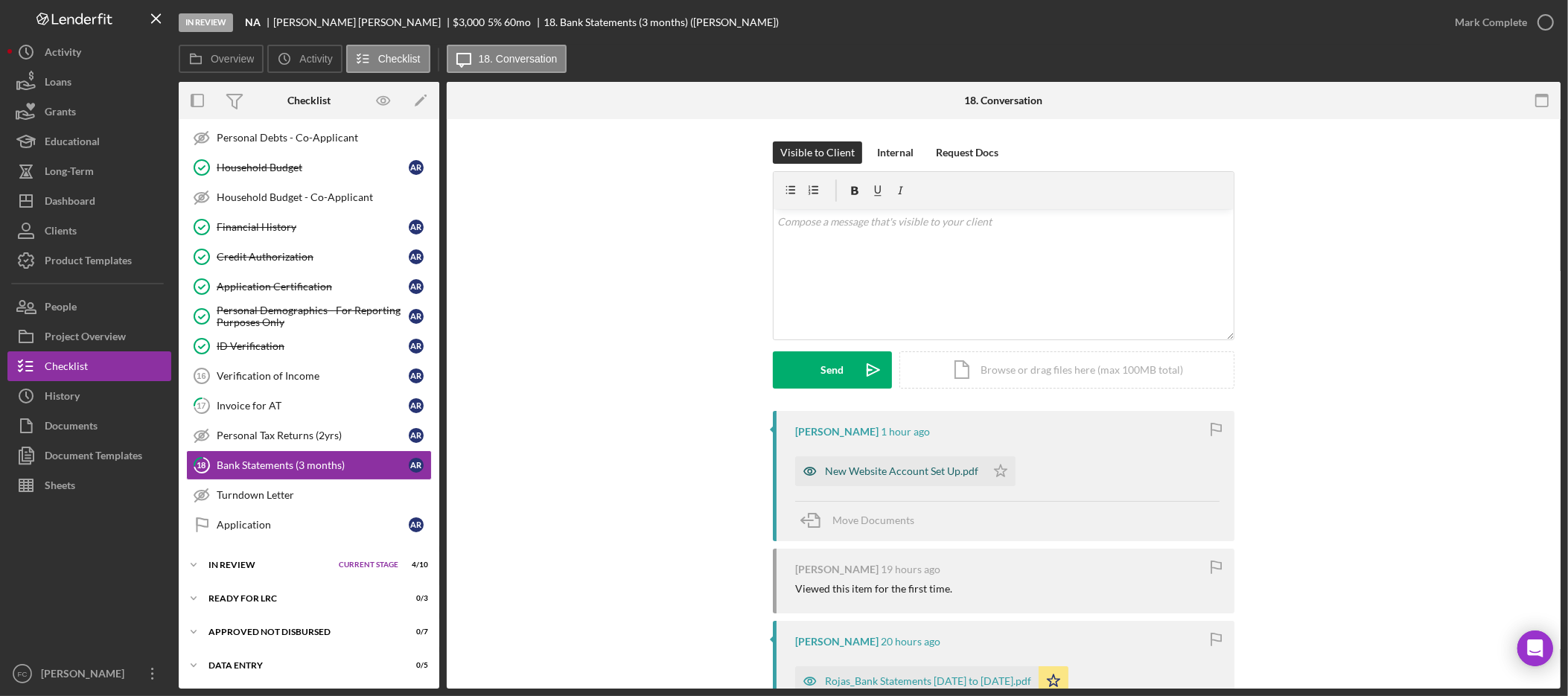
click at [897, 475] on div "New Website Account Set Up.pdf" at bounding box center [902, 471] width 153 height 12
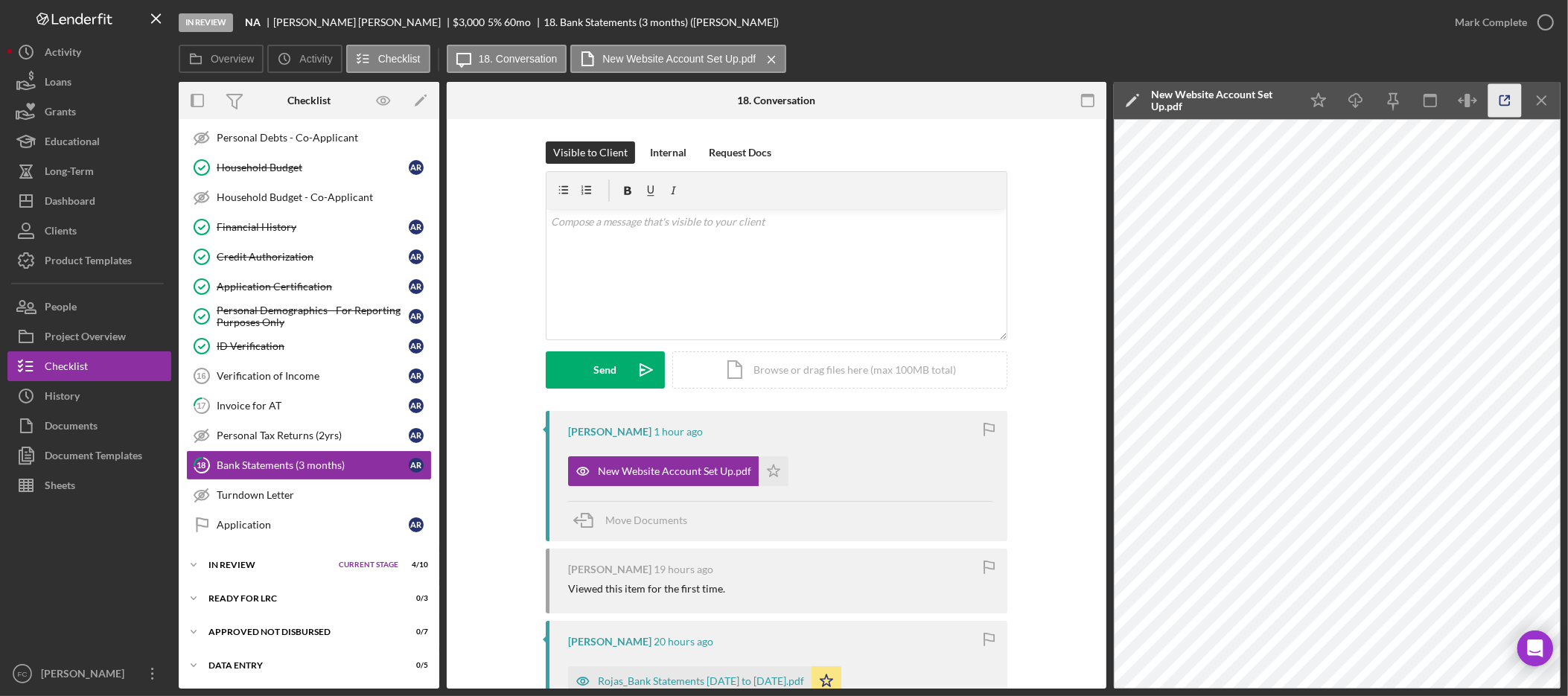
click at [1505, 91] on icon "button" at bounding box center [1505, 101] width 34 height 34
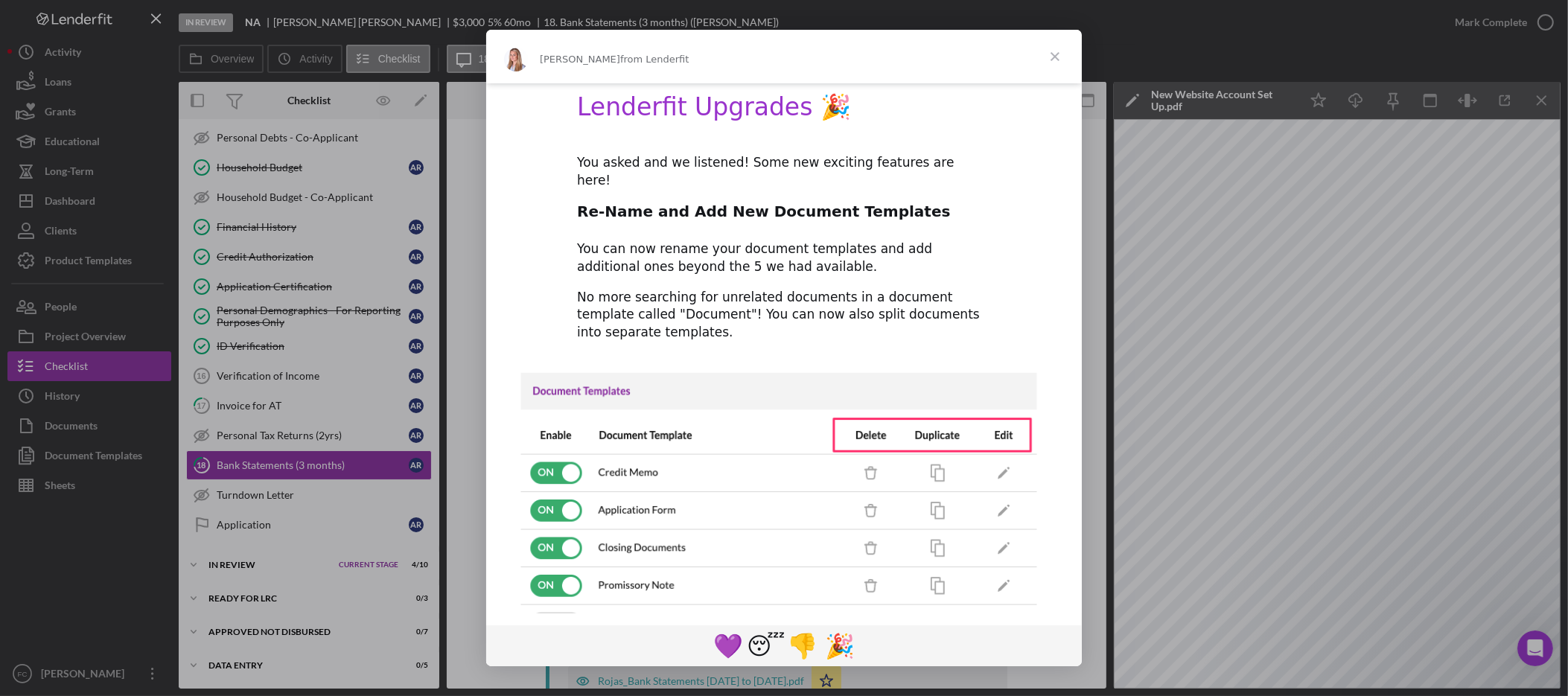
scroll to position [622, 0]
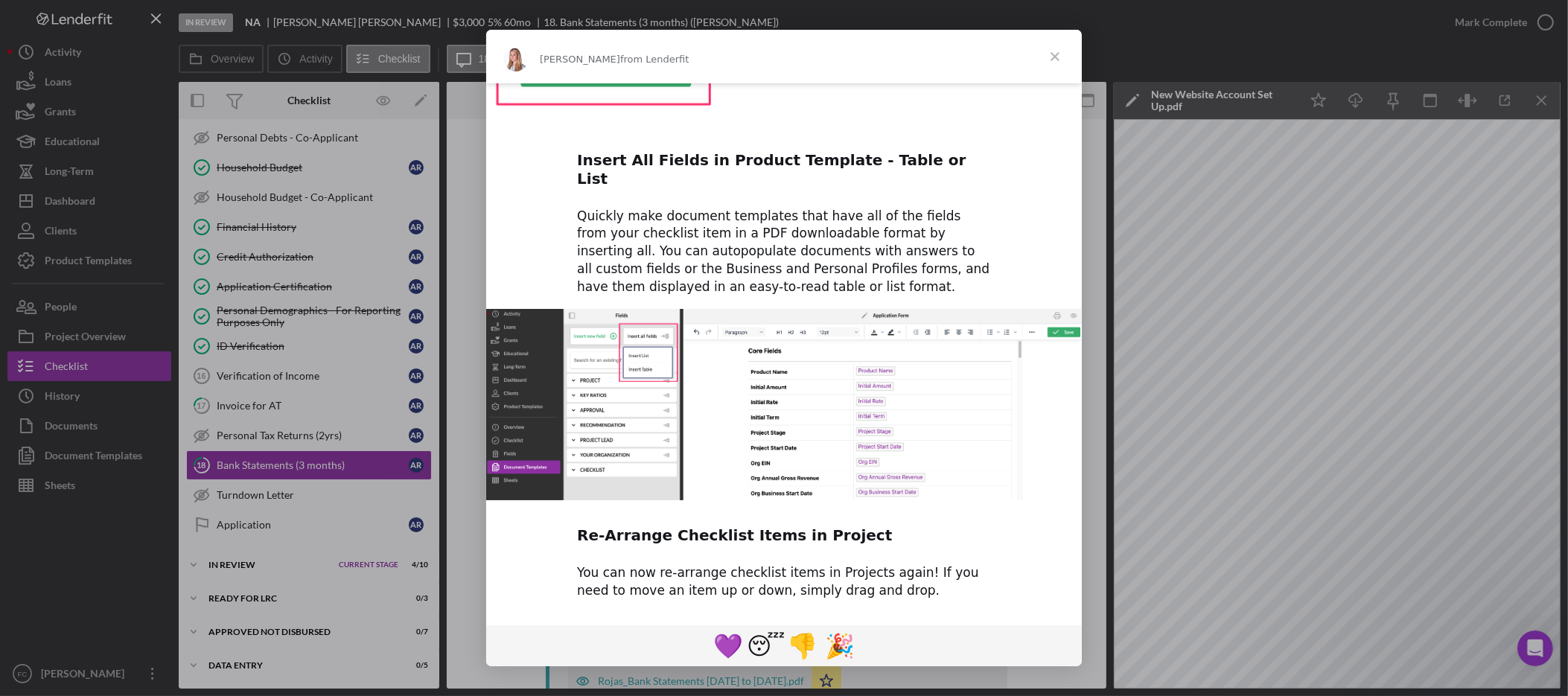
click at [1049, 61] on span "Close" at bounding box center [1054, 56] width 53 height 53
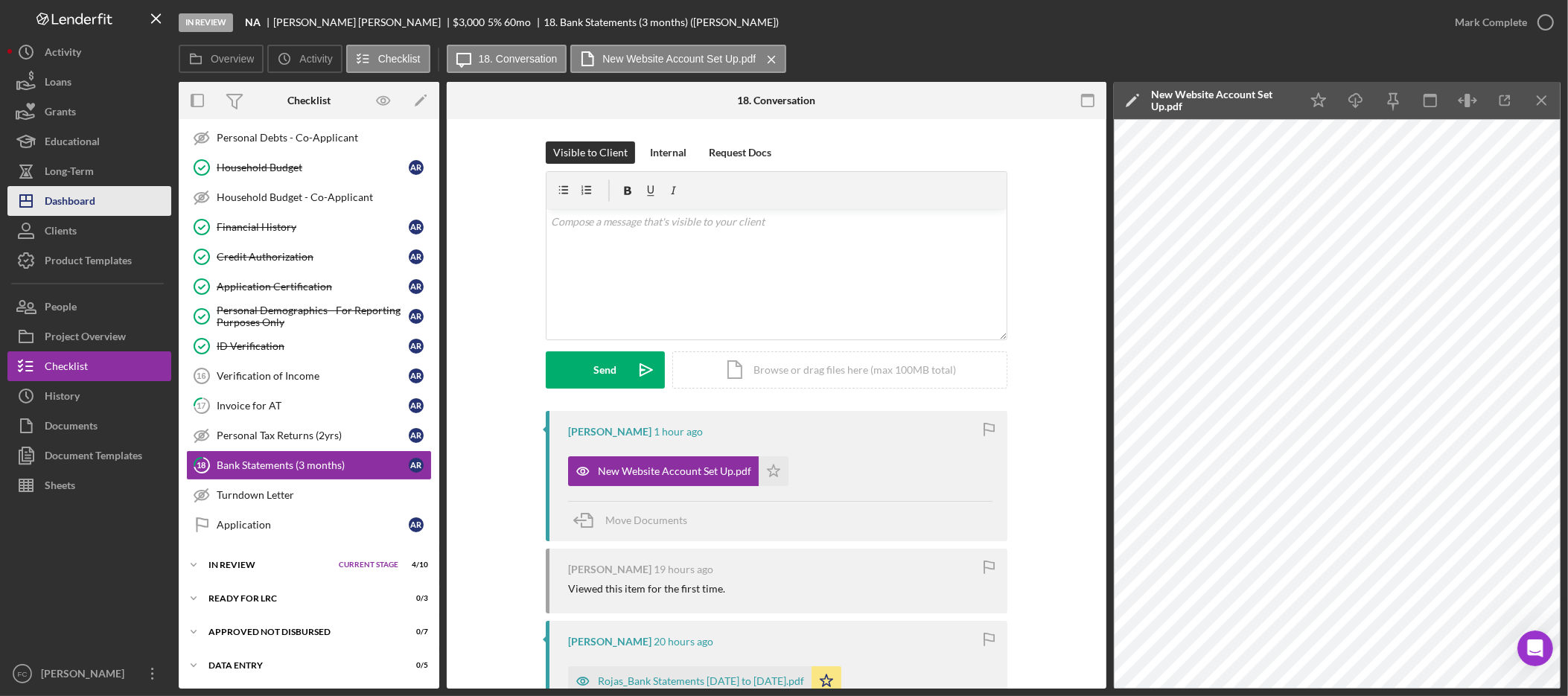
click at [82, 205] on div "Dashboard" at bounding box center [70, 203] width 50 height 34
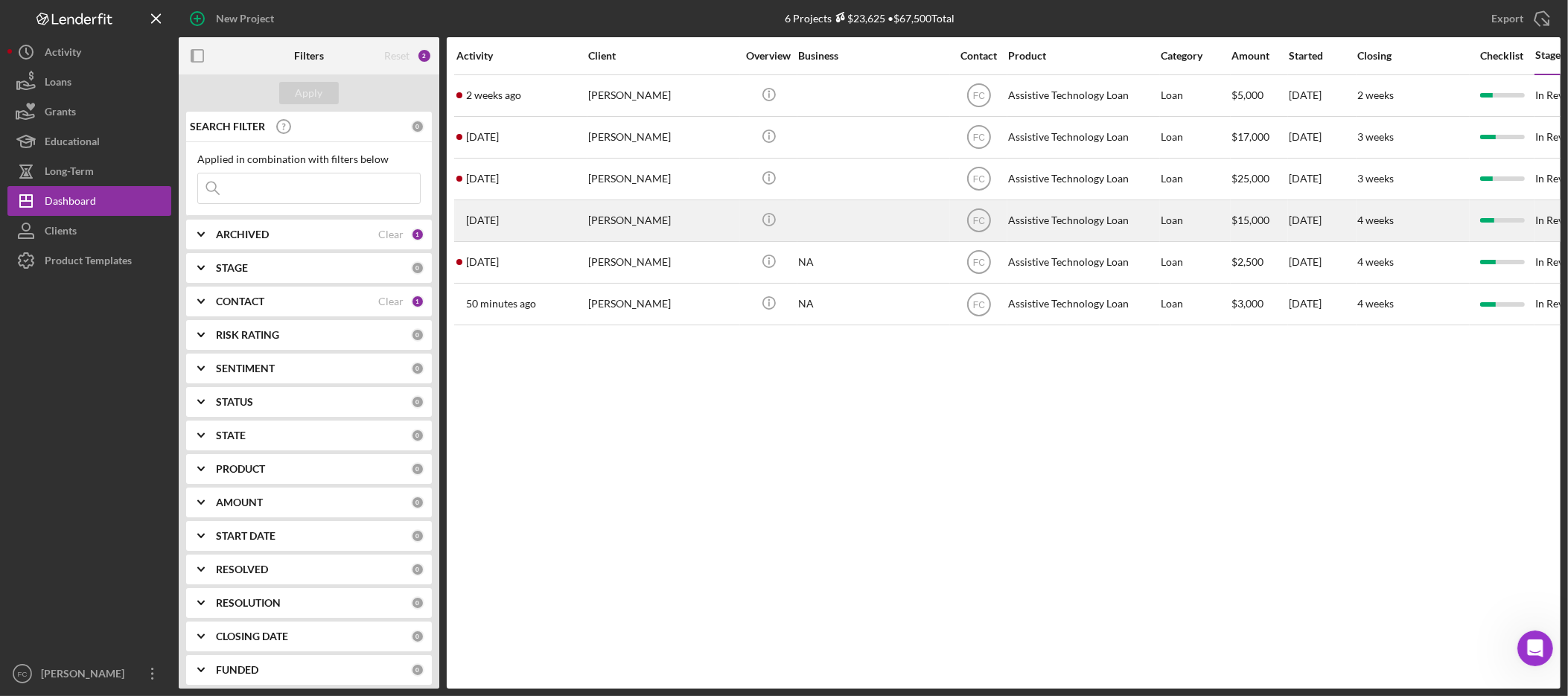
click at [646, 216] on div "Cynthia Smith" at bounding box center [662, 220] width 149 height 40
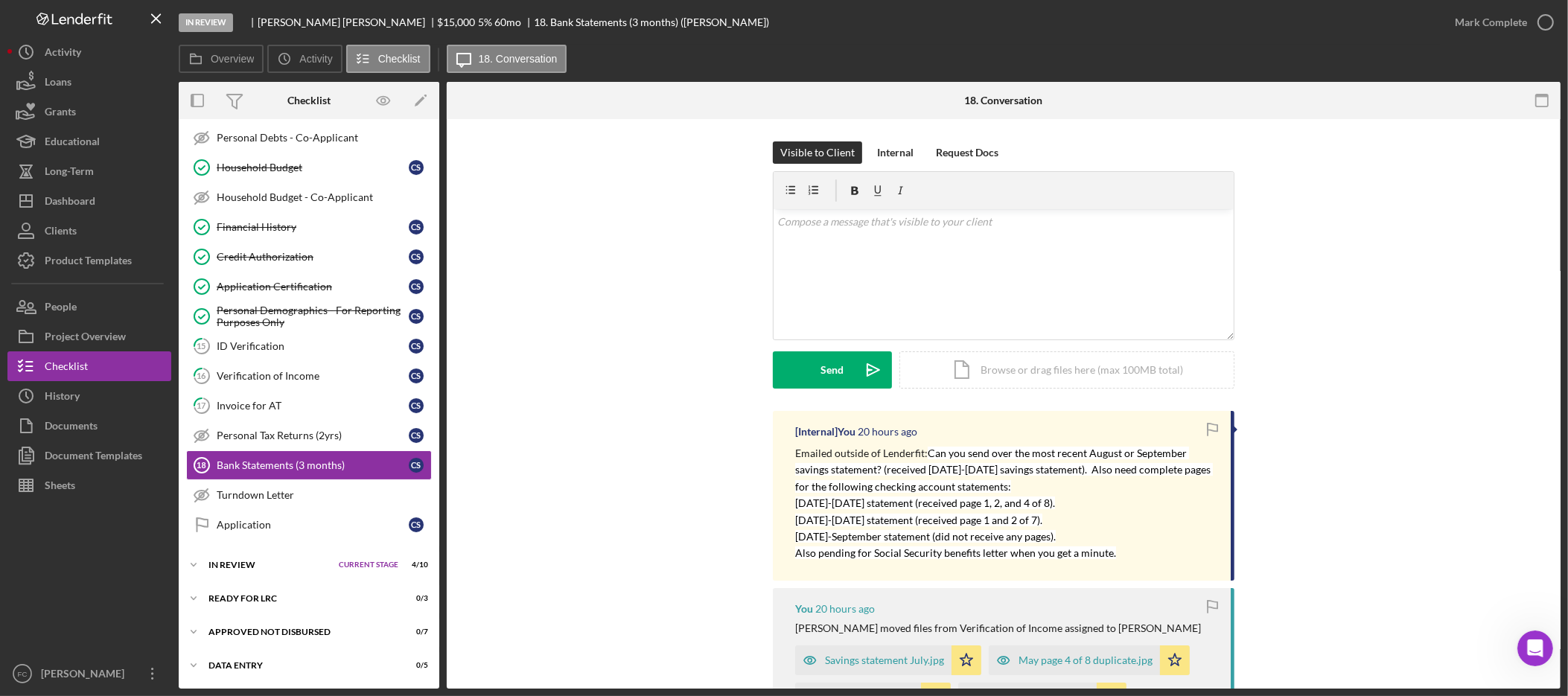
scroll to position [369, 0]
click at [86, 199] on div "Dashboard" at bounding box center [70, 203] width 50 height 34
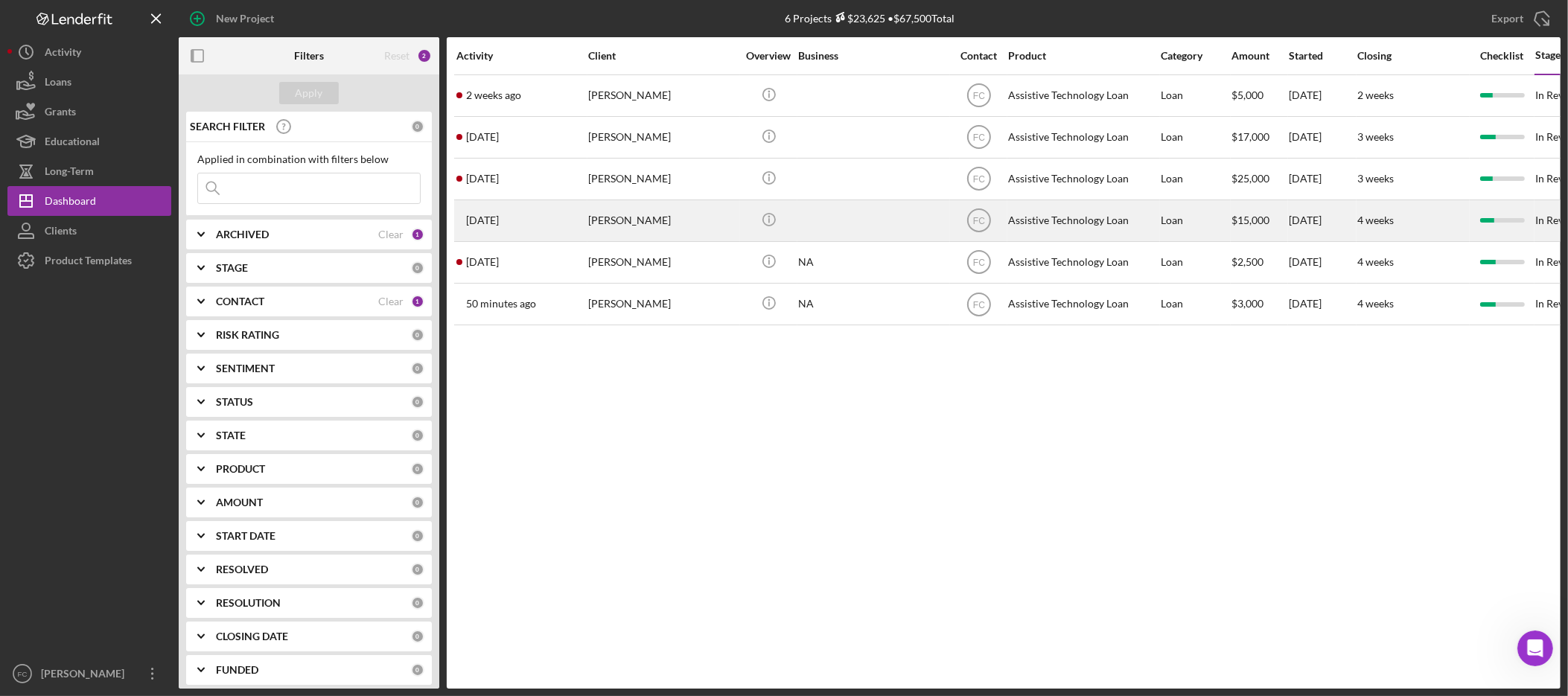
click at [599, 227] on div "Cynthia Smith" at bounding box center [662, 220] width 149 height 40
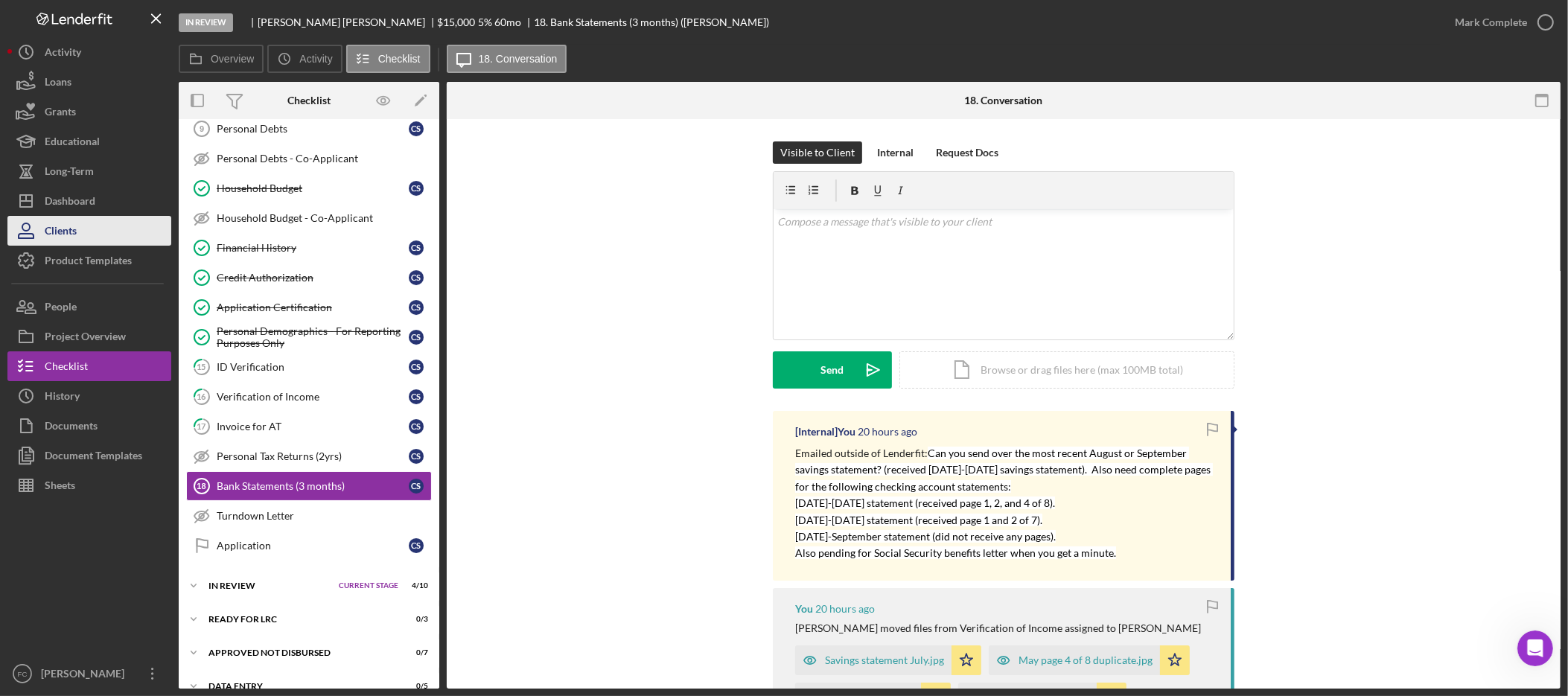
scroll to position [369, 0]
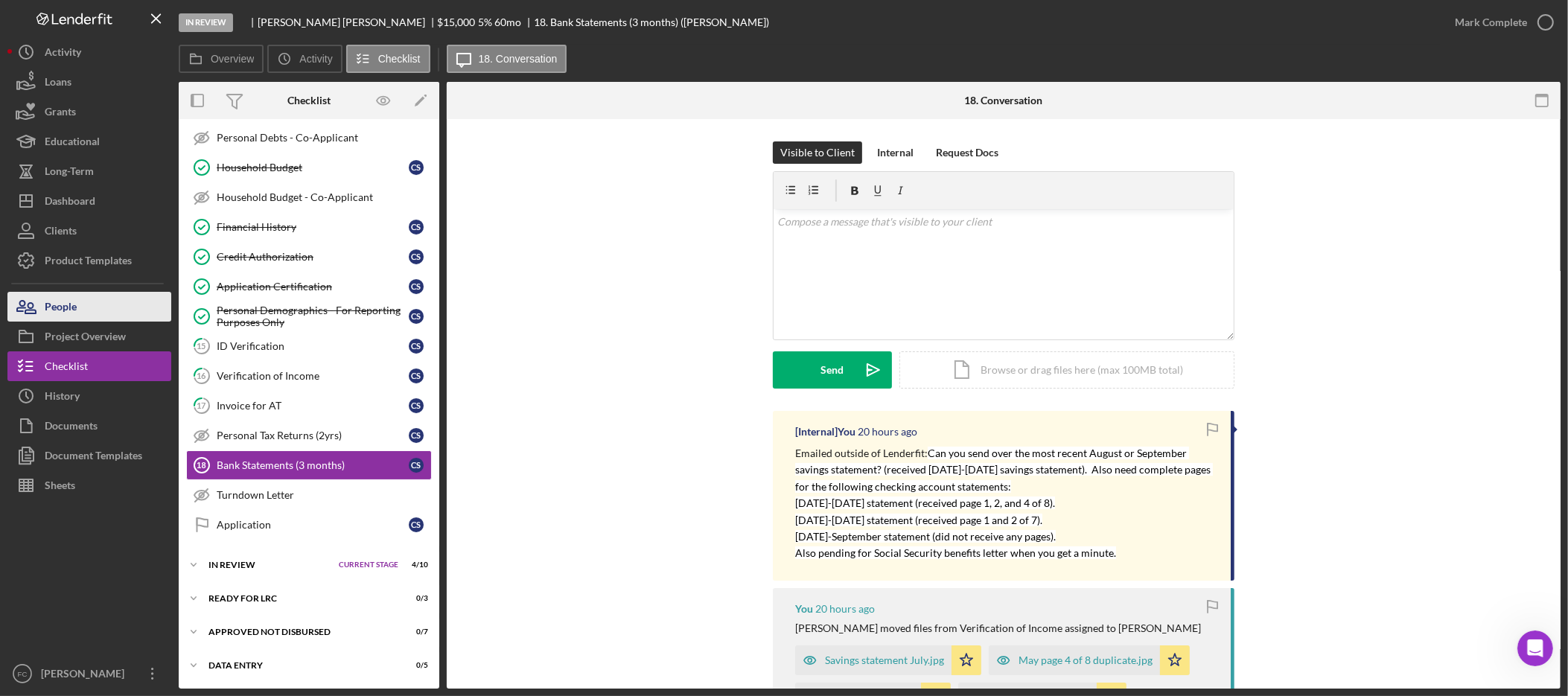
click at [83, 302] on button "People" at bounding box center [89, 307] width 164 height 30
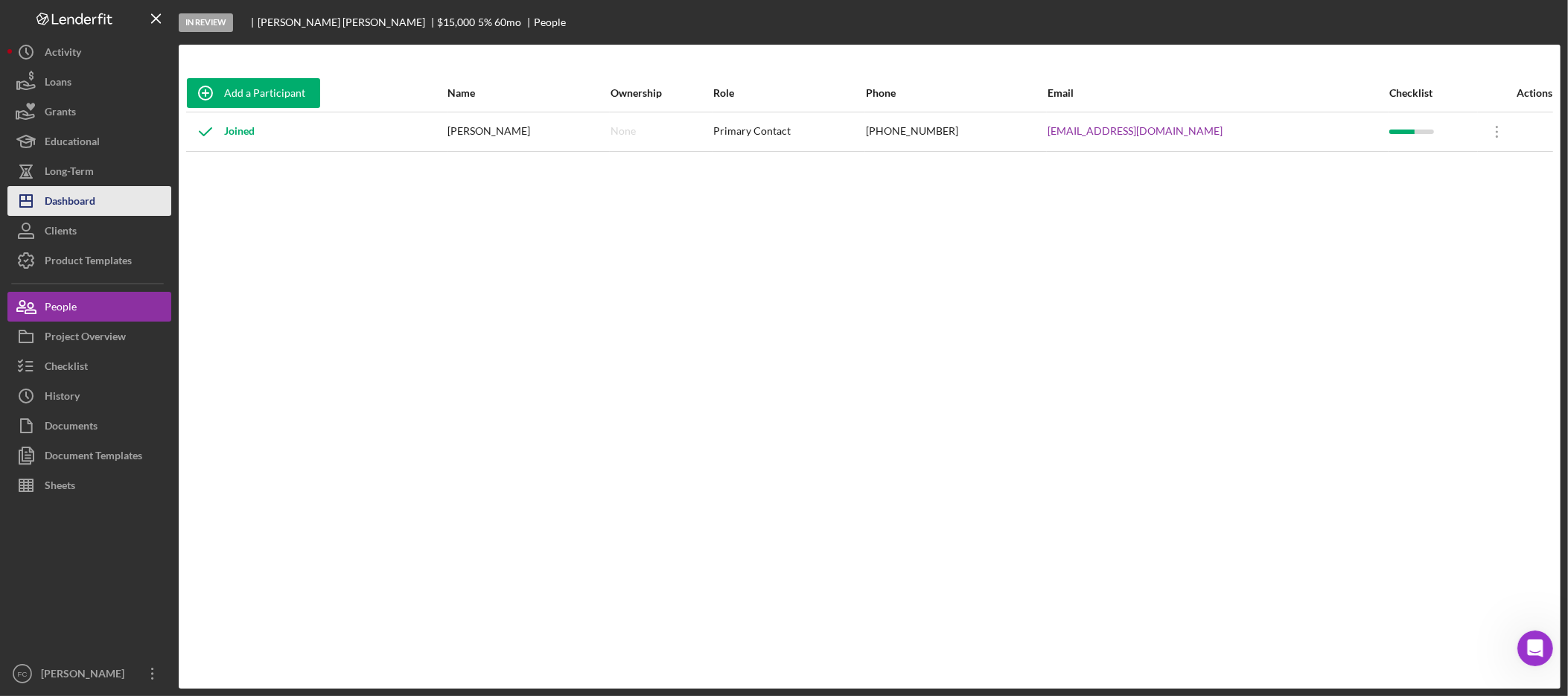
click at [94, 195] on div "Dashboard" at bounding box center [70, 203] width 50 height 34
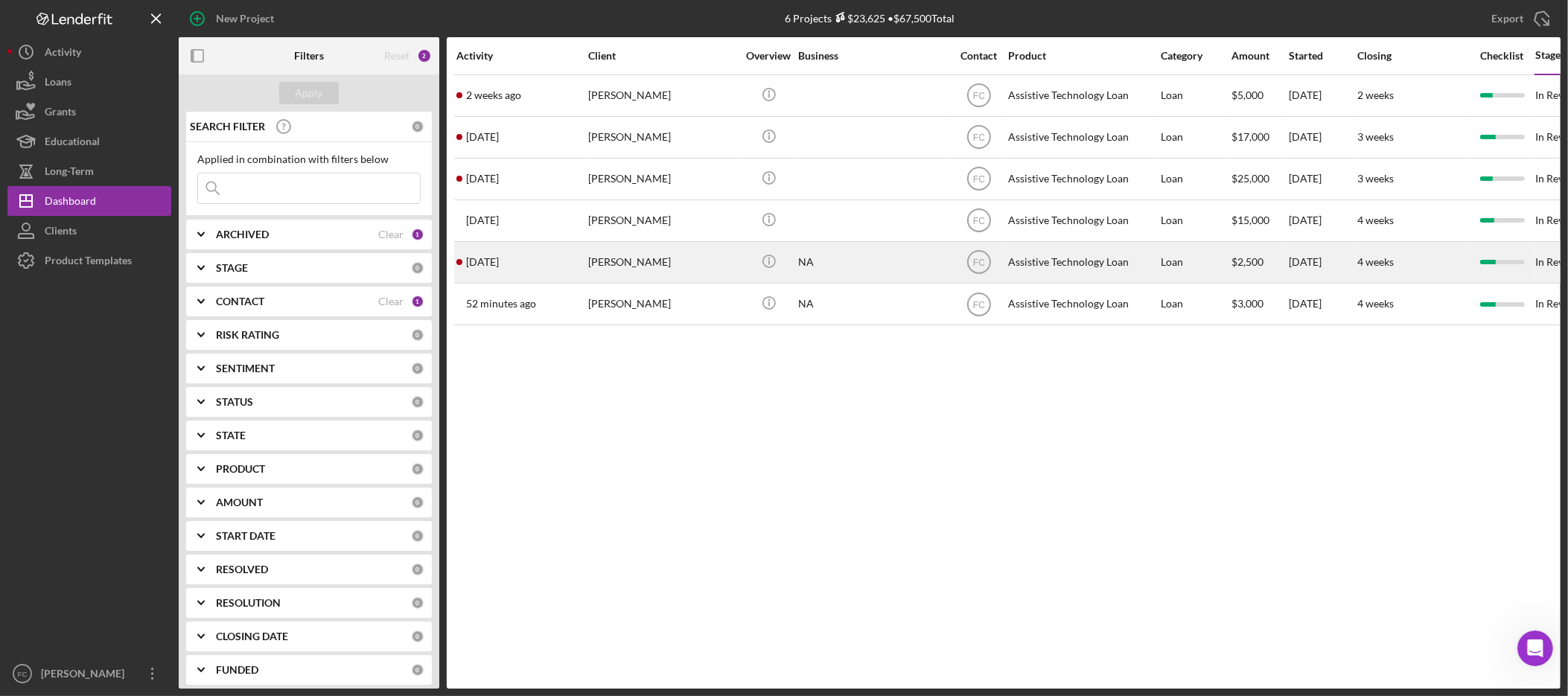
click at [648, 271] on div "Claudia Guffey" at bounding box center [662, 262] width 149 height 40
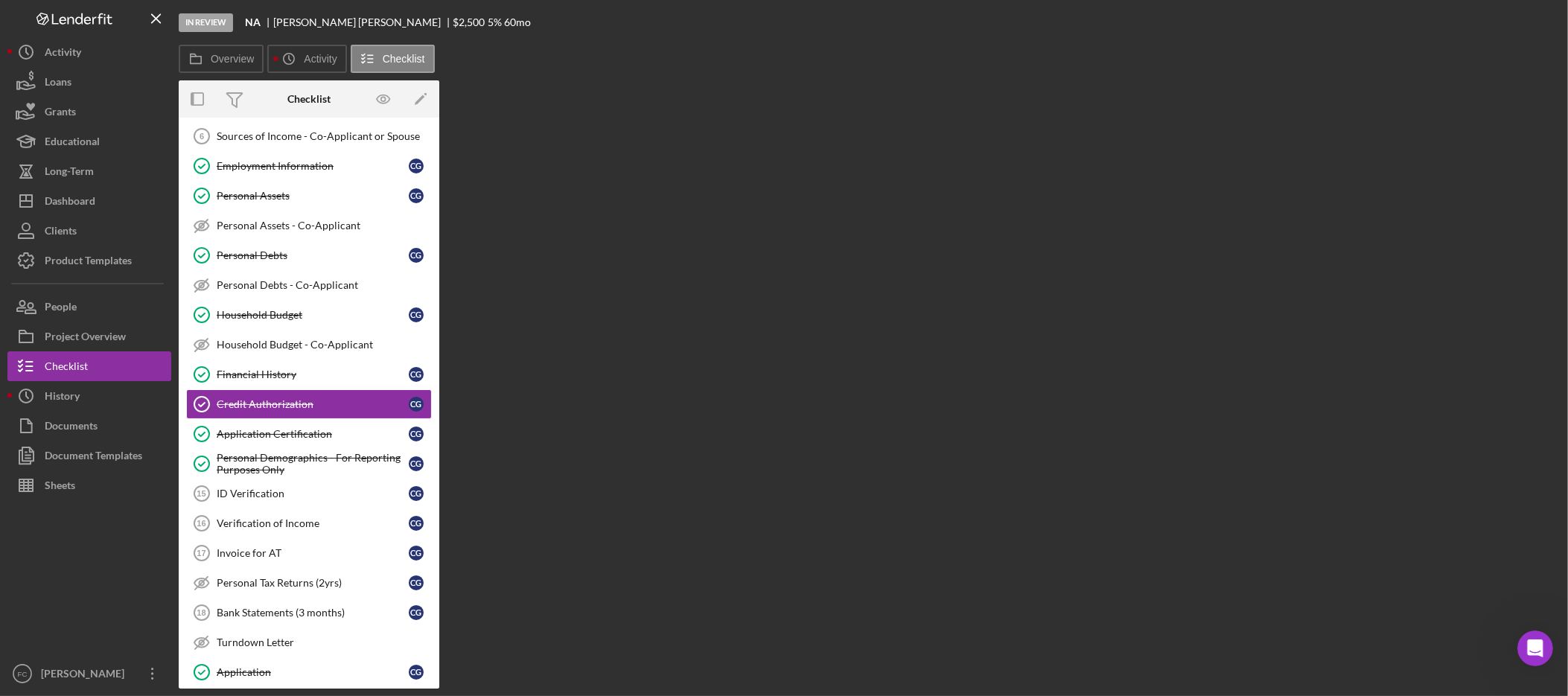
scroll to position [219, 0]
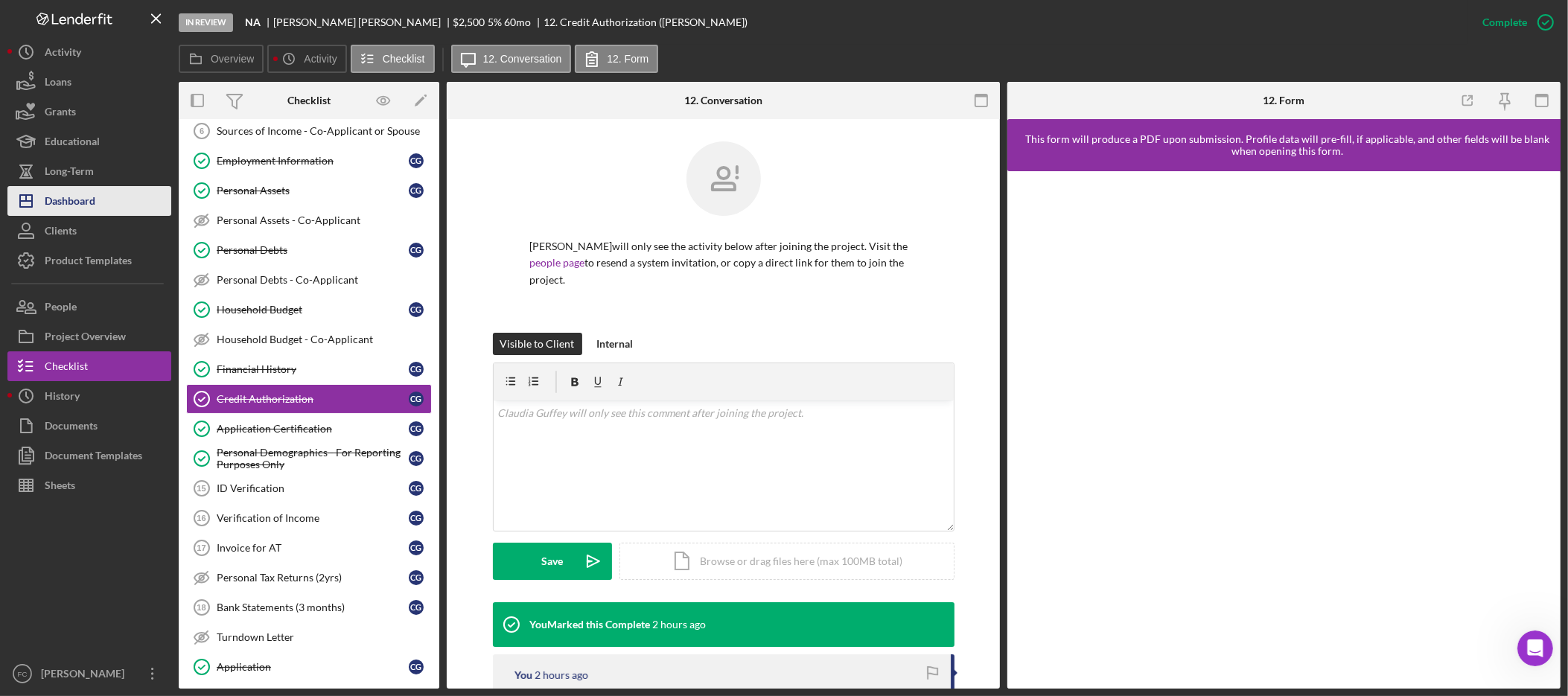
click at [93, 202] on div "Dashboard" at bounding box center [70, 203] width 50 height 34
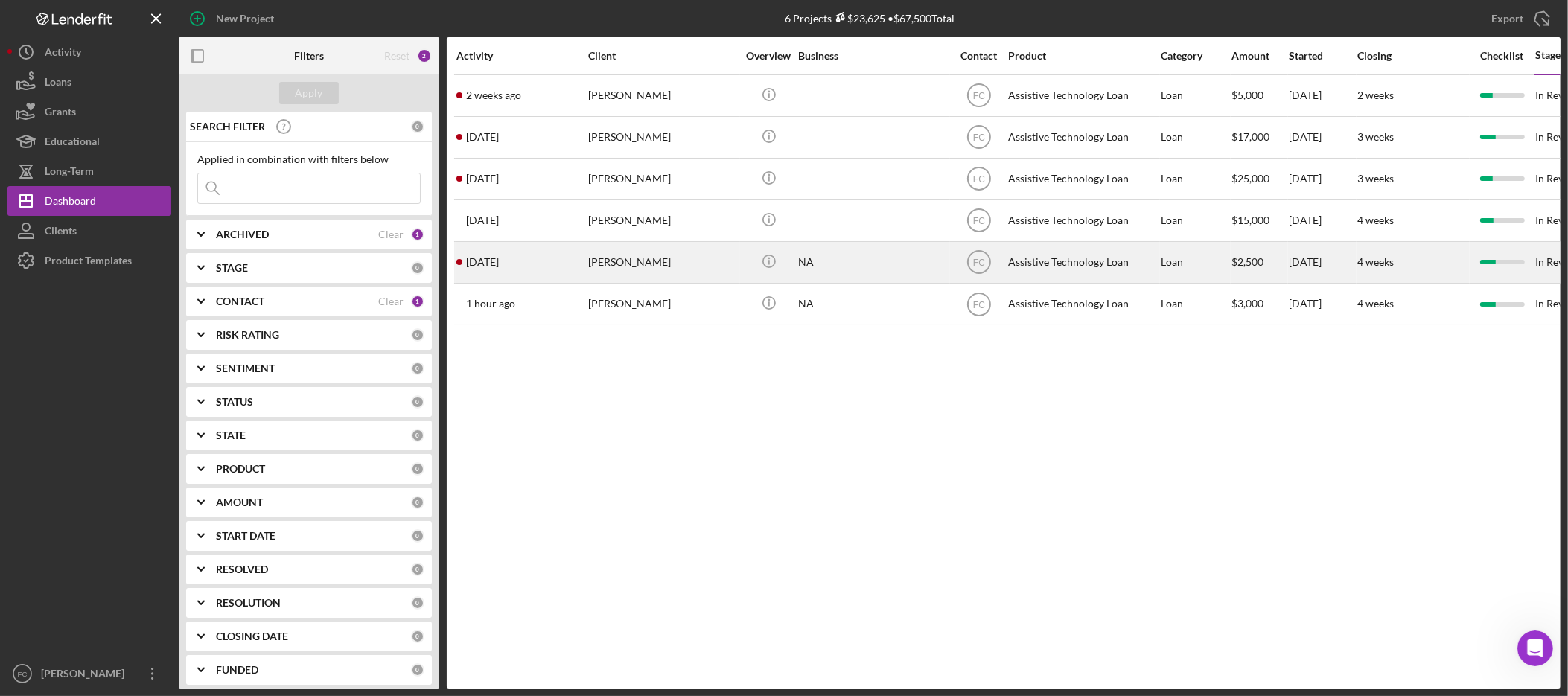
click at [637, 260] on div "Claudia Guffey" at bounding box center [662, 262] width 149 height 40
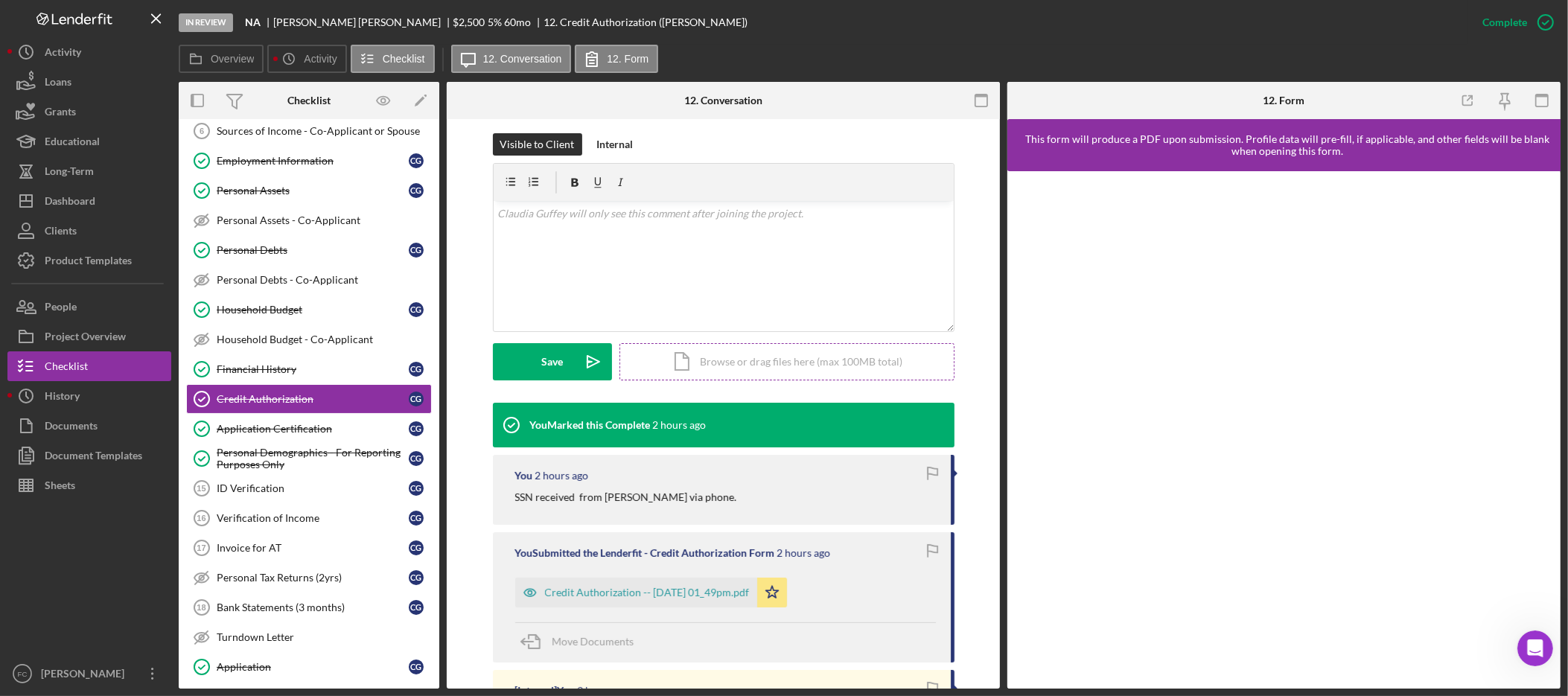
scroll to position [213, 0]
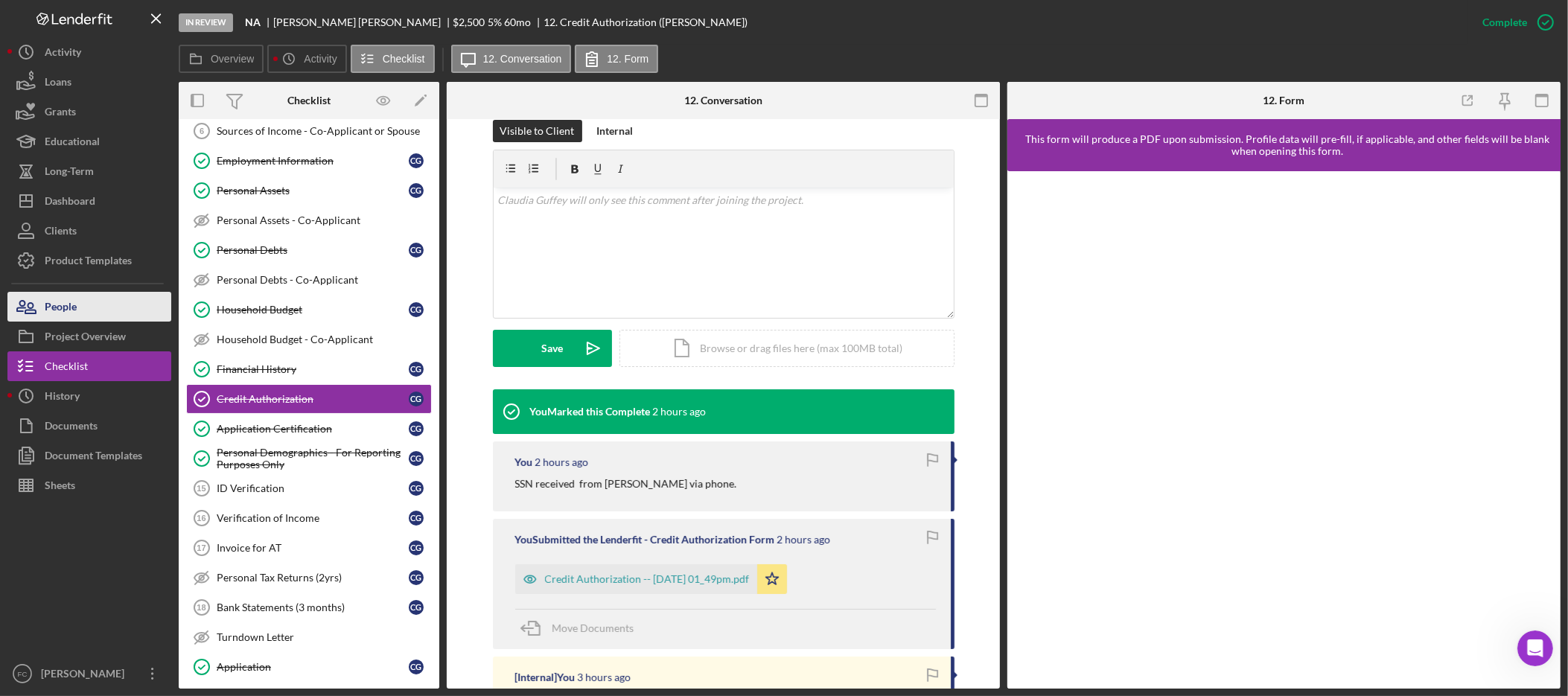
click at [90, 312] on button "People" at bounding box center [89, 307] width 164 height 30
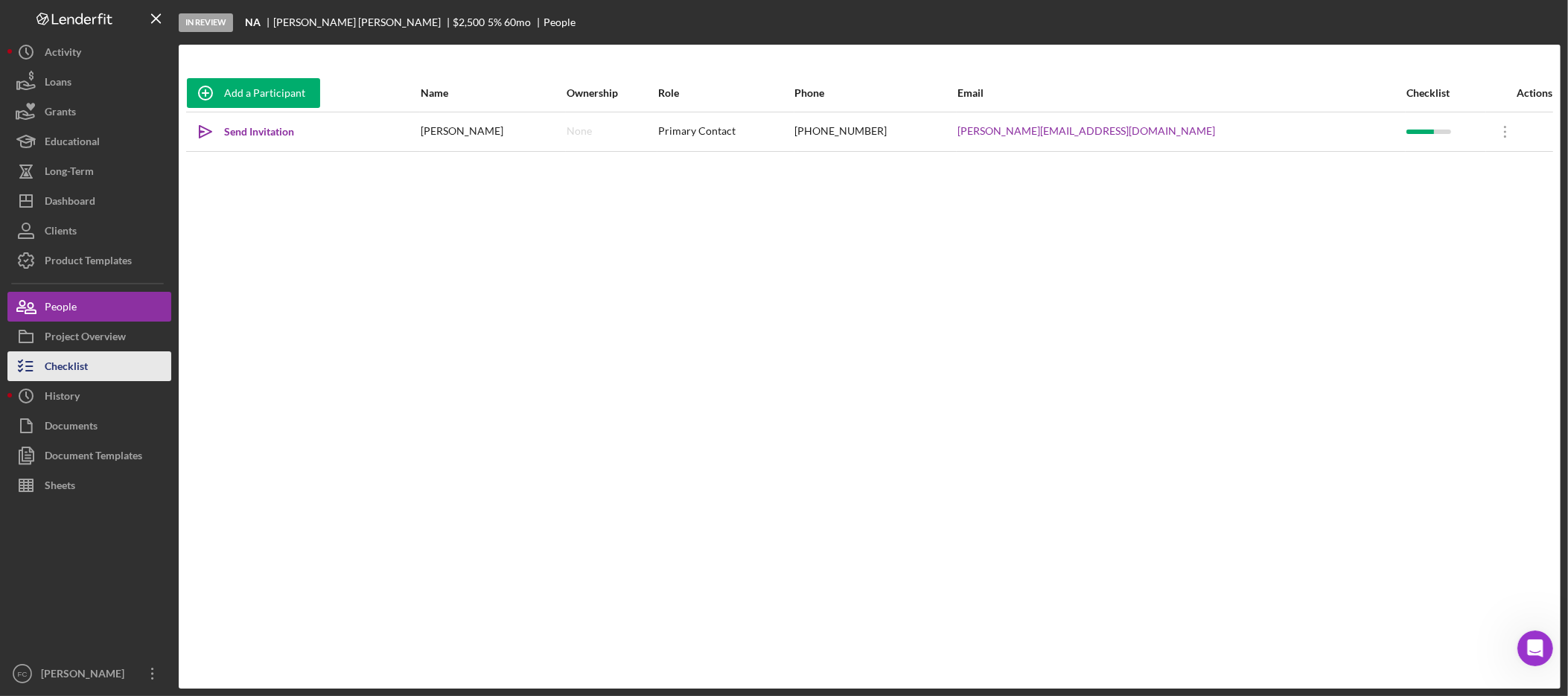
click at [85, 366] on div "Checklist" at bounding box center [66, 368] width 43 height 34
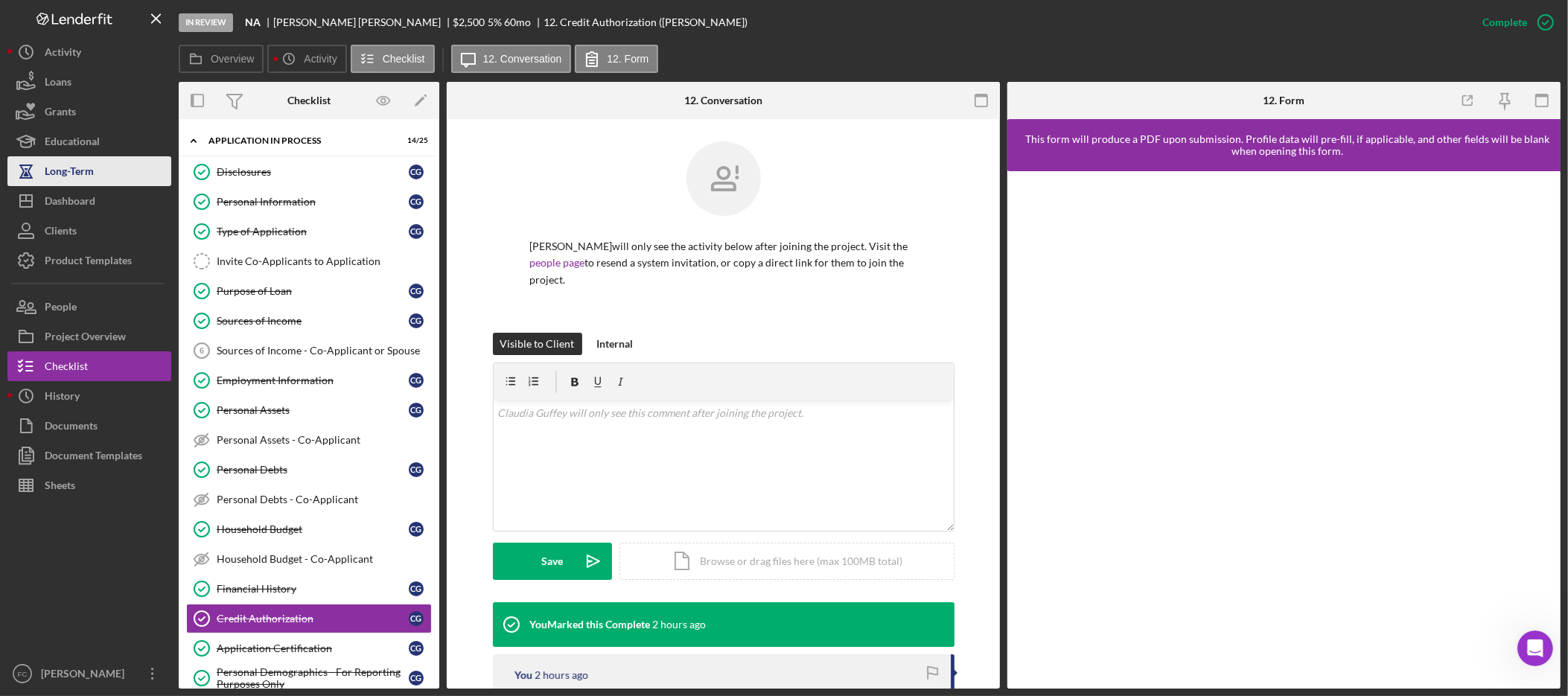
click at [72, 163] on div "Long-Term" at bounding box center [69, 173] width 50 height 34
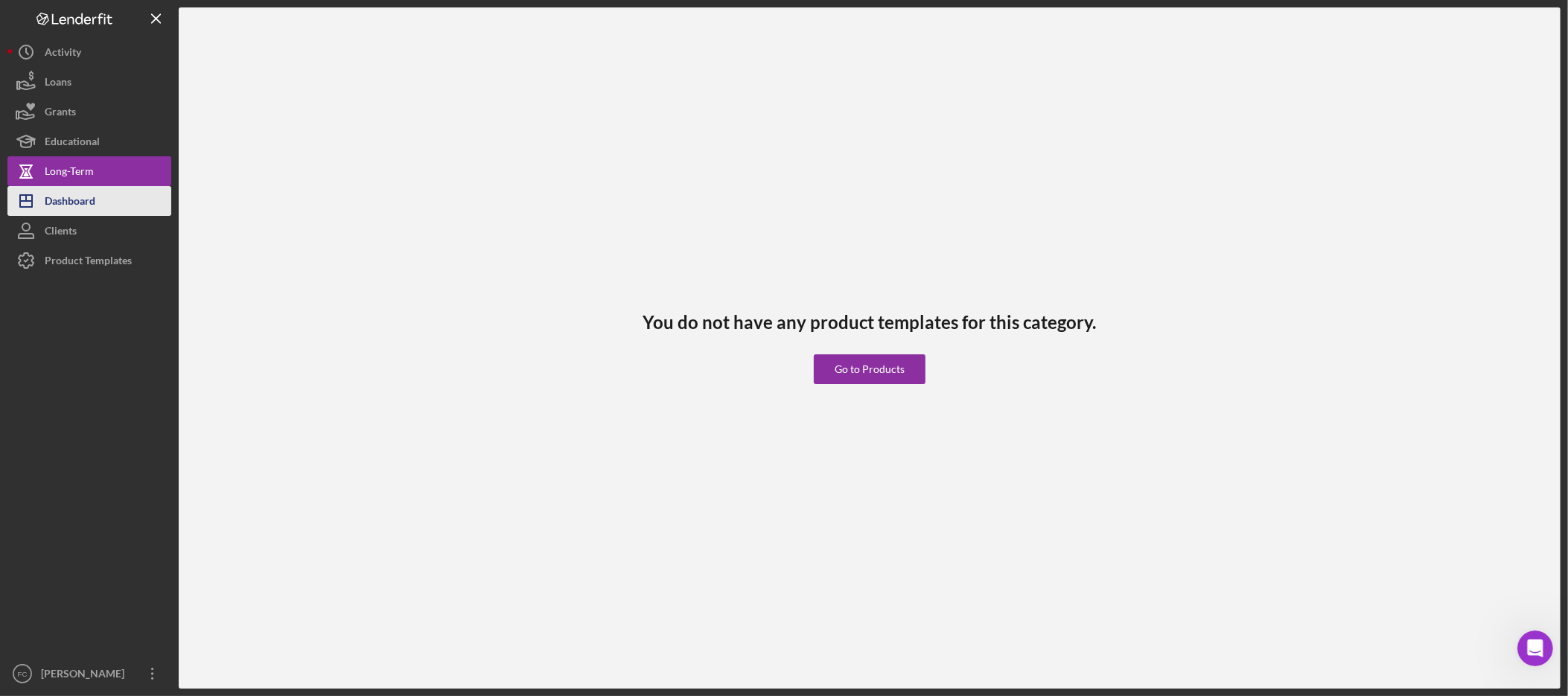
click at [84, 206] on div "Dashboard" at bounding box center [70, 203] width 50 height 34
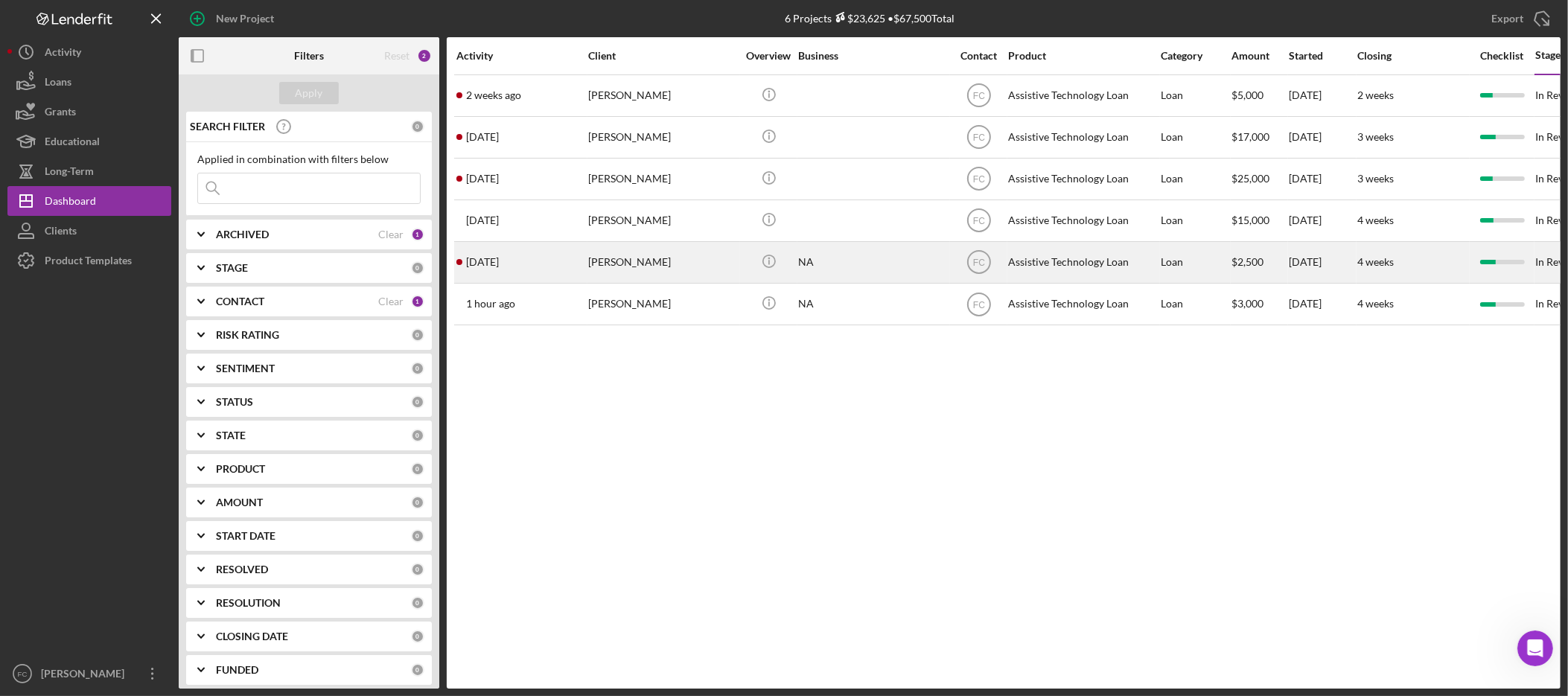
click at [646, 265] on div "Claudia Guffey" at bounding box center [662, 262] width 149 height 40
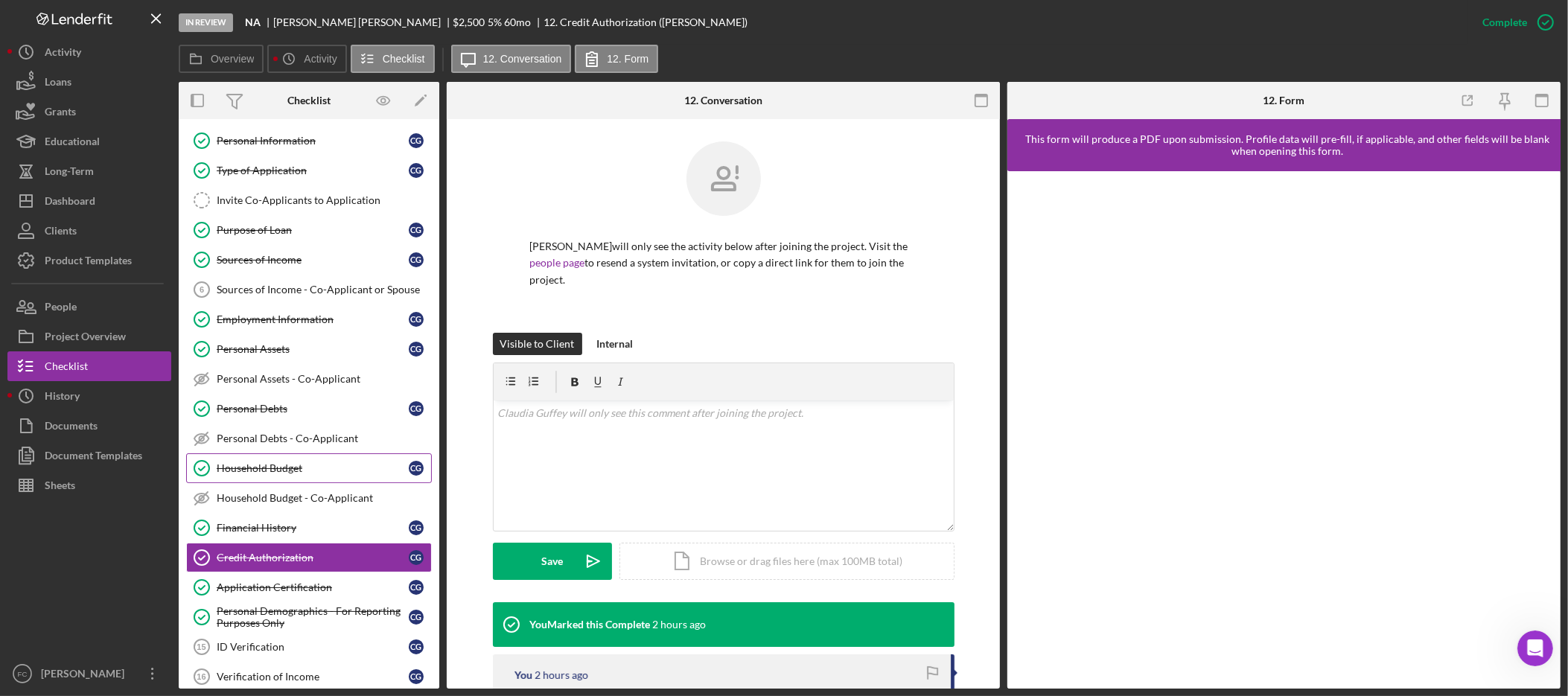
scroll to position [83, 0]
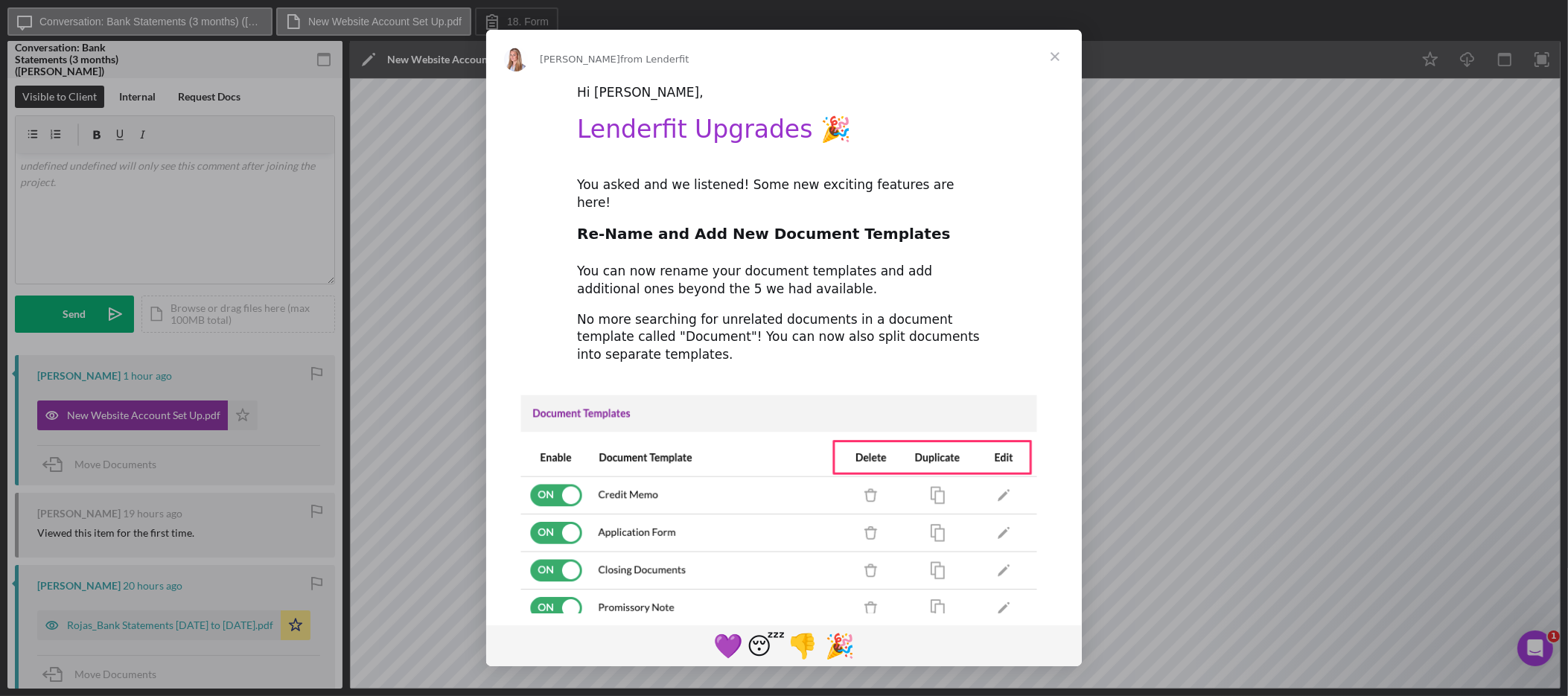
click at [1059, 52] on span "Close" at bounding box center [1054, 56] width 53 height 53
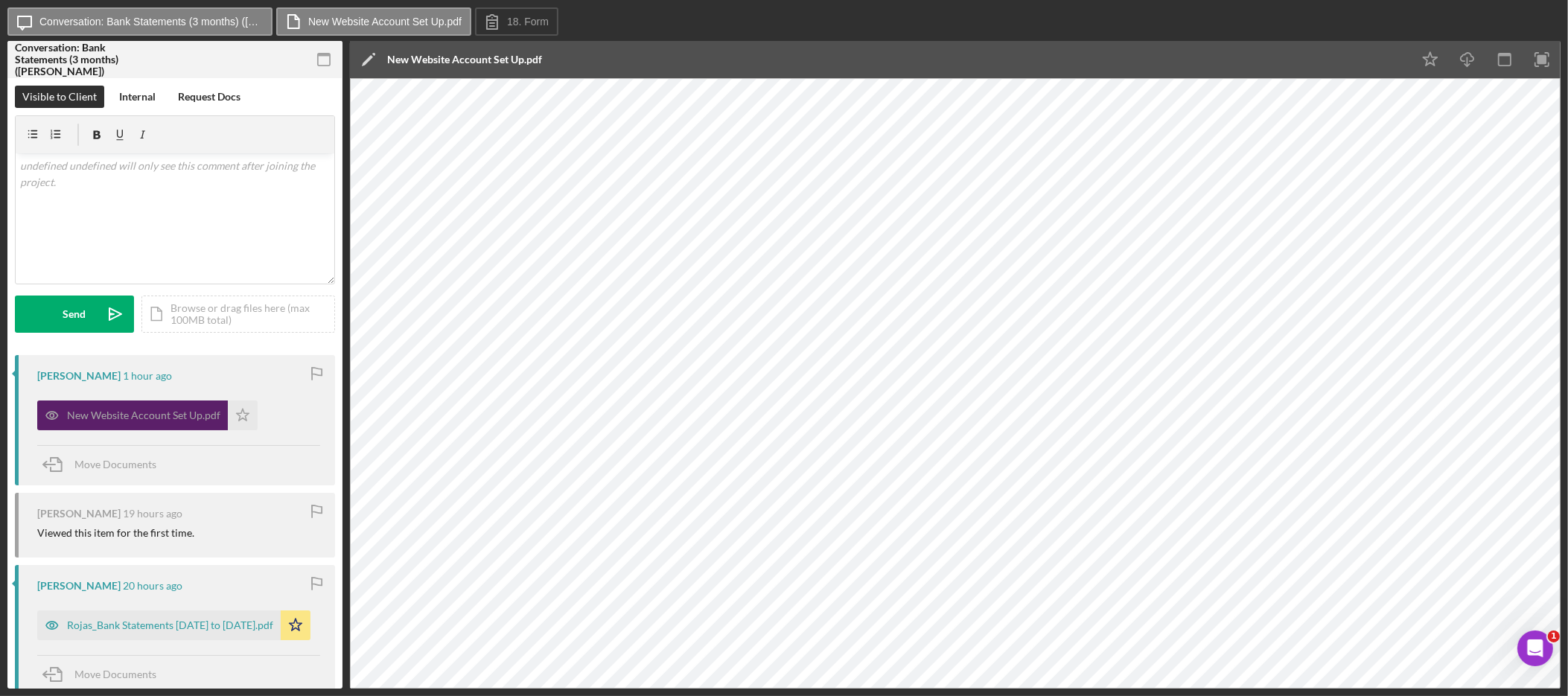
click at [156, 416] on div "New Website Account Set Up.pdf" at bounding box center [144, 415] width 153 height 12
click at [151, 100] on div "Internal" at bounding box center [138, 96] width 37 height 22
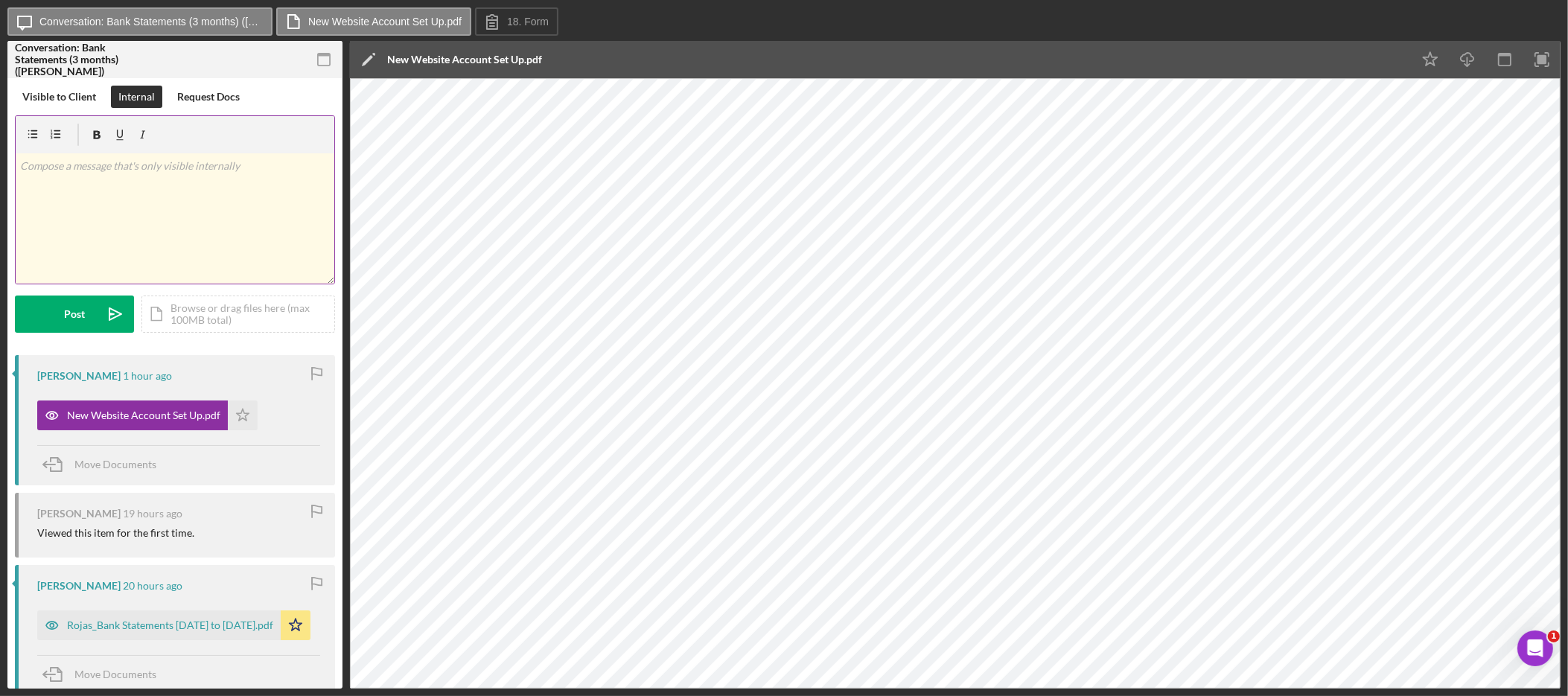
click at [178, 221] on div "v Color teal Color pink Remove color Add row above Add row below Add column bef…" at bounding box center [175, 218] width 318 height 130
